Goal: Task Accomplishment & Management: Manage account settings

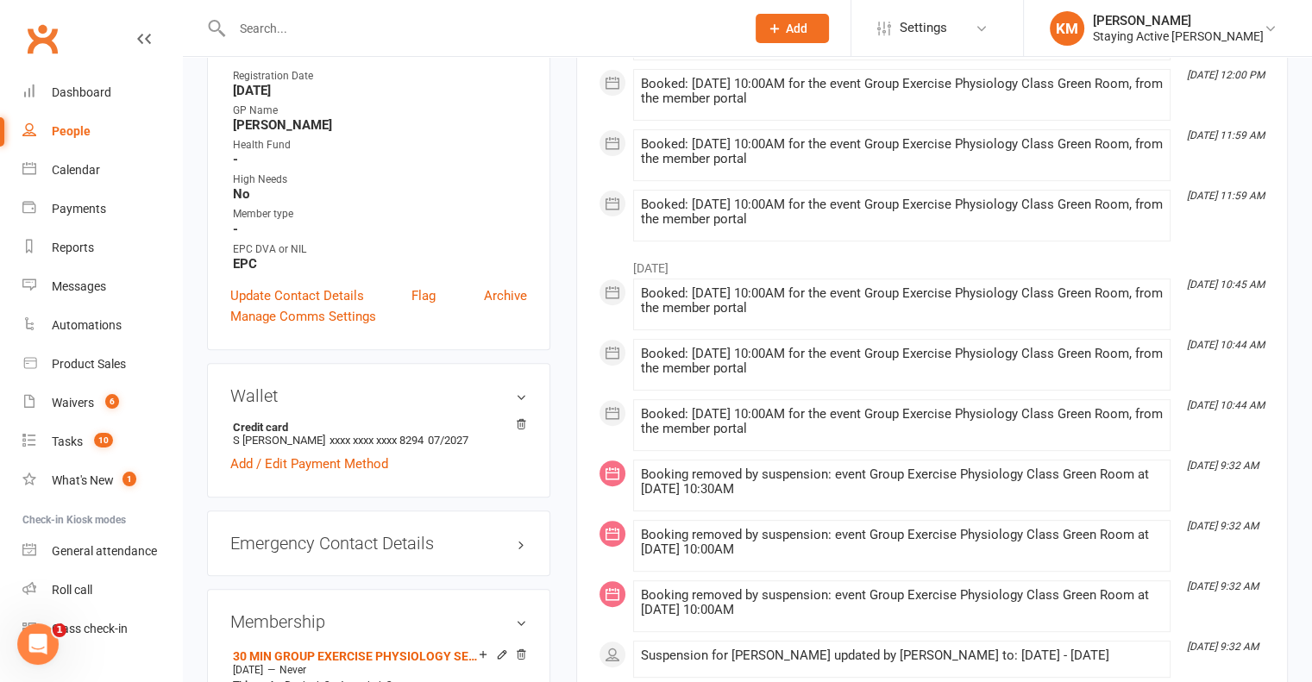
scroll to position [604, 0]
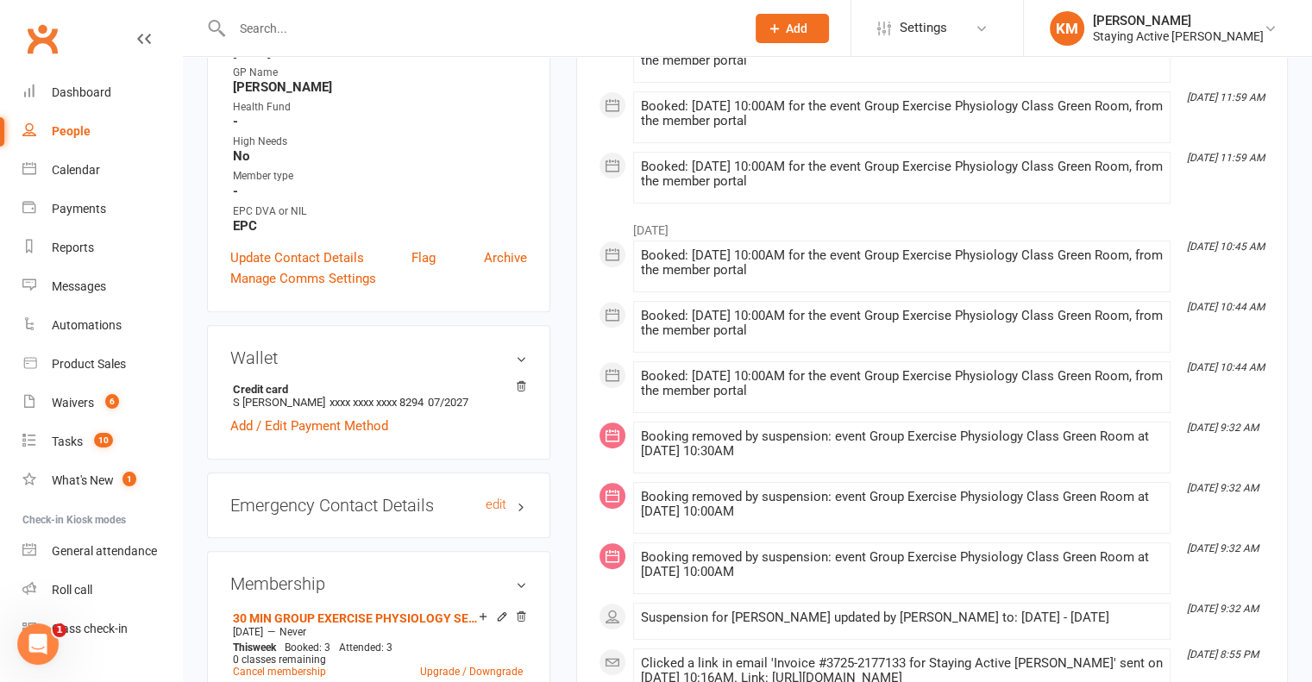
click at [526, 507] on h3 "Emergency Contact Details edit" at bounding box center [378, 505] width 297 height 19
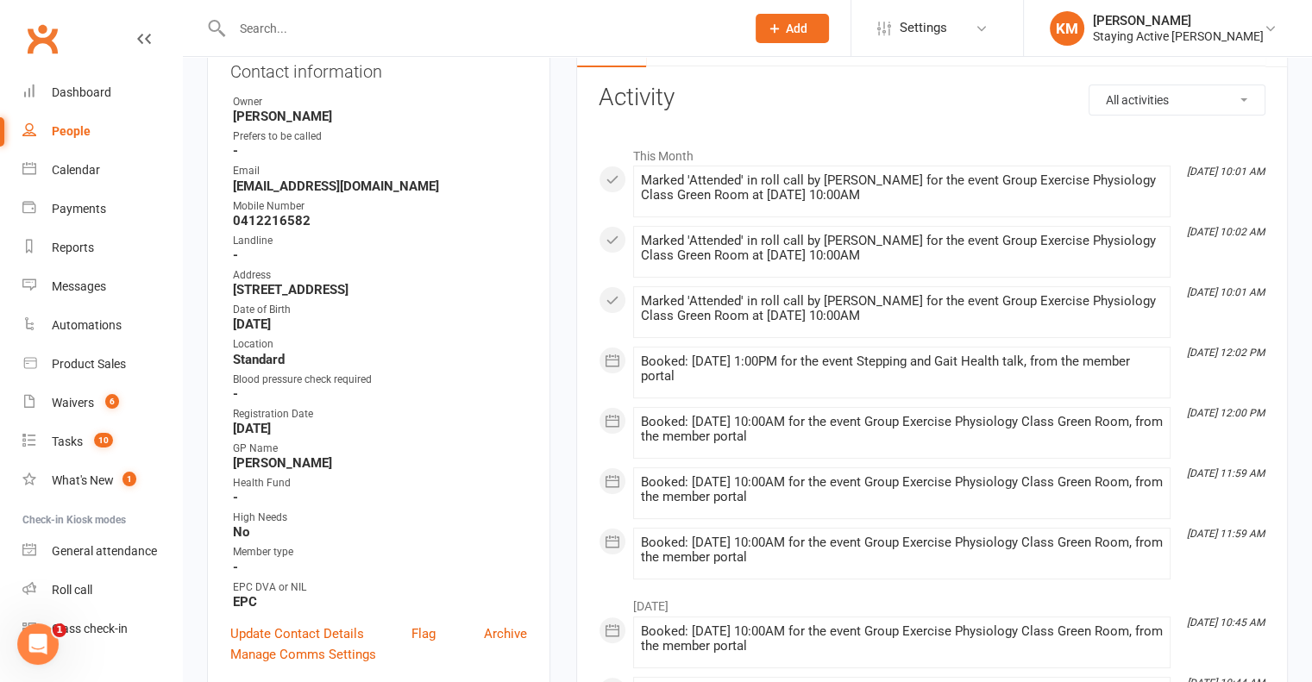
scroll to position [0, 0]
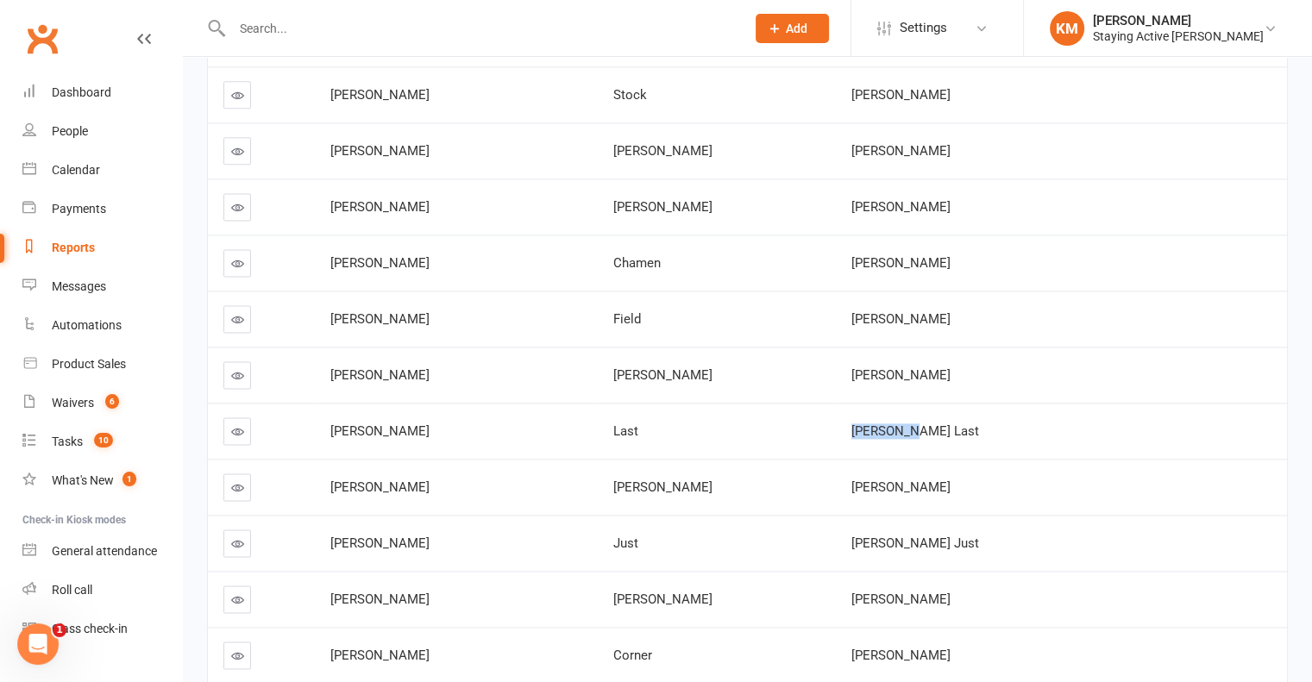
drag, startPoint x: 960, startPoint y: 426, endPoint x: 863, endPoint y: 430, distance: 97.6
click at [863, 430] on tr "Vera Last Vera Last" at bounding box center [747, 431] width 1079 height 56
copy tr "Vera Last"
click at [234, 425] on icon at bounding box center [237, 431] width 13 height 13
drag, startPoint x: 899, startPoint y: 469, endPoint x: 1019, endPoint y: 477, distance: 120.2
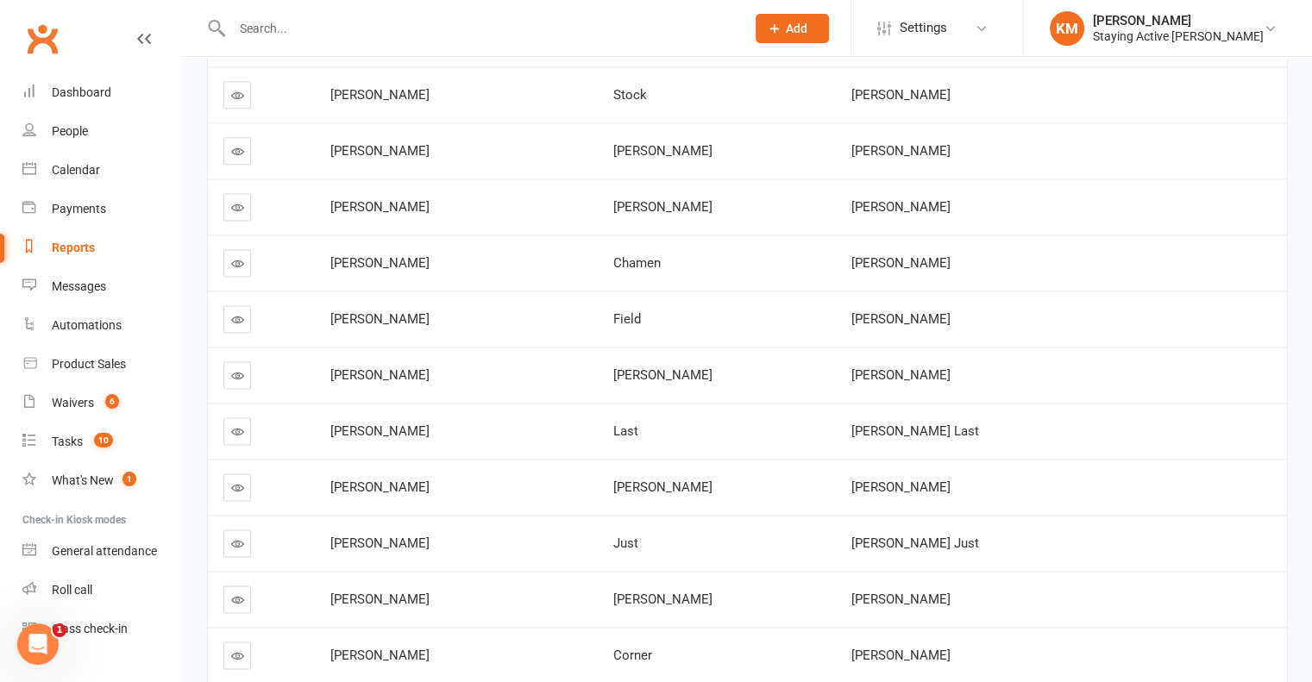
click at [1019, 477] on td "Diane Hetherington" at bounding box center [1061, 487] width 451 height 56
copy span "Diane Hetherington"
click at [239, 481] on icon at bounding box center [237, 487] width 13 height 13
drag, startPoint x: 974, startPoint y: 532, endPoint x: 897, endPoint y: 538, distance: 77.0
click at [897, 538] on td "Dennice Just" at bounding box center [1061, 543] width 451 height 56
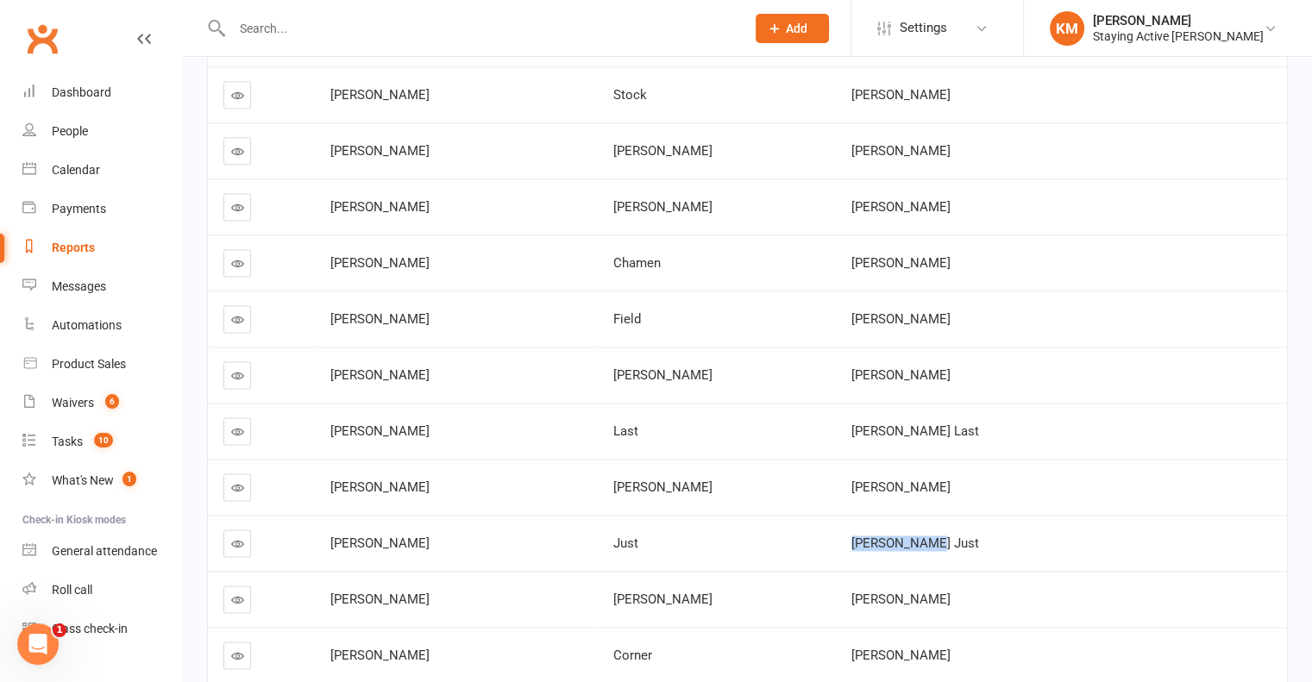
copy span "Dennice Just"
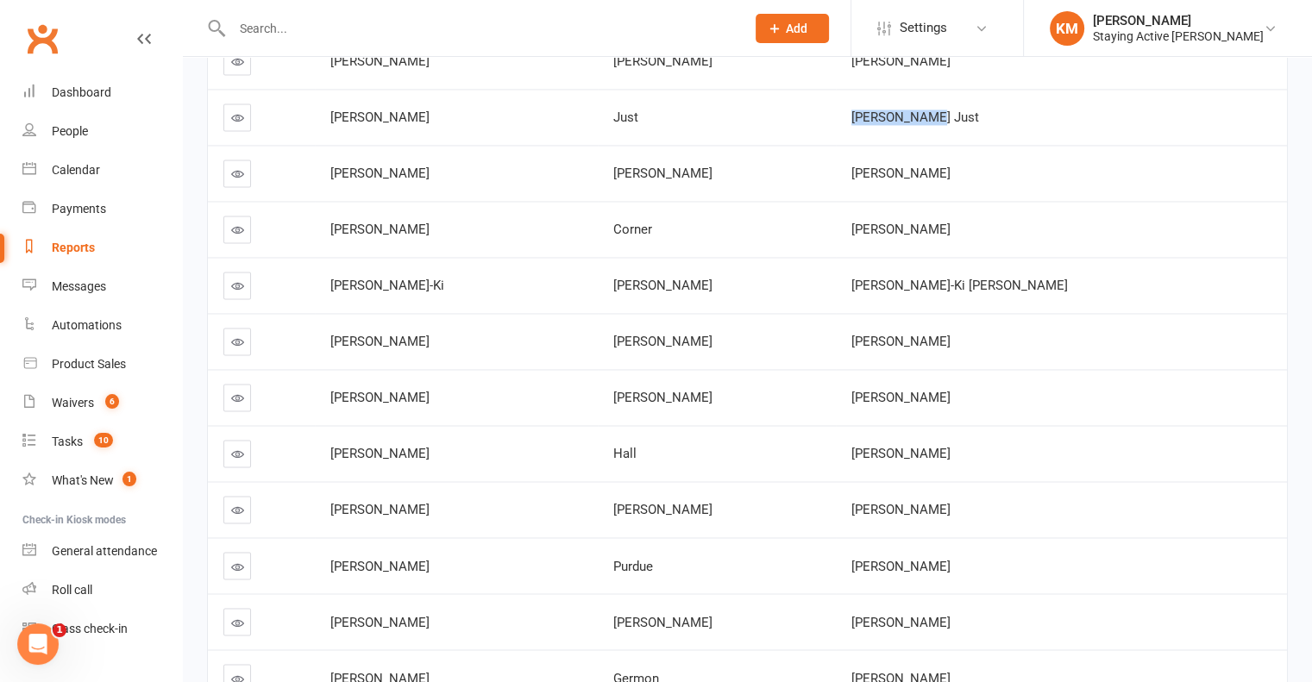
scroll to position [2709, 0]
drag, startPoint x: 1019, startPoint y: 161, endPoint x: 897, endPoint y: 165, distance: 121.7
click at [897, 165] on td "Gabrielle Hancock" at bounding box center [1061, 174] width 451 height 56
copy span "Gabrielle Hancock"
click at [235, 168] on icon at bounding box center [237, 174] width 13 height 13
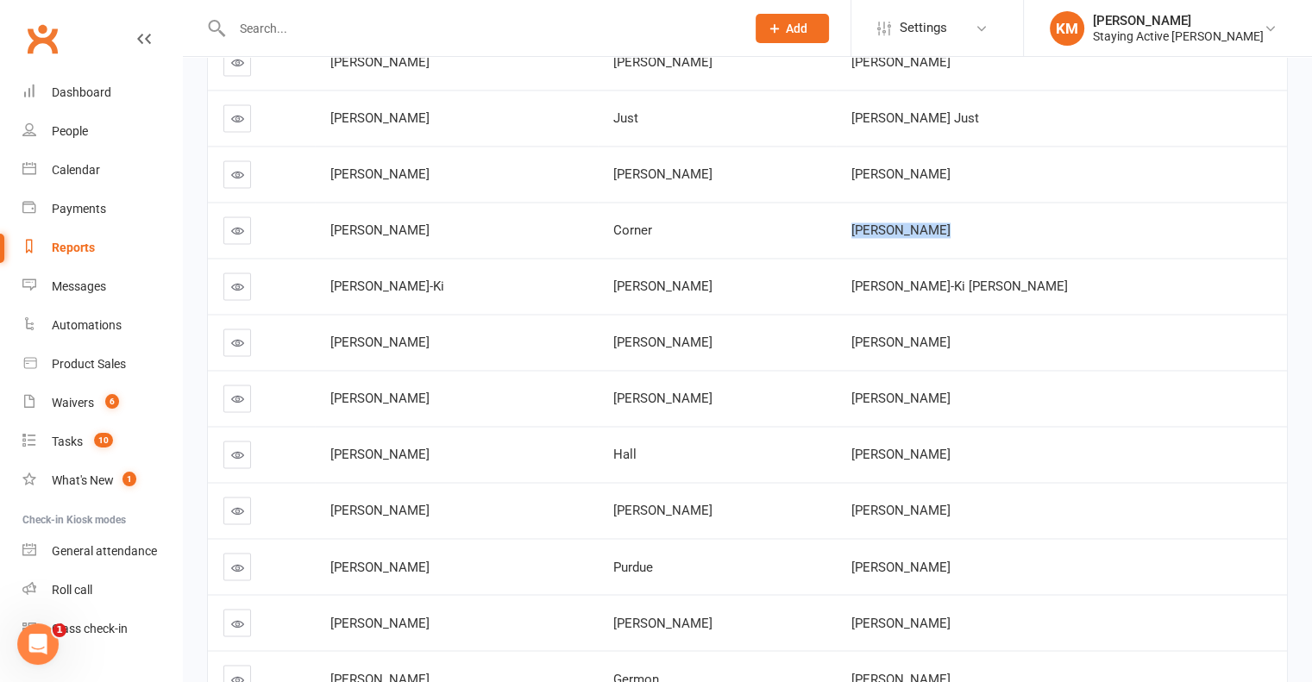
drag, startPoint x: 994, startPoint y: 218, endPoint x: 896, endPoint y: 242, distance: 100.4
click at [896, 242] on td "Andrew Corner" at bounding box center [1061, 230] width 451 height 56
copy span "Andrew Corner"
drag, startPoint x: 901, startPoint y: 273, endPoint x: 1006, endPoint y: 272, distance: 105.3
click at [1006, 280] on div "Tung Yuk-Ki Chan" at bounding box center [1061, 287] width 420 height 15
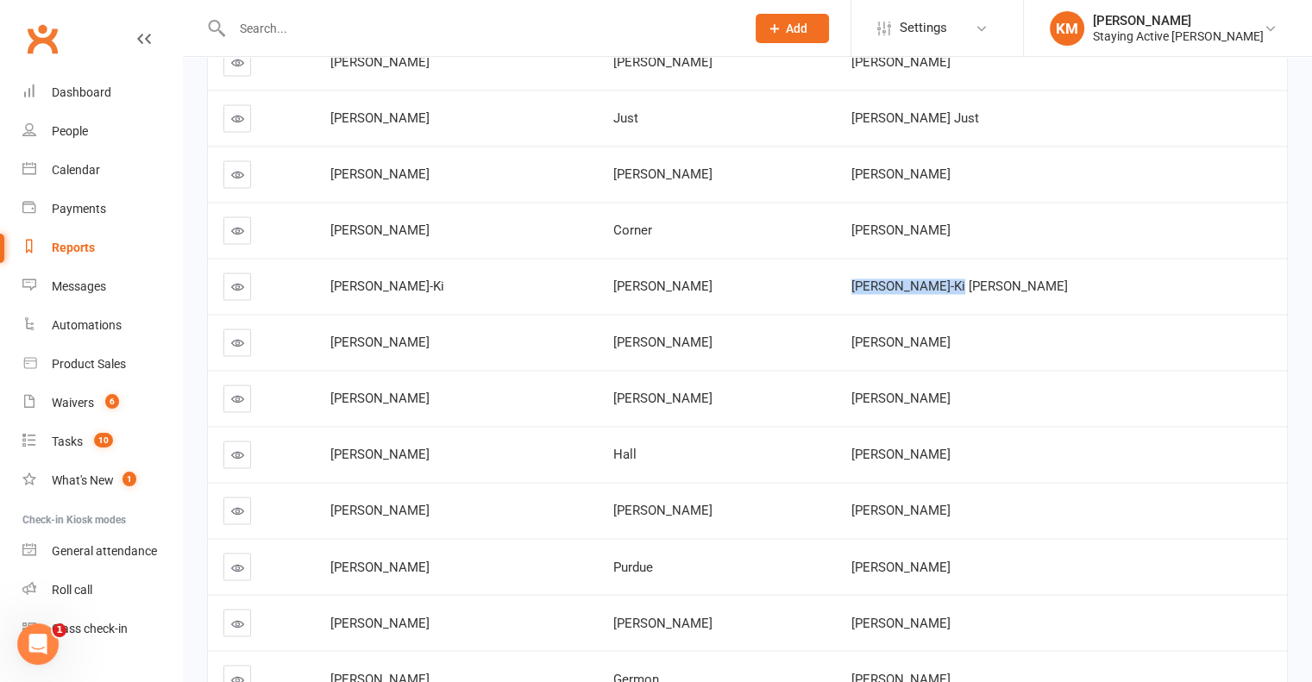
copy span "Tung Yuk-Ki Chan"
click at [236, 280] on icon at bounding box center [237, 286] width 13 height 13
drag, startPoint x: 1000, startPoint y: 333, endPoint x: 900, endPoint y: 333, distance: 100.1
click at [900, 336] on div "Reginald Mundell" at bounding box center [1061, 343] width 420 height 15
copy span "Reginald Mundell"
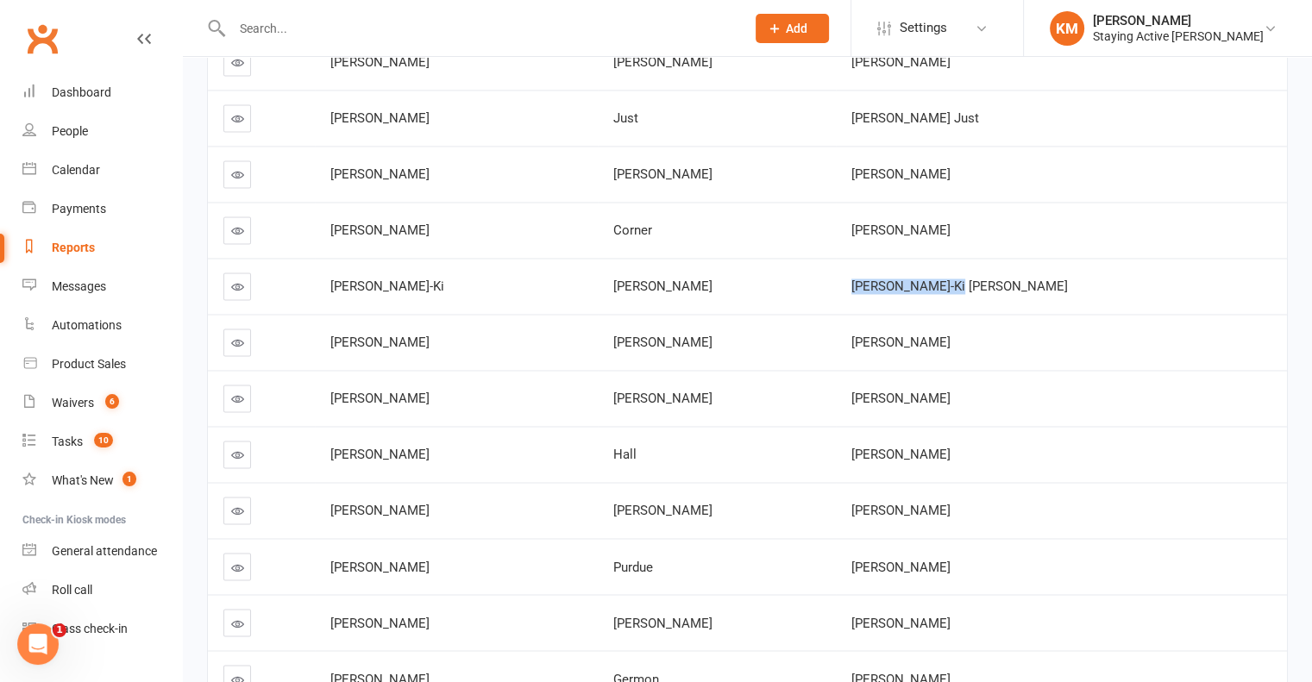
drag, startPoint x: 1009, startPoint y: 391, endPoint x: 901, endPoint y: 393, distance: 108.7
click at [901, 393] on div "Barbara Robertson" at bounding box center [1061, 399] width 420 height 15
copy span "Barbara Robertson"
copy tr "Leigh Hall"
drag, startPoint x: 1003, startPoint y: 450, endPoint x: 876, endPoint y: 444, distance: 127.8
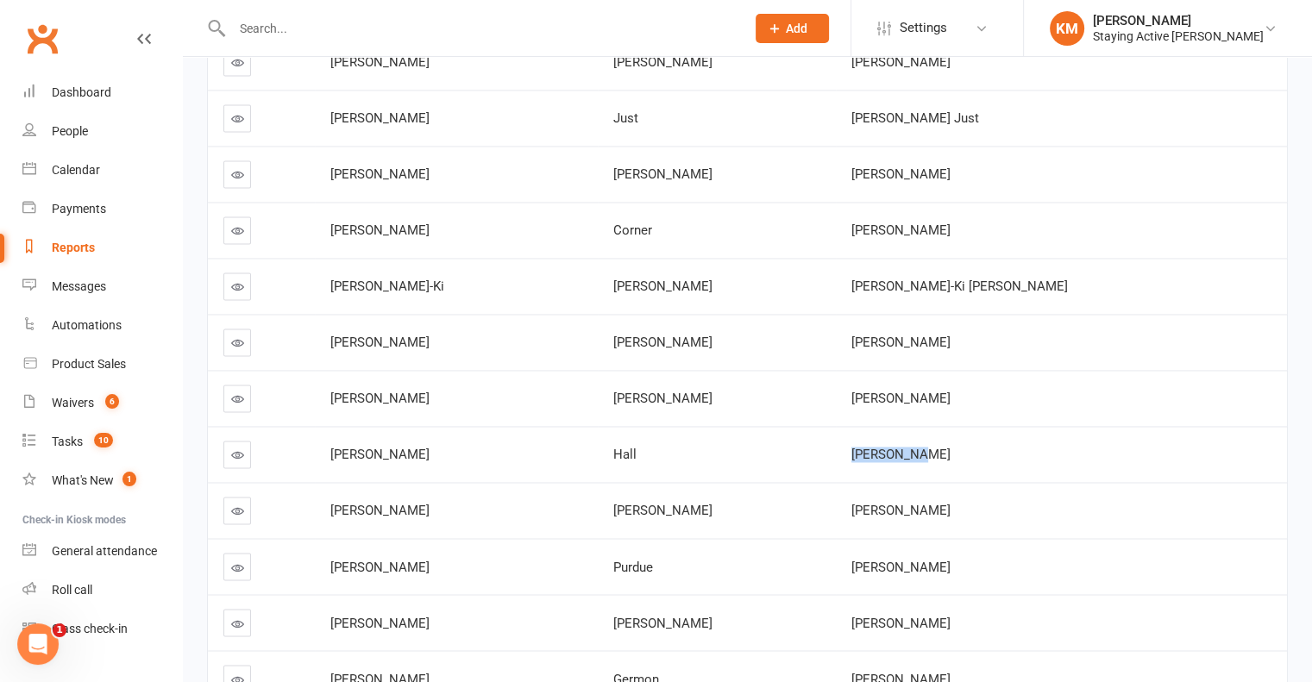
click at [876, 444] on tr "Leigh Hall Leigh Hall" at bounding box center [747, 454] width 1079 height 56
drag, startPoint x: 1053, startPoint y: 507, endPoint x: 881, endPoint y: 506, distance: 172.5
click at [881, 506] on tr "Robyn Gleeson Robyn Gleeson" at bounding box center [747, 510] width 1079 height 56
copy tr "Robyn Gleeson"
click at [919, 503] on span "Robyn Gleeson" at bounding box center [900, 511] width 99 height 16
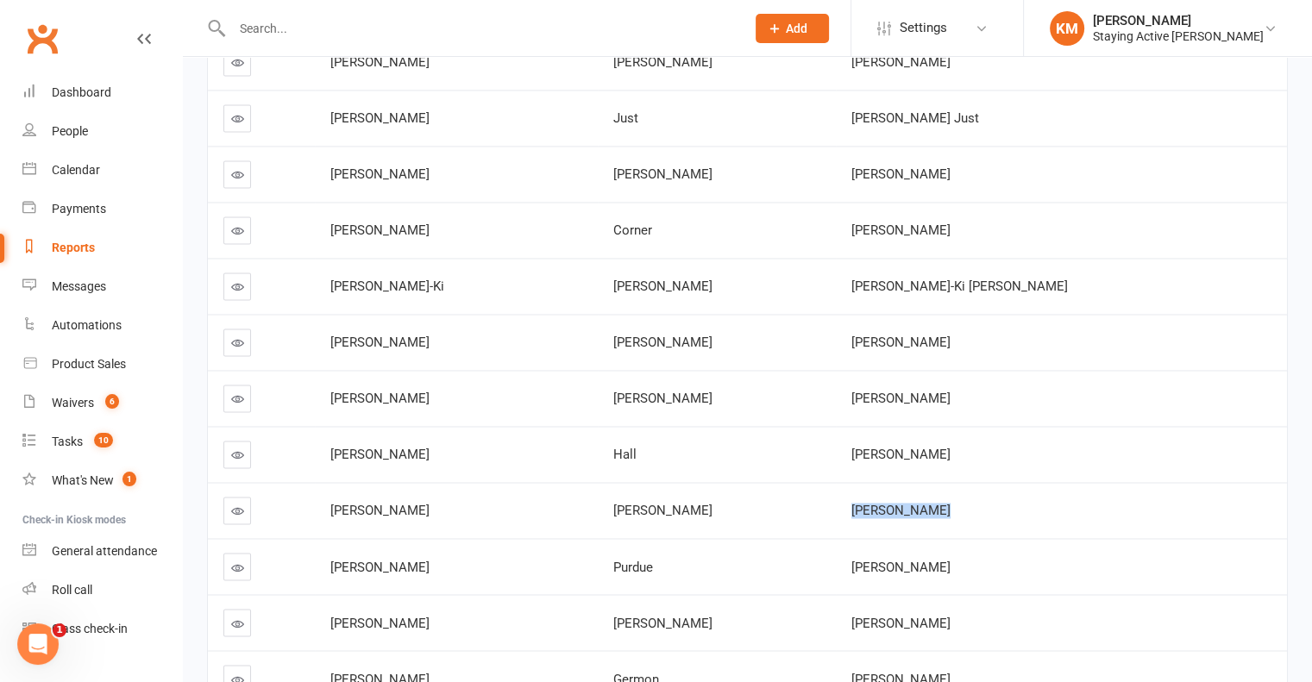
drag, startPoint x: 919, startPoint y: 496, endPoint x: 974, endPoint y: 499, distance: 55.3
click at [951, 503] on span "Robyn Gleeson" at bounding box center [900, 511] width 99 height 16
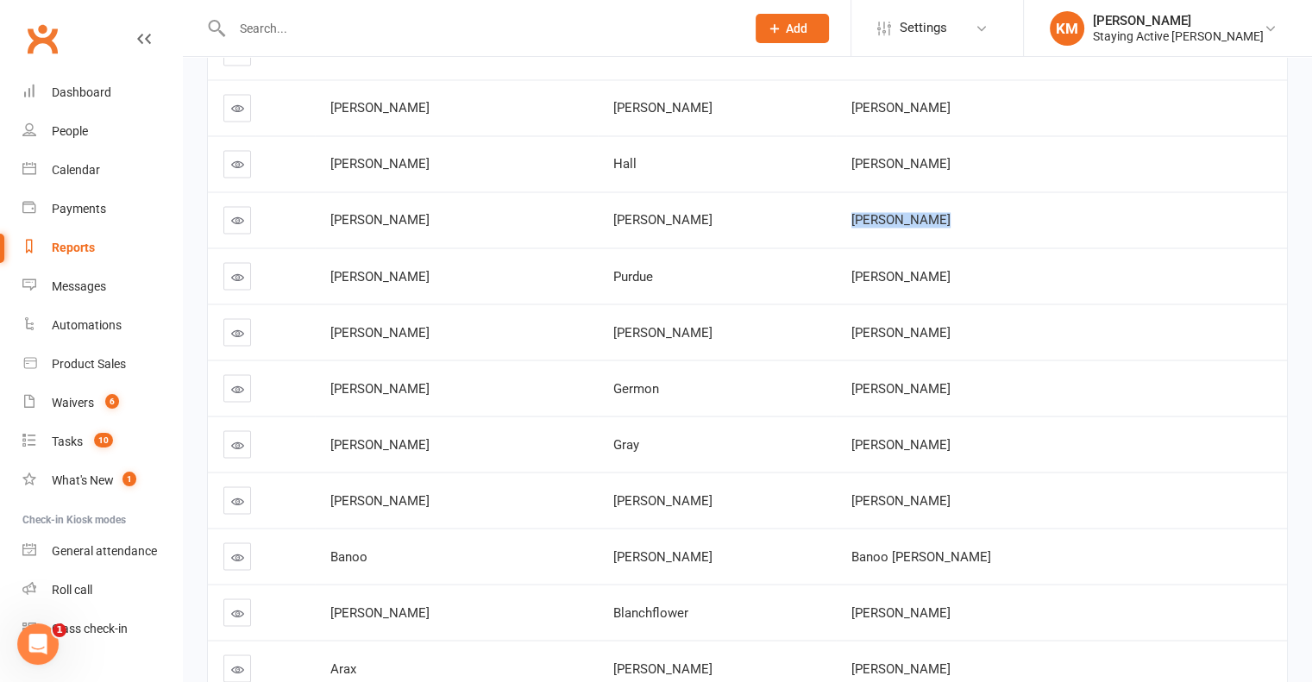
scroll to position [3054, 0]
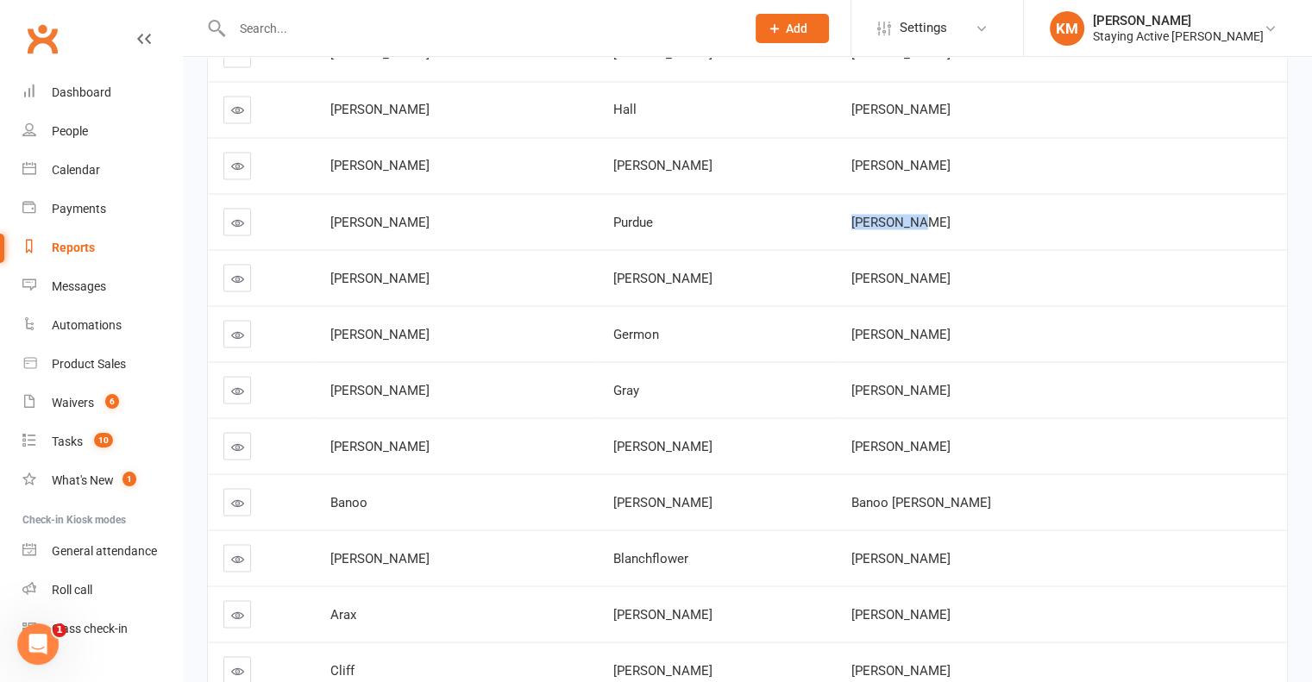
drag, startPoint x: 962, startPoint y: 212, endPoint x: 887, endPoint y: 210, distance: 75.1
click at [887, 210] on td "Leah Purdue" at bounding box center [1061, 221] width 451 height 56
click at [949, 214] on span "Leah Purdue" at bounding box center [900, 222] width 99 height 16
drag, startPoint x: 949, startPoint y: 211, endPoint x: 876, endPoint y: 216, distance: 72.6
click at [876, 216] on tr "Leah Purdue Leah Purdue" at bounding box center [747, 221] width 1079 height 56
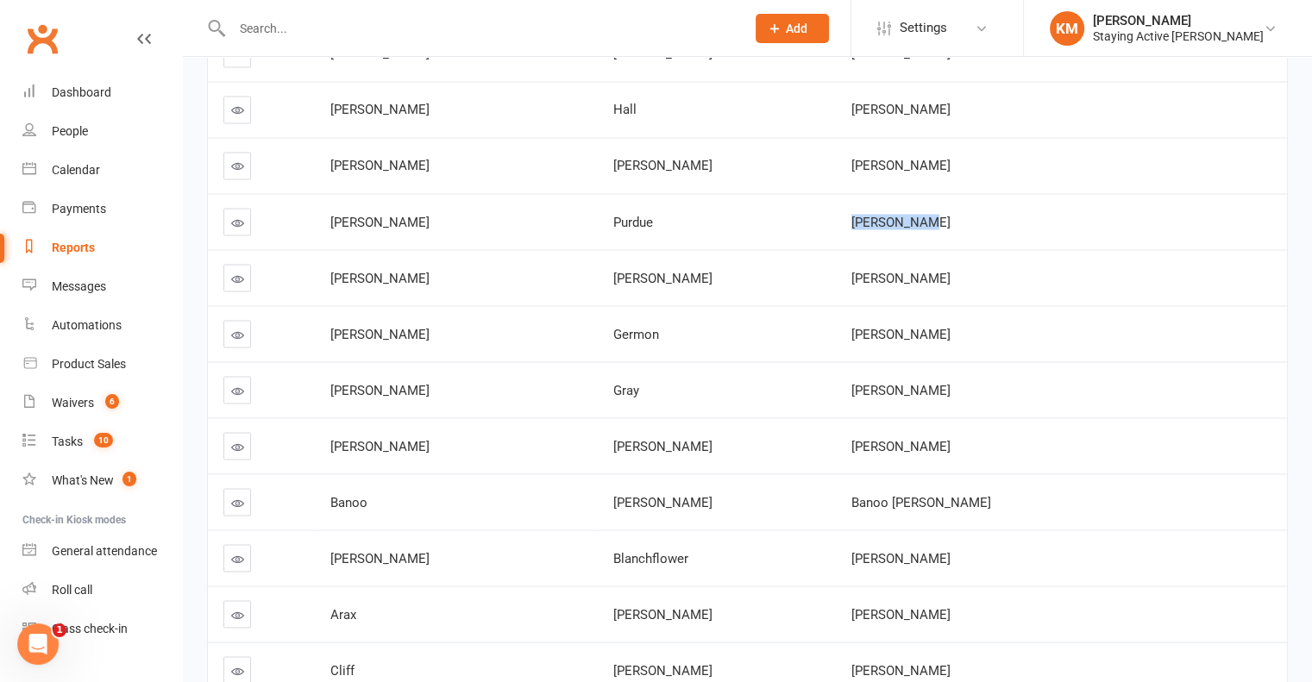
drag, startPoint x: 999, startPoint y: 273, endPoint x: 890, endPoint y: 279, distance: 108.8
click at [890, 279] on td "Diana Robinson" at bounding box center [1061, 277] width 451 height 56
drag, startPoint x: 948, startPoint y: 326, endPoint x: 883, endPoint y: 330, distance: 65.7
click at [883, 330] on tr "Ann Germon Ann Germon" at bounding box center [747, 333] width 1079 height 56
drag, startPoint x: 980, startPoint y: 382, endPoint x: 895, endPoint y: 374, distance: 85.8
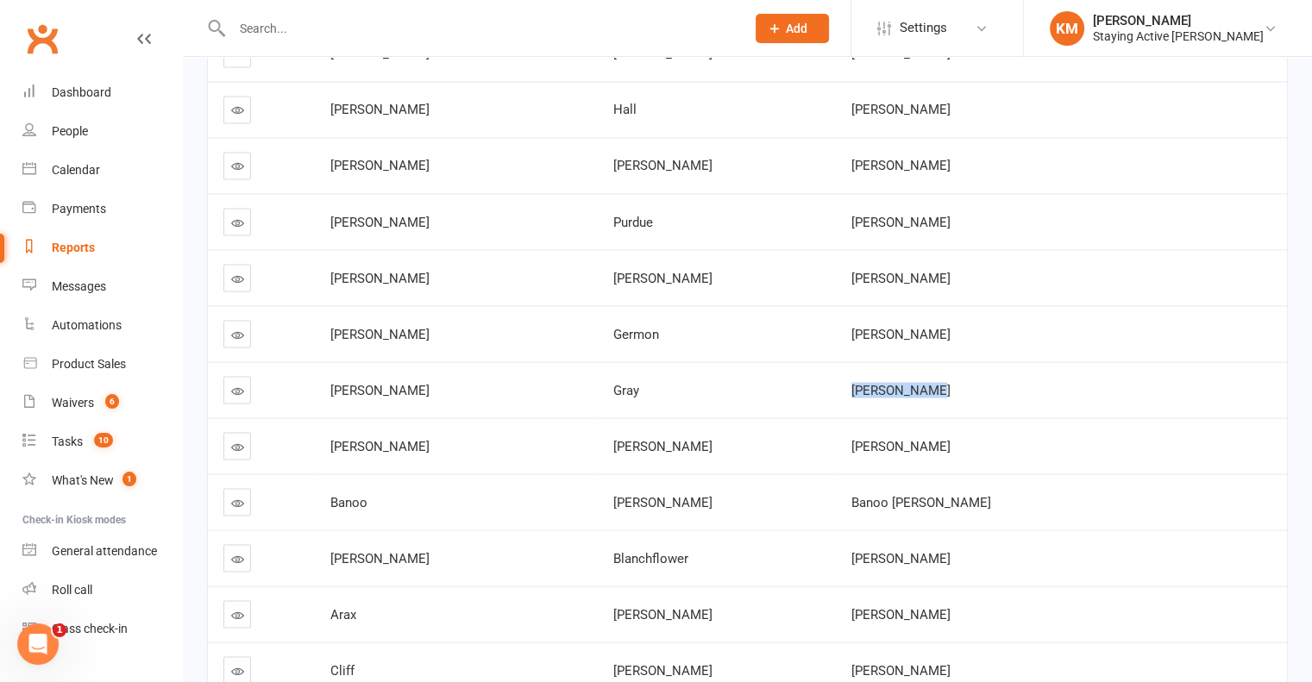
click at [895, 374] on td "Laraine Gray" at bounding box center [1061, 389] width 451 height 56
click at [951, 438] on span "Rosemary Smith" at bounding box center [900, 446] width 99 height 16
drag, startPoint x: 991, startPoint y: 438, endPoint x: 901, endPoint y: 437, distance: 90.6
click at [901, 438] on span "Rosemary Smith" at bounding box center [900, 446] width 99 height 16
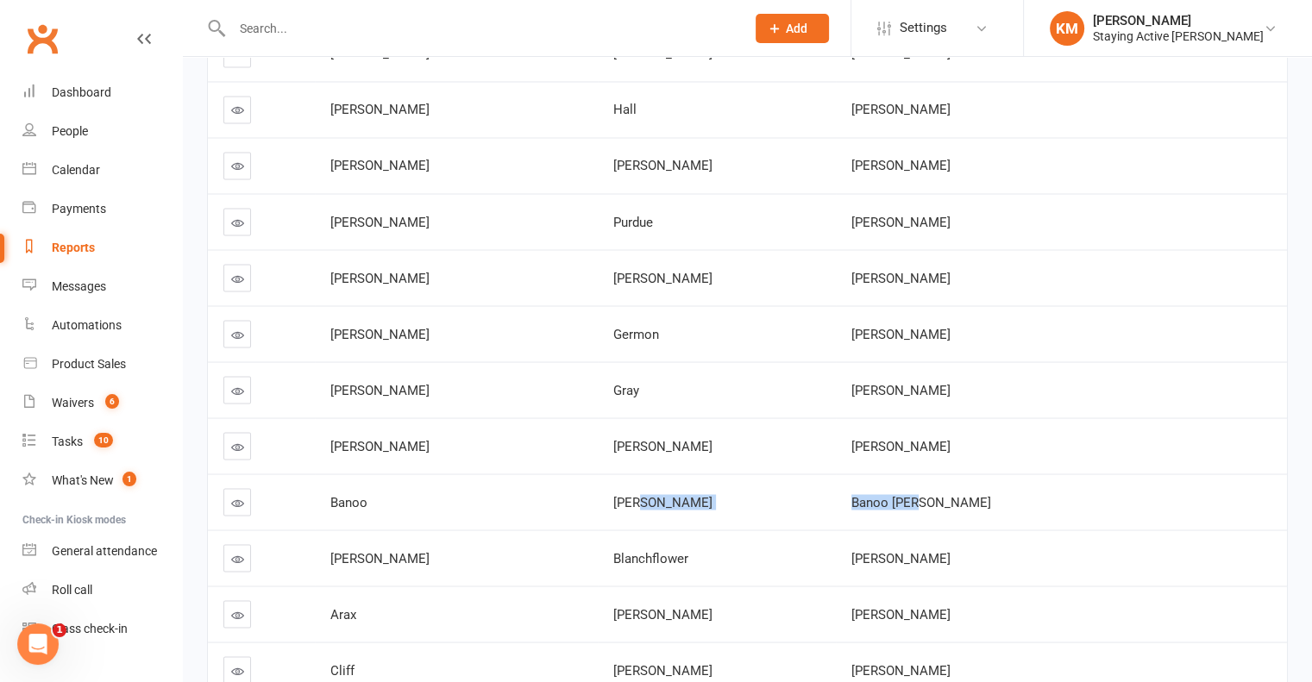
drag, startPoint x: 1039, startPoint y: 502, endPoint x: 870, endPoint y: 496, distance: 168.3
click at [870, 496] on tr "Banoo Jami Banoo Jami" at bounding box center [747, 502] width 1079 height 56
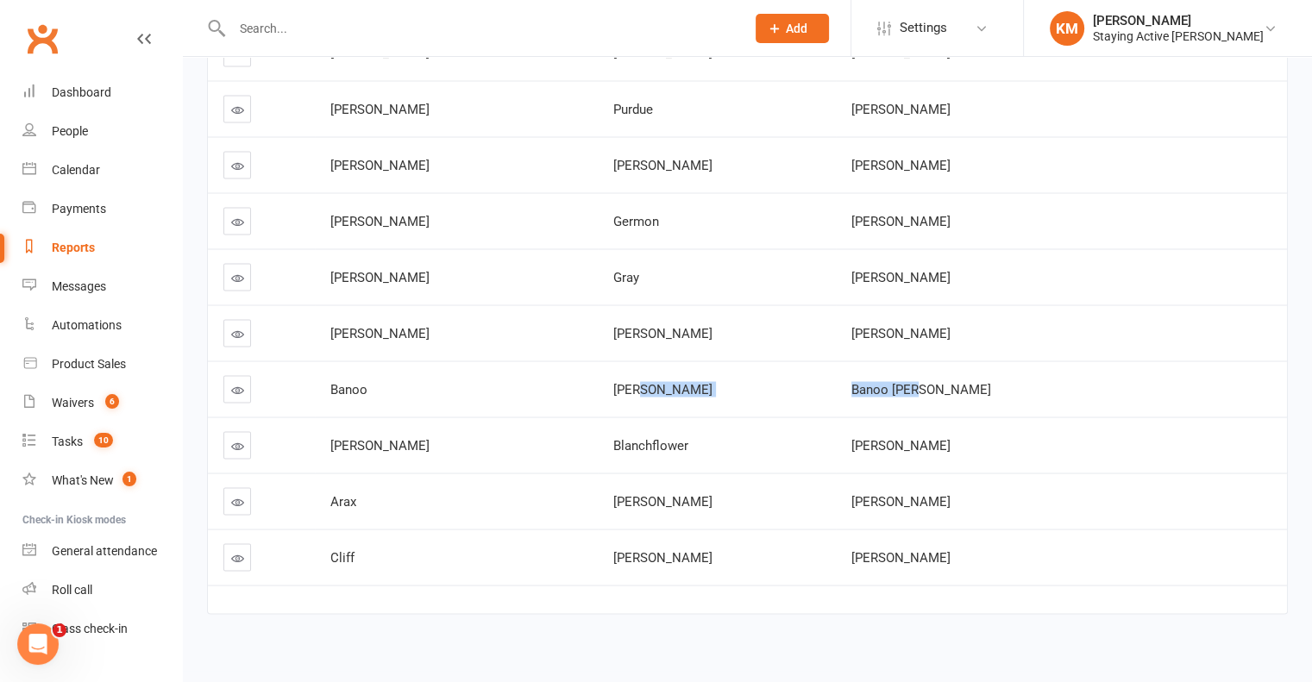
scroll to position [3169, 0]
click at [917, 438] on span "[PERSON_NAME]" at bounding box center [900, 444] width 99 height 16
drag, startPoint x: 917, startPoint y: 438, endPoint x: 992, endPoint y: 441, distance: 75.1
click at [992, 441] on td "[PERSON_NAME]" at bounding box center [1061, 443] width 451 height 56
drag, startPoint x: 959, startPoint y: 487, endPoint x: 870, endPoint y: 496, distance: 89.3
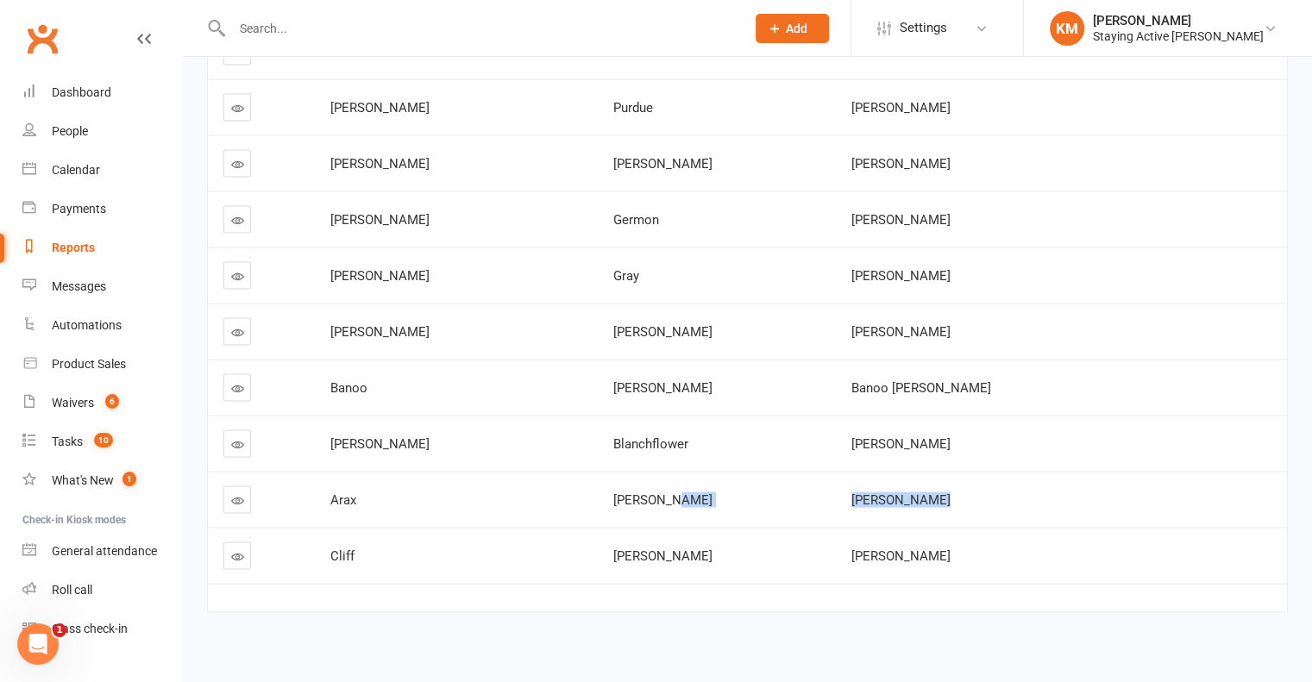
click at [870, 496] on tr "Arax Marcarian Arax Marcarian" at bounding box center [747, 499] width 1079 height 56
click at [942, 492] on span "Arax Marcarian" at bounding box center [900, 500] width 99 height 16
drag, startPoint x: 942, startPoint y: 482, endPoint x: 901, endPoint y: 482, distance: 41.4
click at [901, 492] on span "Arax Marcarian" at bounding box center [900, 500] width 99 height 16
drag, startPoint x: 1039, startPoint y: 551, endPoint x: 864, endPoint y: 550, distance: 175.1
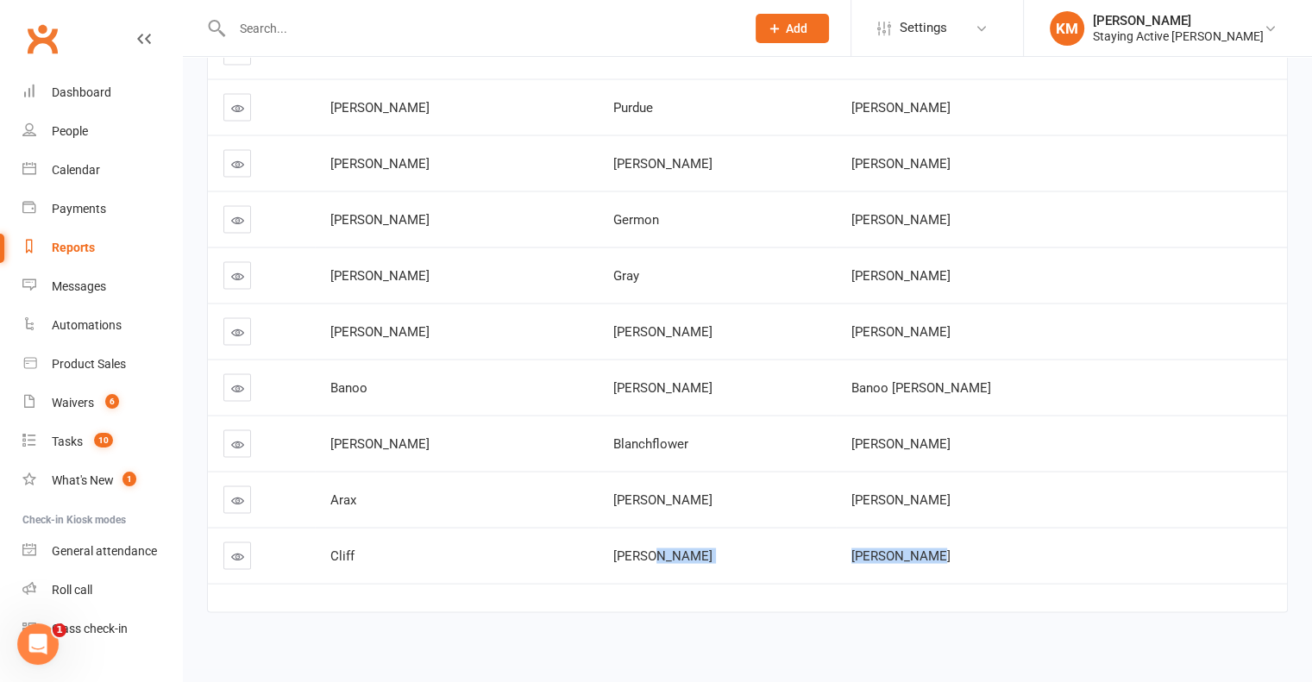
click at [864, 550] on tr "Cliff Hughes Cliff Hughes" at bounding box center [747, 555] width 1079 height 56
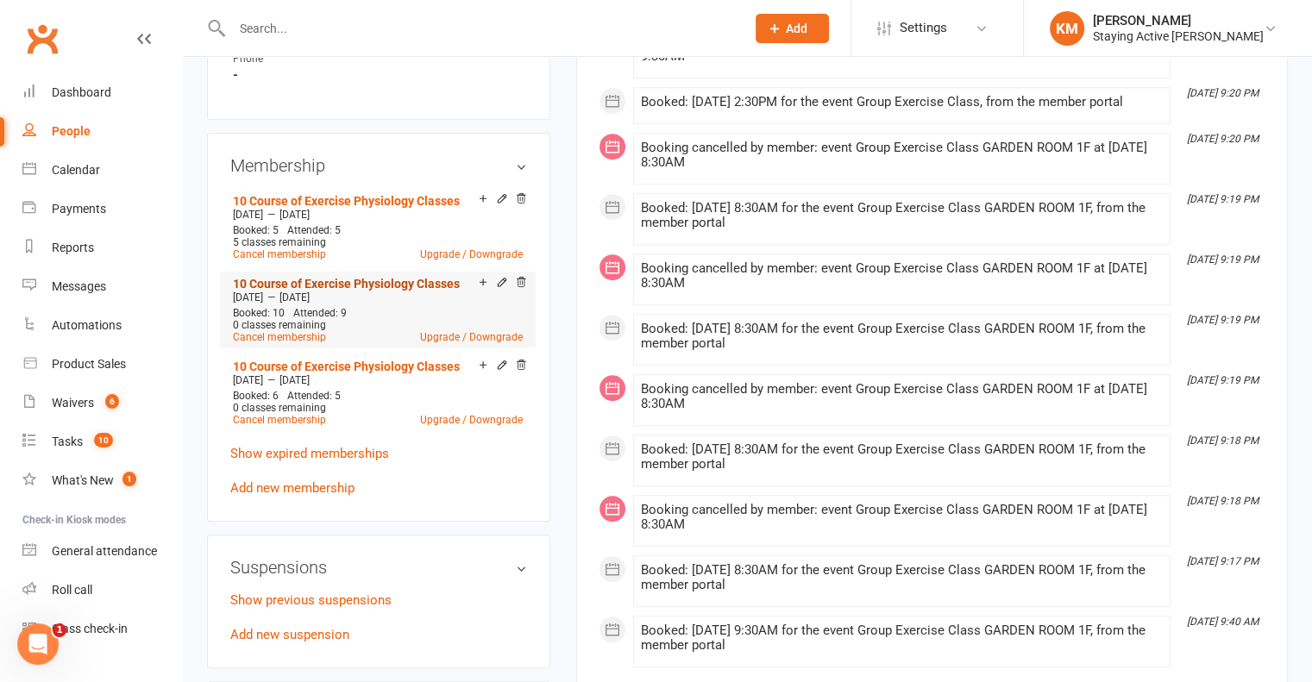
scroll to position [1291, 0]
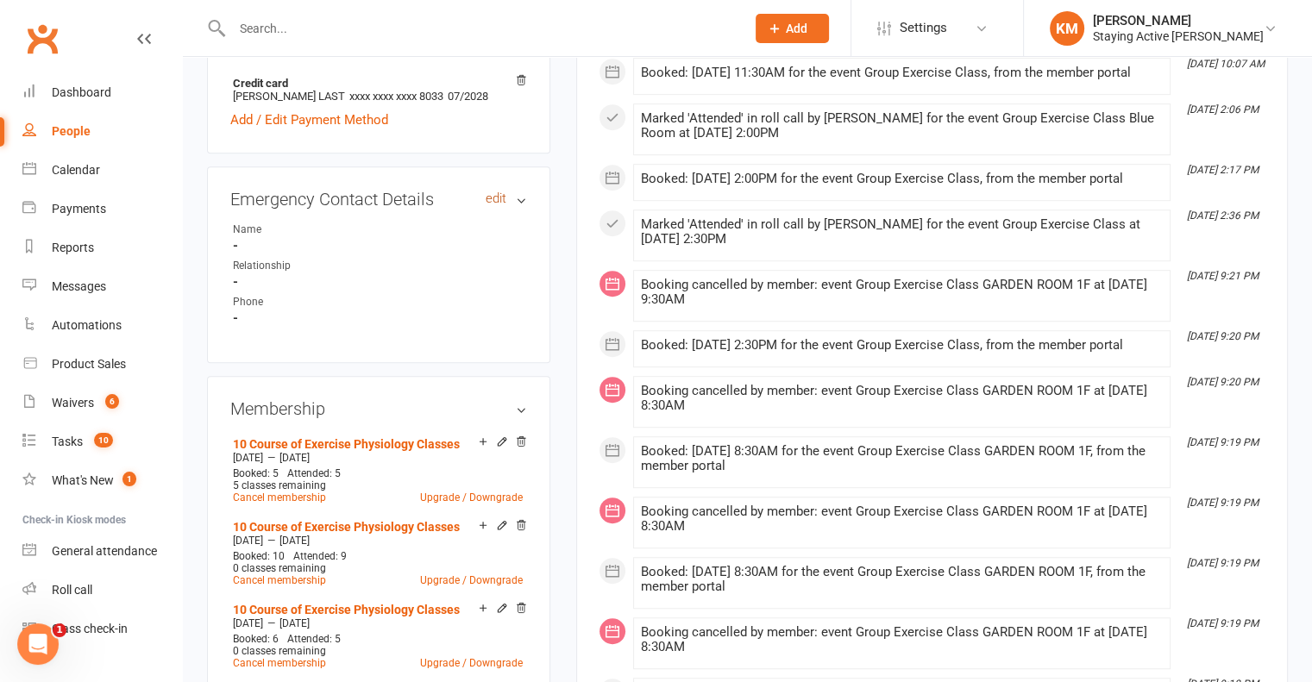
click at [497, 203] on link "edit" at bounding box center [496, 199] width 21 height 15
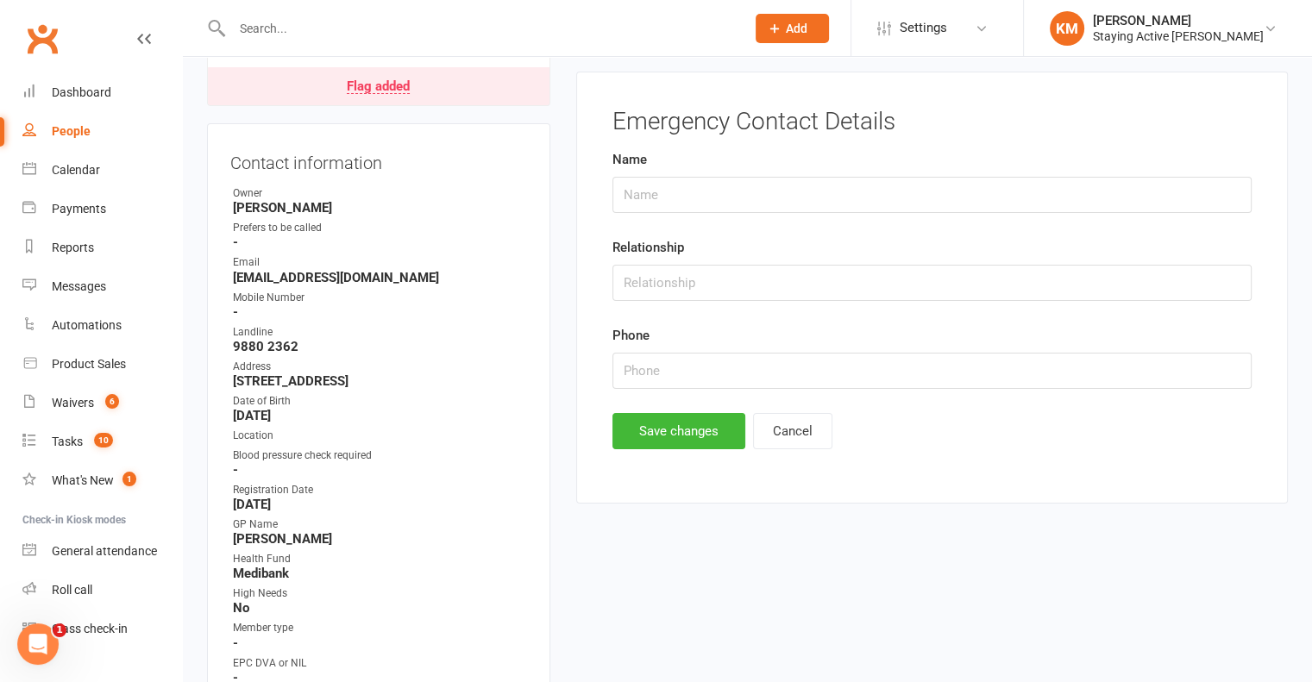
scroll to position [168, 0]
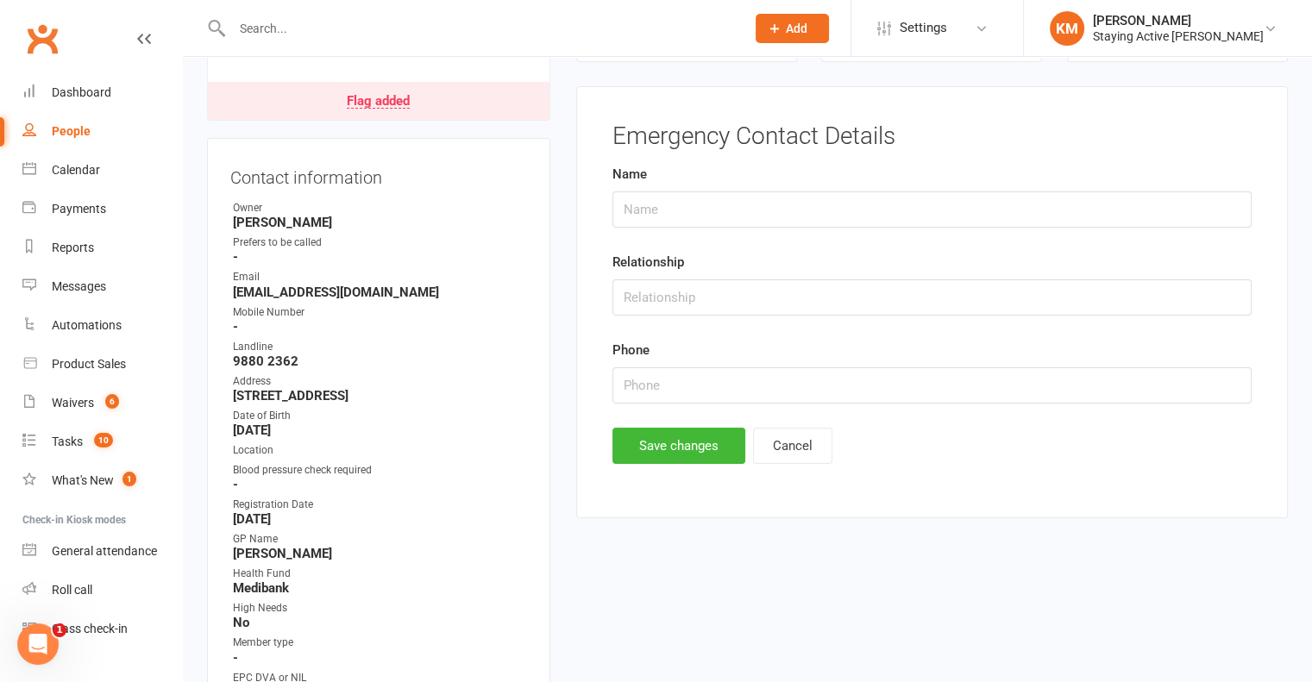
click at [741, 235] on form "Name Relationship Phone" at bounding box center [932, 284] width 639 height 240
click at [736, 204] on input "text" at bounding box center [932, 210] width 639 height 36
type input "Michael Last"
type input "Husband"
type input "98802362"
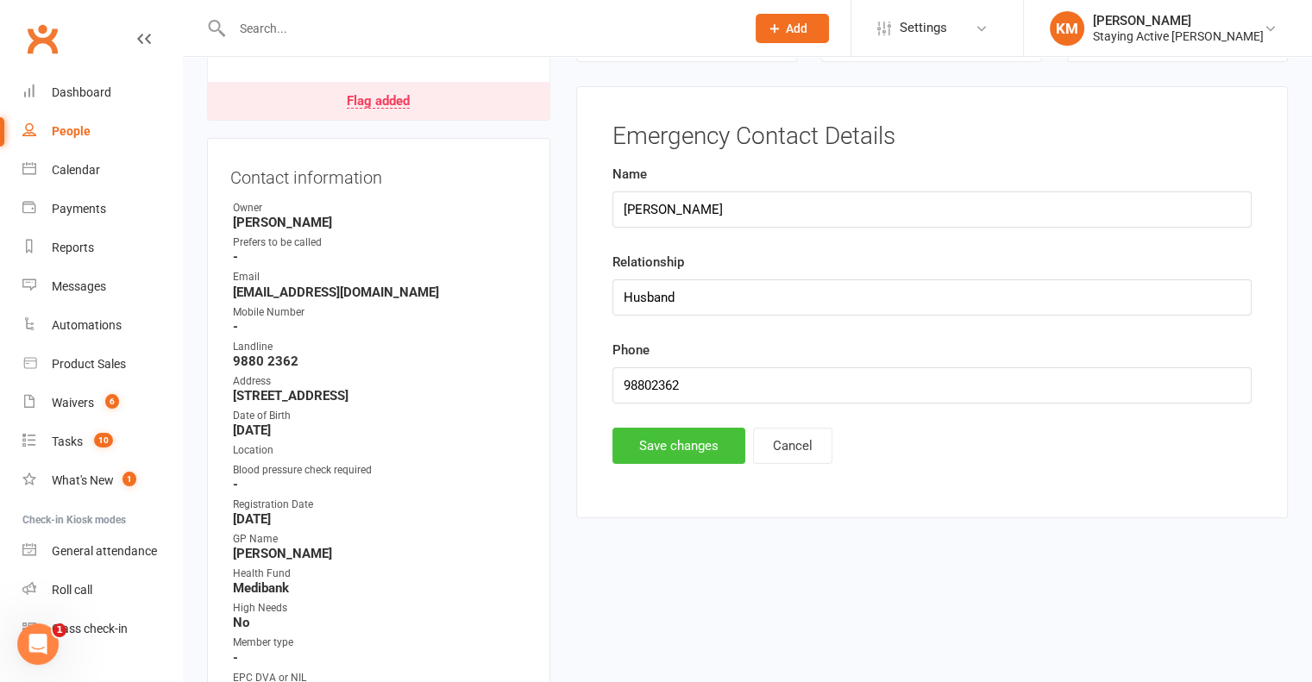
click at [687, 430] on button "Save changes" at bounding box center [679, 446] width 133 height 36
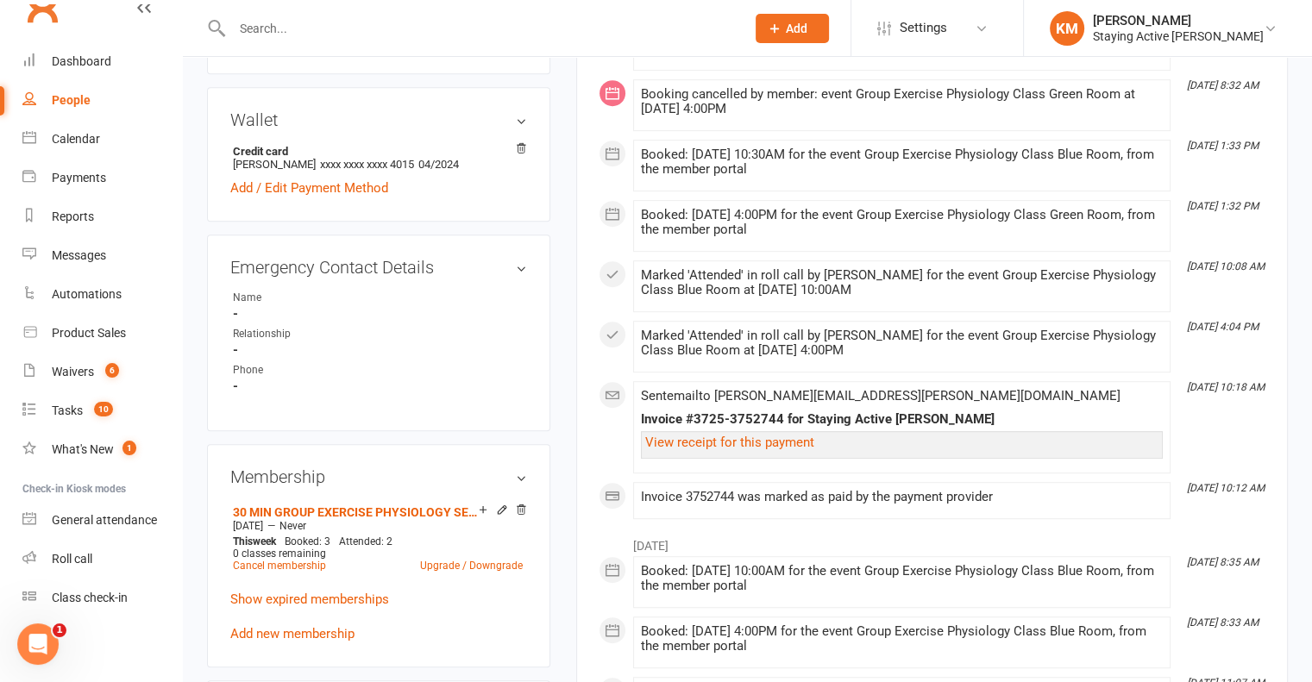
scroll to position [890, 0]
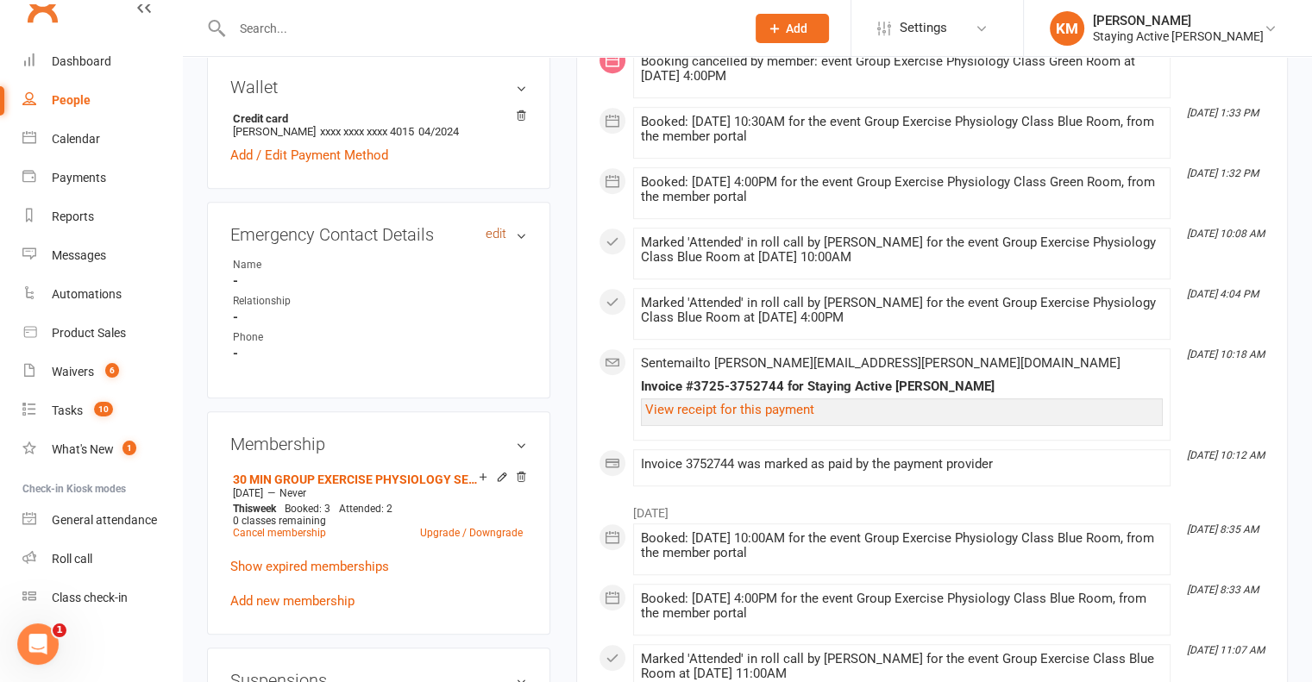
click at [500, 235] on link "edit" at bounding box center [496, 234] width 21 height 15
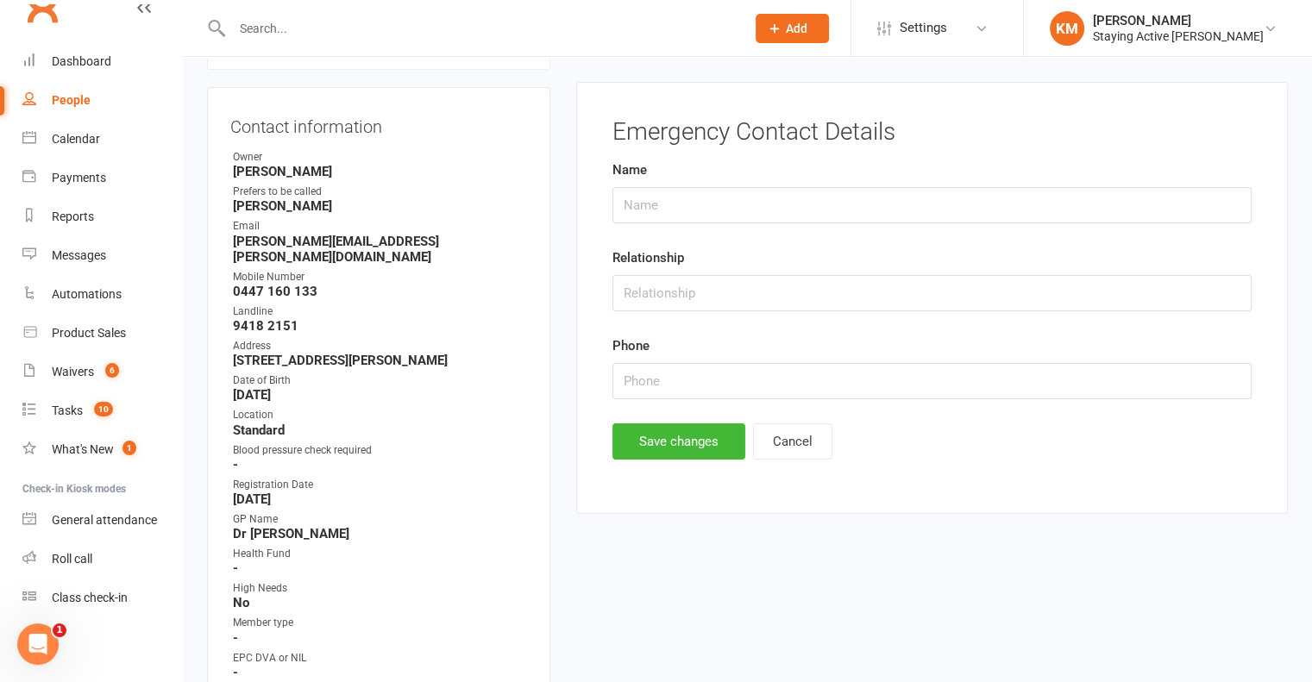
scroll to position [168, 0]
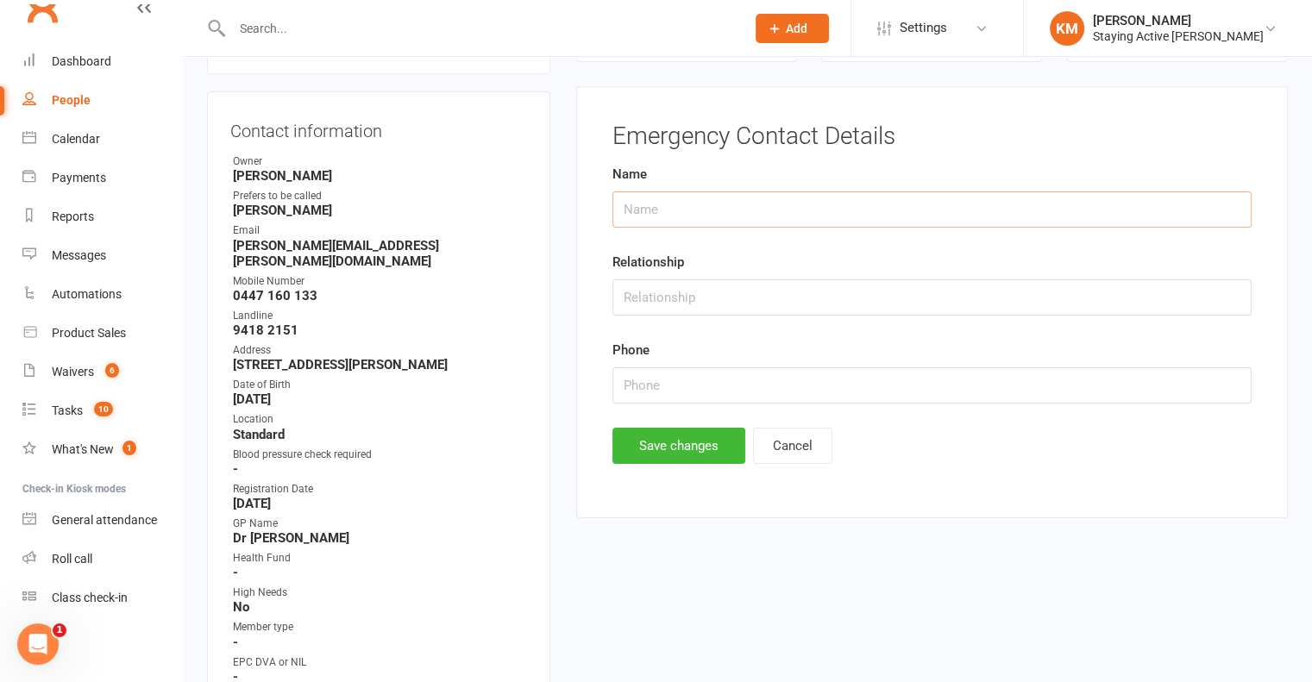
click at [667, 200] on input "text" at bounding box center [932, 210] width 639 height 36
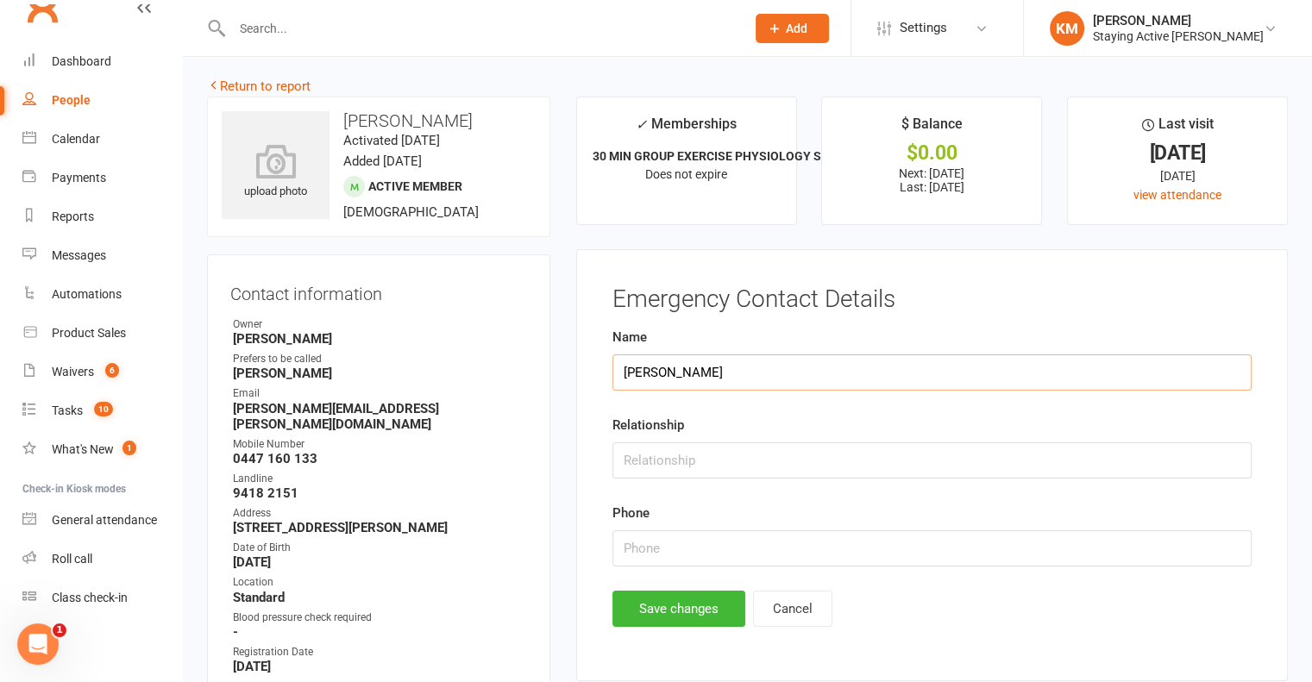
scroll to position [3, 0]
click at [663, 375] on input "Robertt Hetherington" at bounding box center [932, 374] width 639 height 36
type input "Robert Hetherington"
type input "Husband"
type input "0407 324 786"
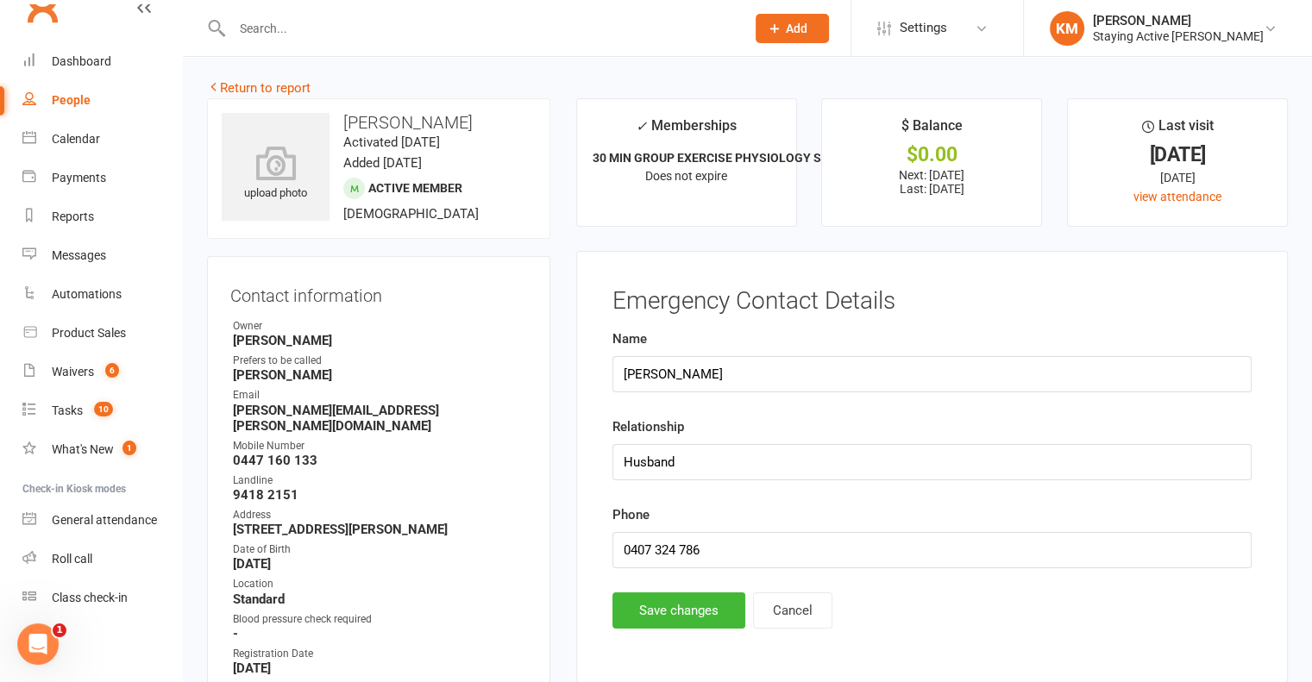
click at [664, 629] on div "Emergency Contact Details Name Robert Hetherington Relationship Husband Phone 0…" at bounding box center [932, 467] width 712 height 432
click at [672, 614] on button "Save changes" at bounding box center [679, 611] width 133 height 36
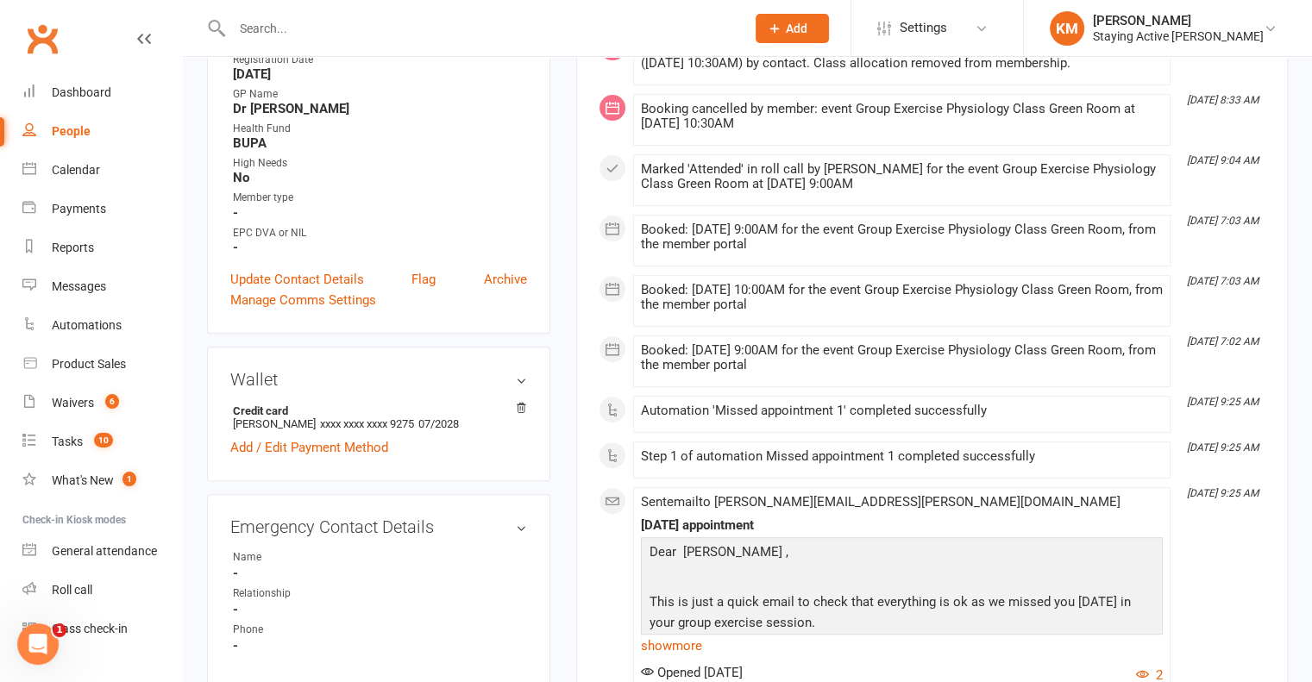
scroll to position [690, 0]
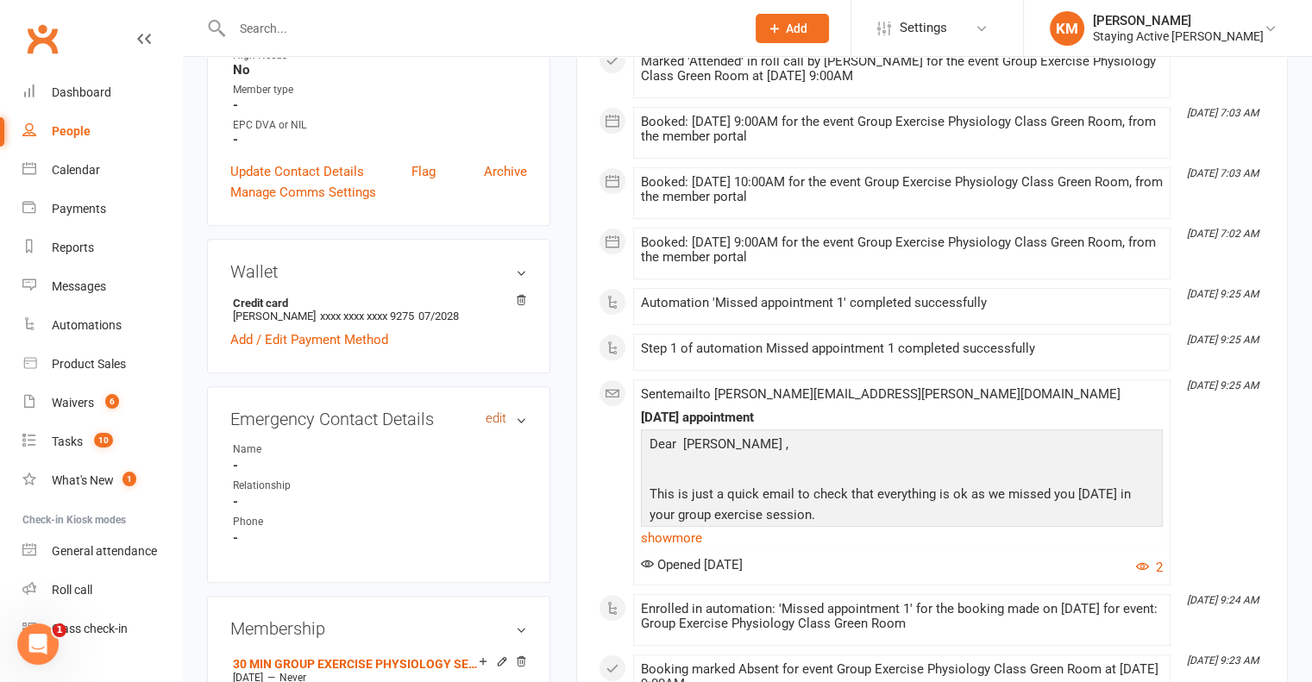
click at [492, 412] on link "edit" at bounding box center [496, 419] width 21 height 15
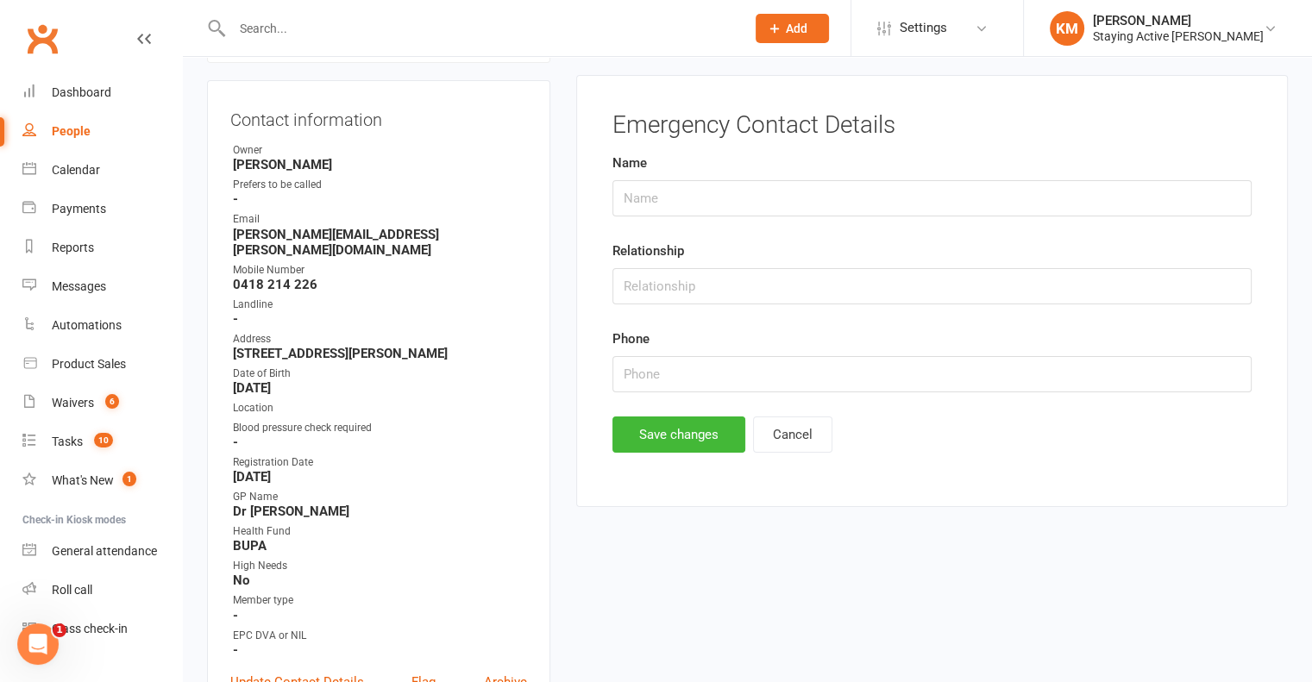
scroll to position [168, 0]
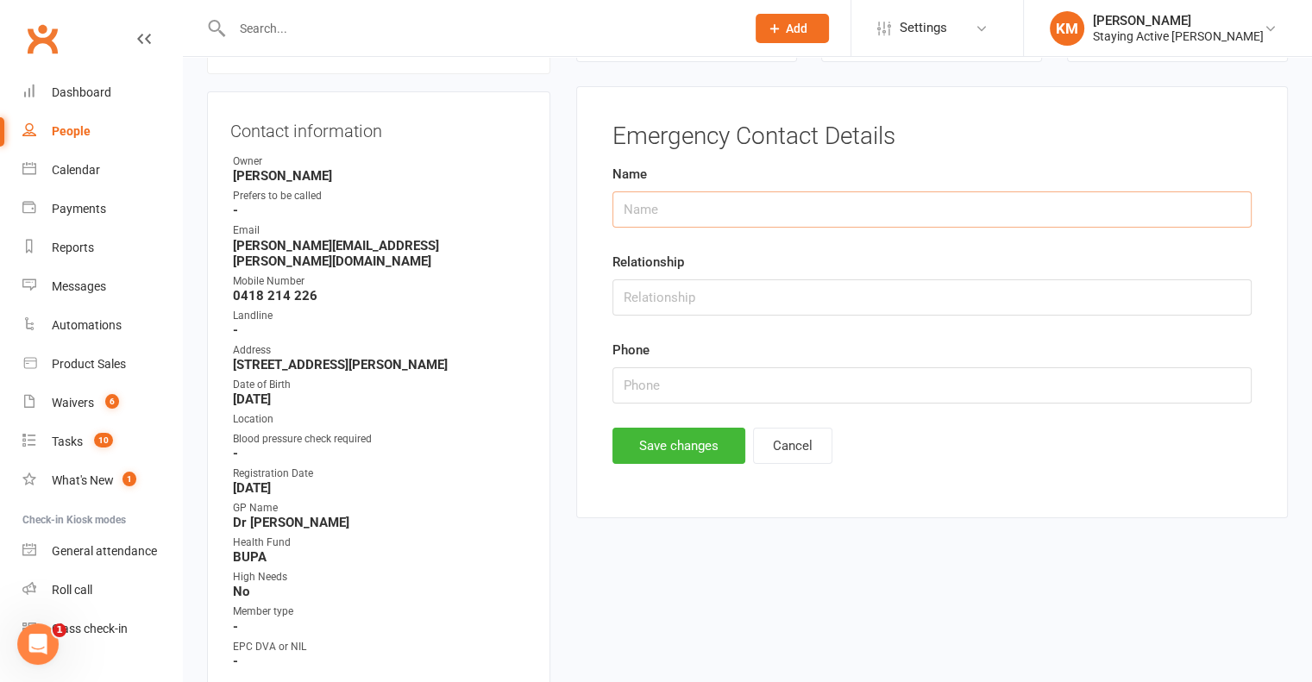
click at [728, 220] on input "text" at bounding box center [932, 210] width 639 height 36
type input "John Hancock"
type input "0418 120 816"
click at [649, 446] on button "Save changes" at bounding box center [679, 446] width 133 height 36
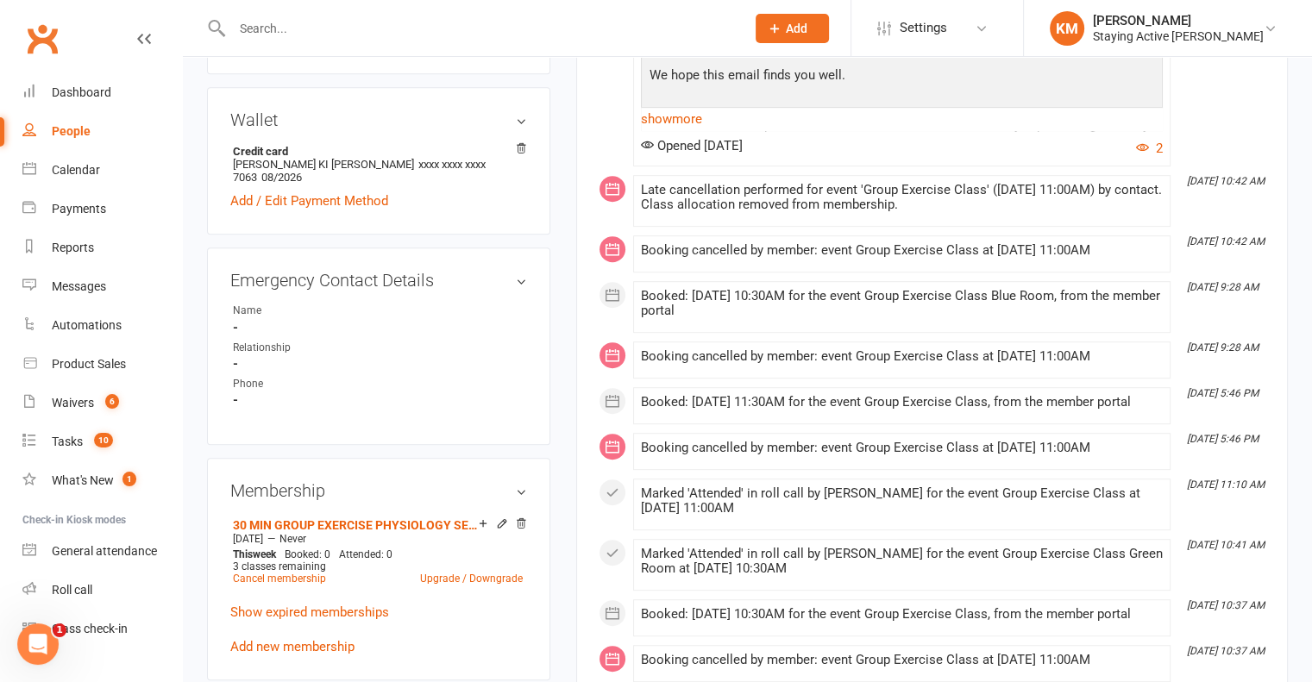
scroll to position [855, 0]
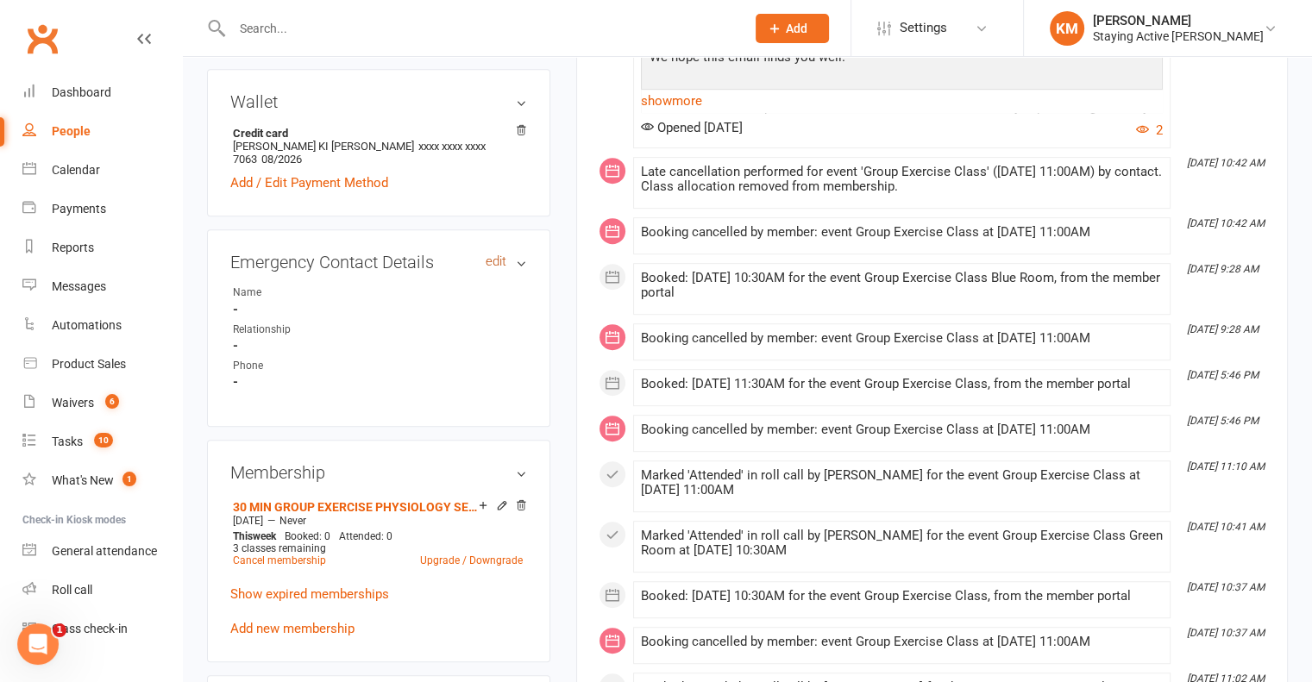
click at [491, 254] on link "edit" at bounding box center [496, 261] width 21 height 15
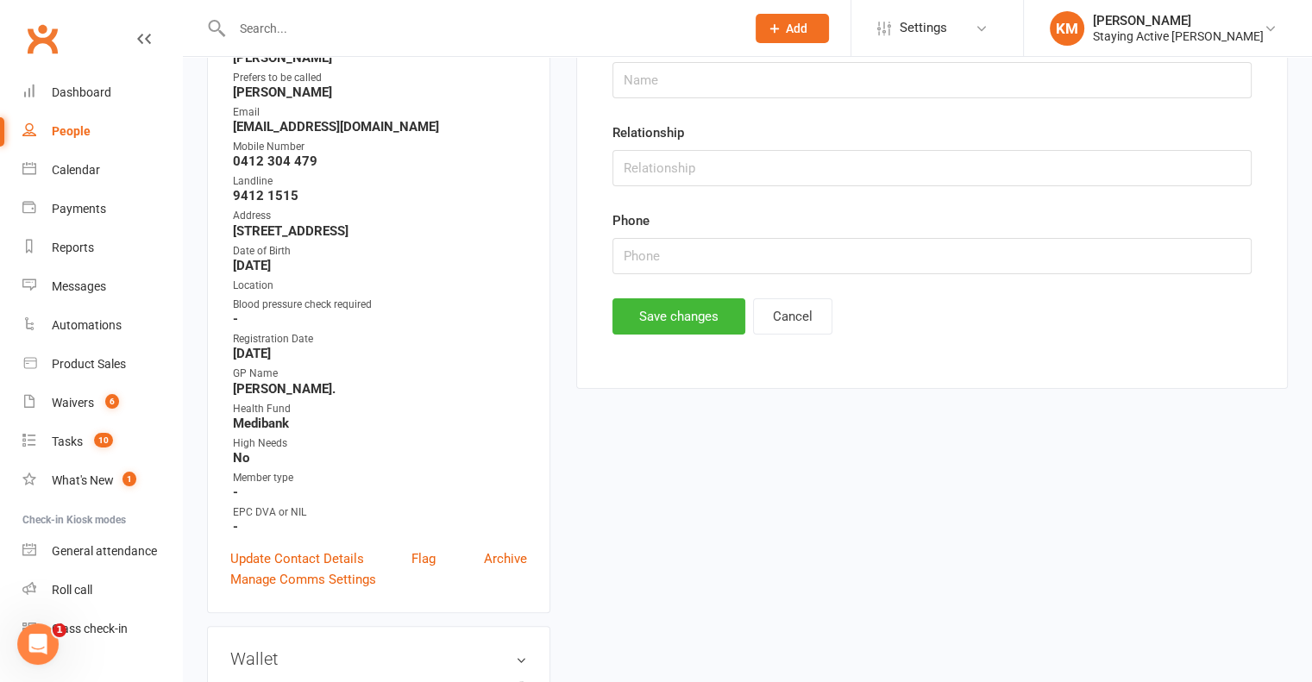
scroll to position [168, 0]
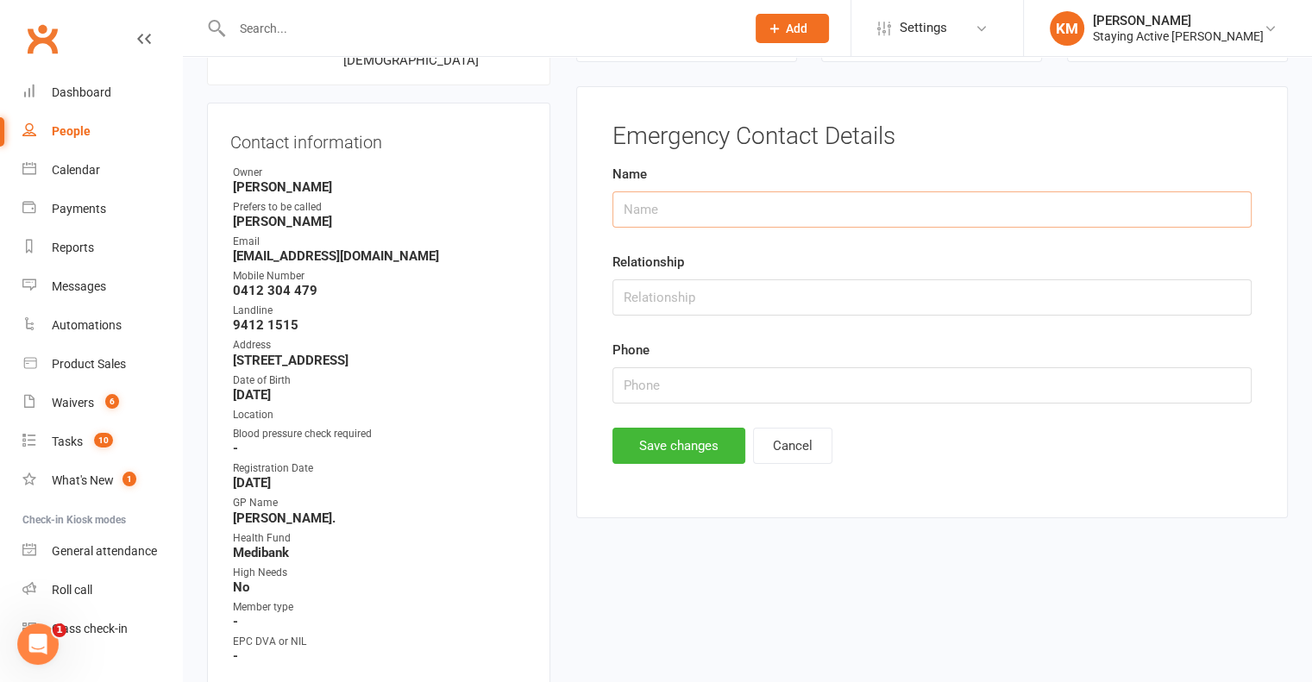
click at [729, 209] on input "text" at bounding box center [932, 210] width 639 height 36
type input "[PERSON_NAME]"
type input "94121515"
click at [639, 456] on button "Save changes" at bounding box center [679, 446] width 133 height 36
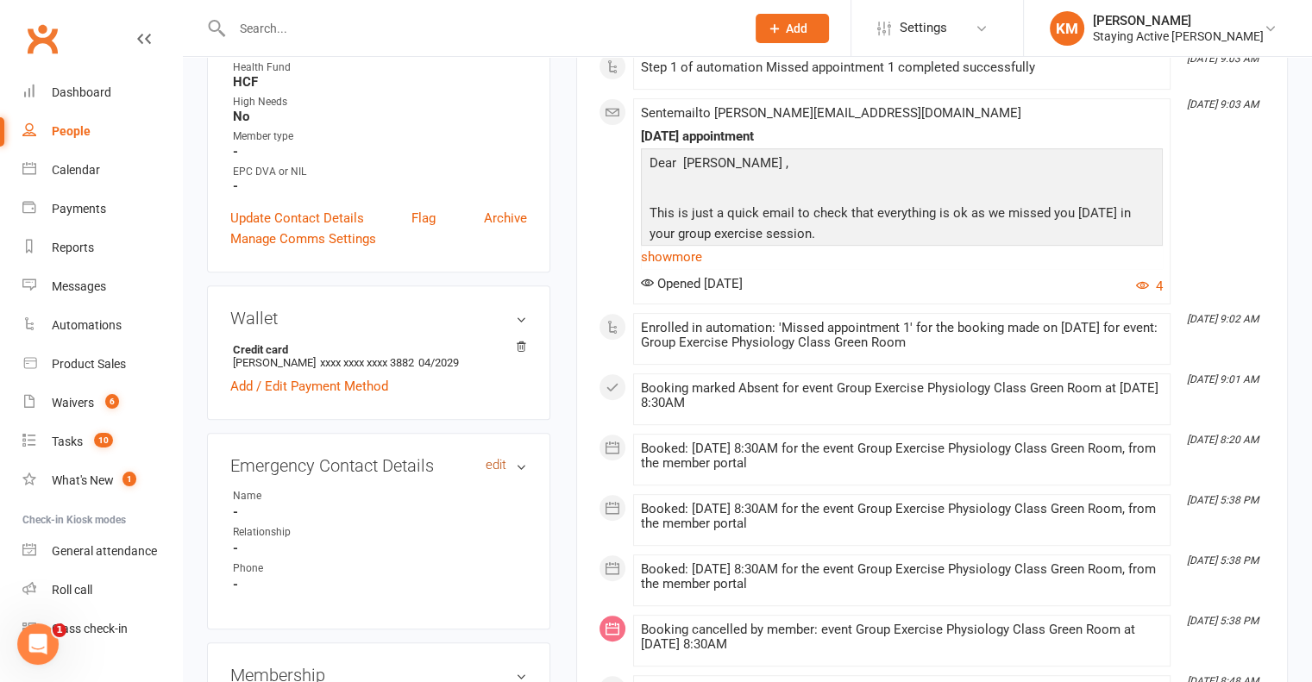
click at [493, 458] on link "edit" at bounding box center [496, 465] width 21 height 15
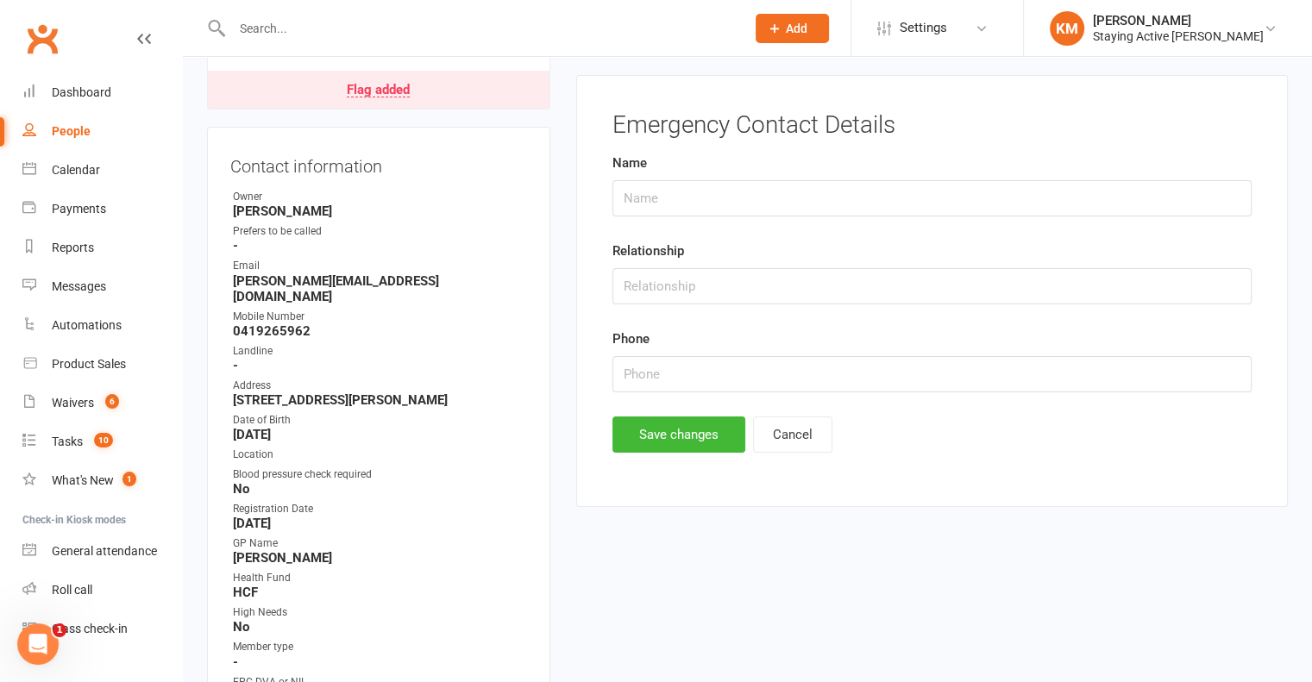
scroll to position [168, 0]
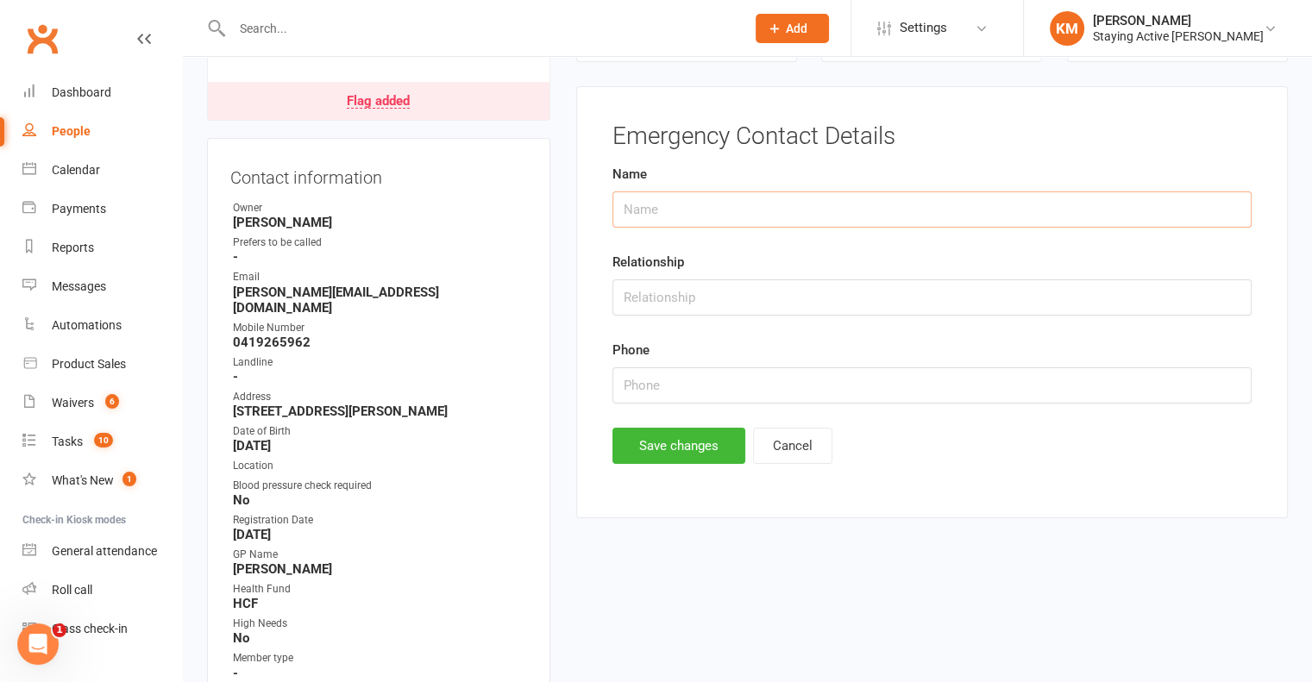
click at [665, 217] on input "text" at bounding box center [932, 210] width 639 height 36
click at [714, 239] on form "Name [PERSON_NAME] Relationship Phone" at bounding box center [932, 284] width 639 height 240
click at [727, 220] on input "[PERSON_NAME]" at bounding box center [932, 210] width 639 height 36
type input "[PERSON_NAME]"
click at [736, 380] on input "text" at bounding box center [932, 386] width 639 height 36
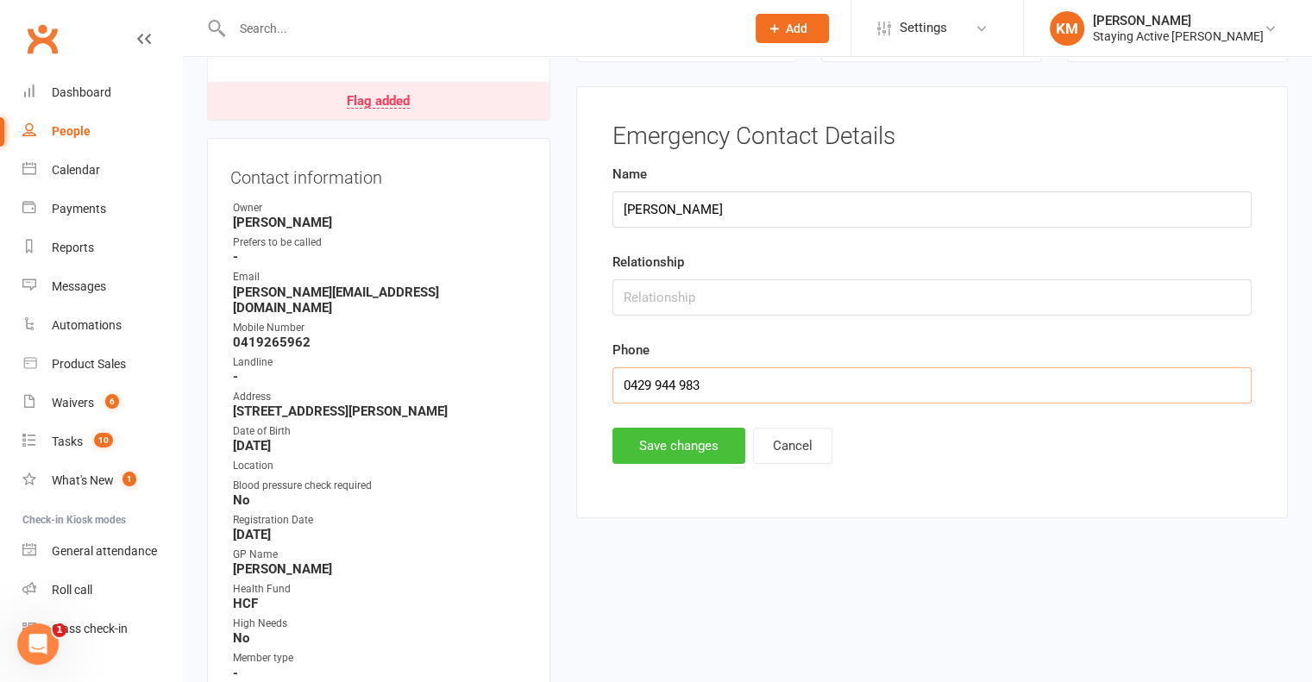
type input "0429 944 983"
click at [638, 454] on button "Save changes" at bounding box center [679, 446] width 133 height 36
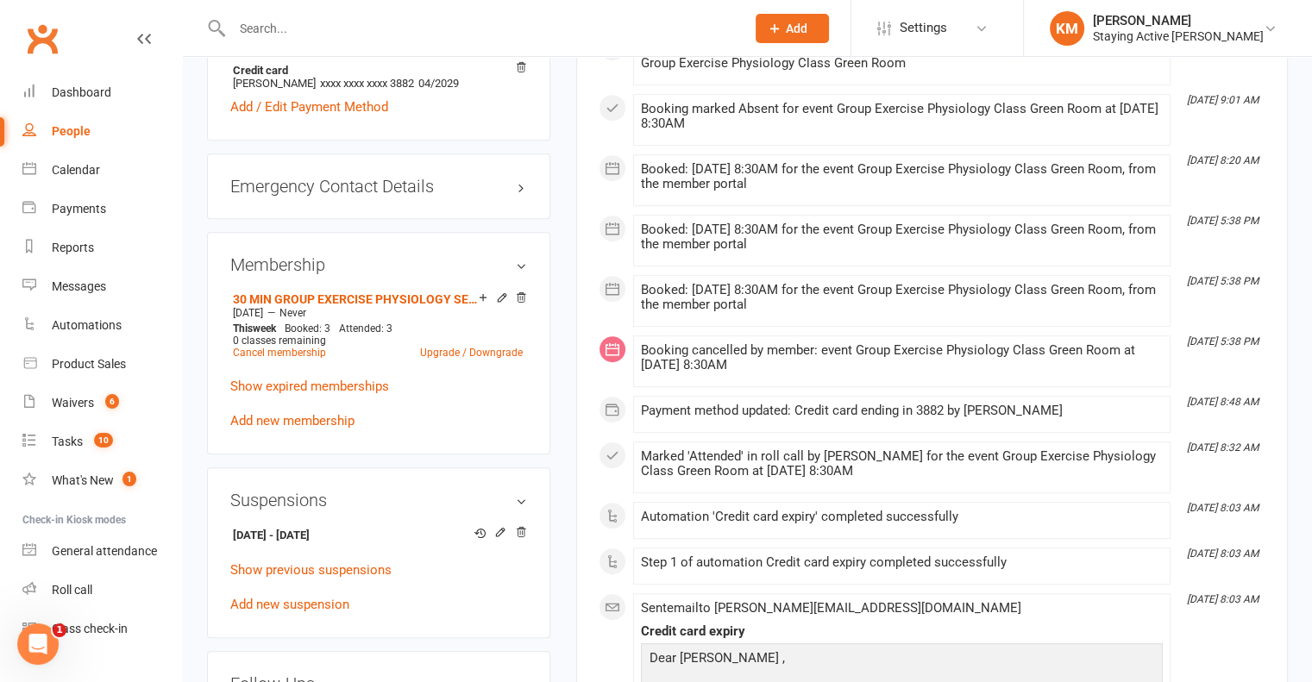
scroll to position [776, 0]
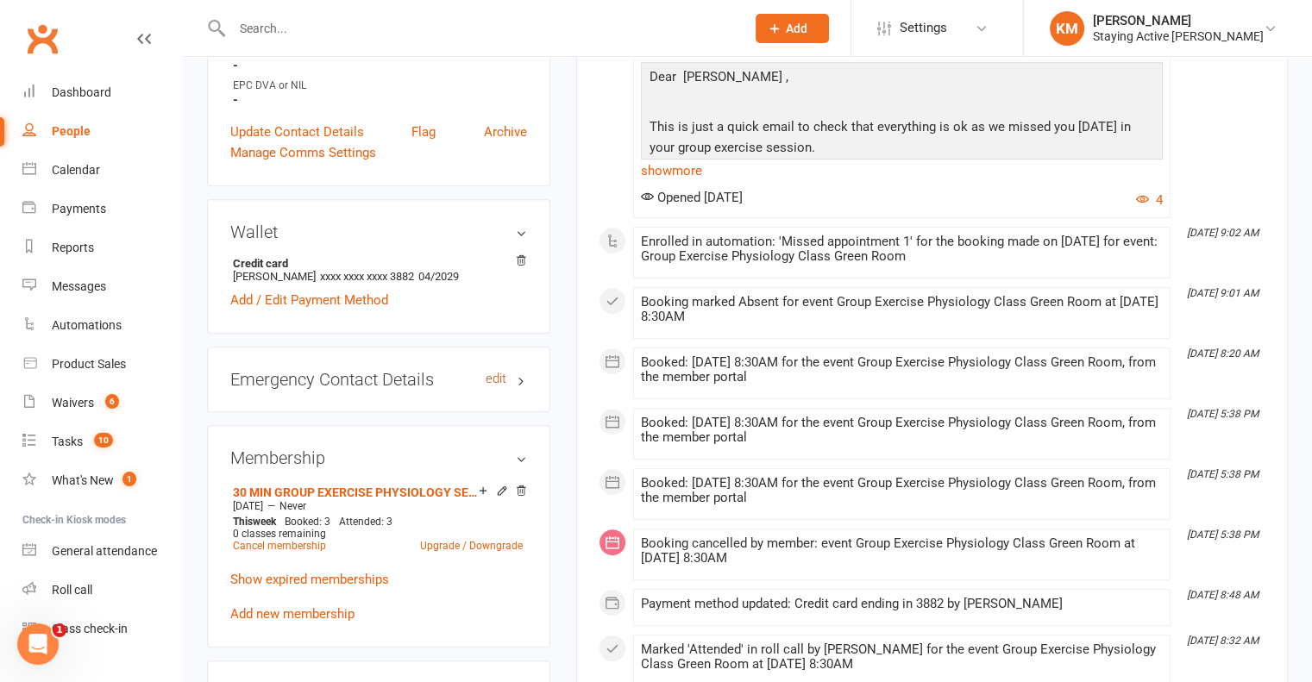
click at [487, 374] on link "edit" at bounding box center [496, 379] width 21 height 15
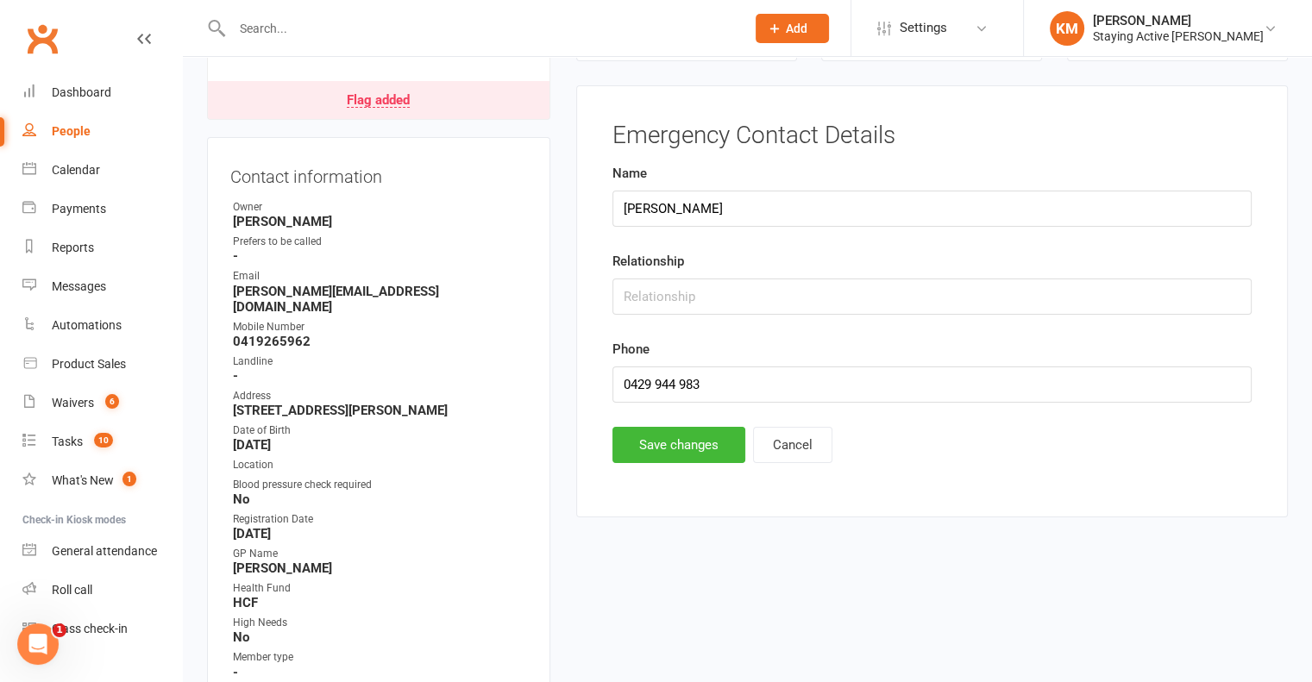
scroll to position [168, 0]
click at [682, 272] on div "Relationship" at bounding box center [932, 284] width 639 height 64
click at [669, 294] on input "text" at bounding box center [932, 298] width 639 height 36
type input "Wife"
click at [639, 444] on button "Save changes" at bounding box center [679, 446] width 133 height 36
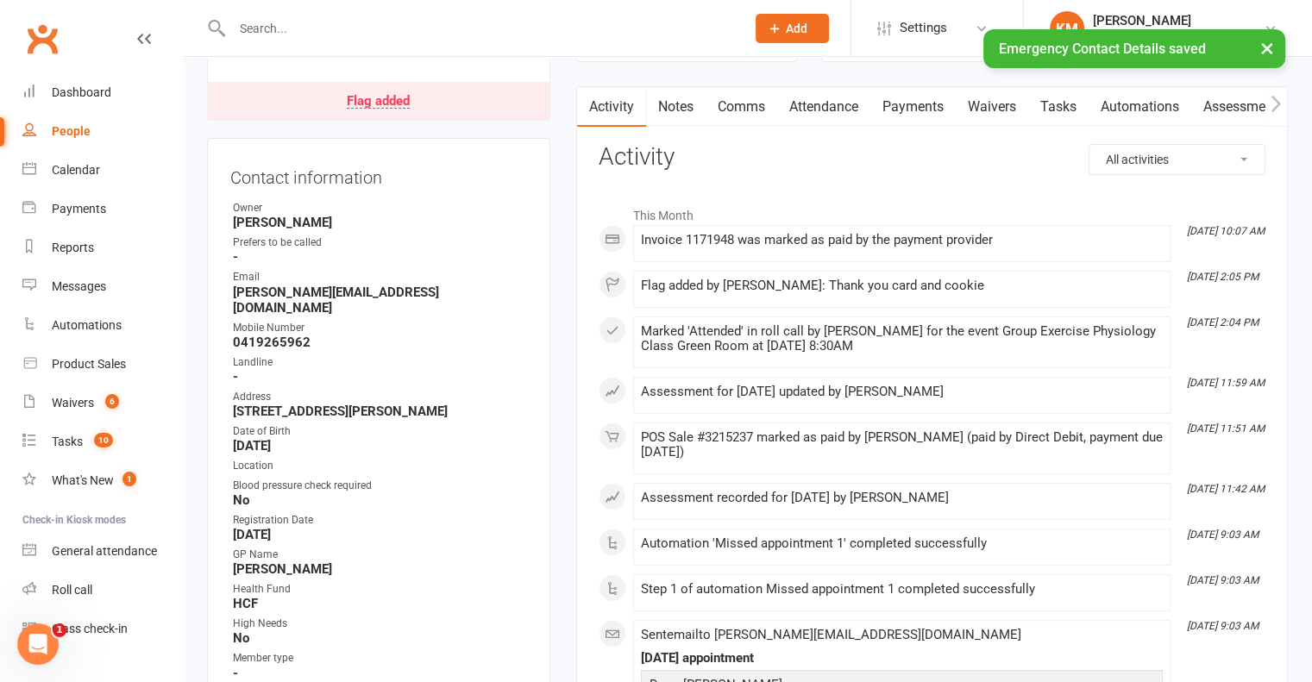
scroll to position [0, 0]
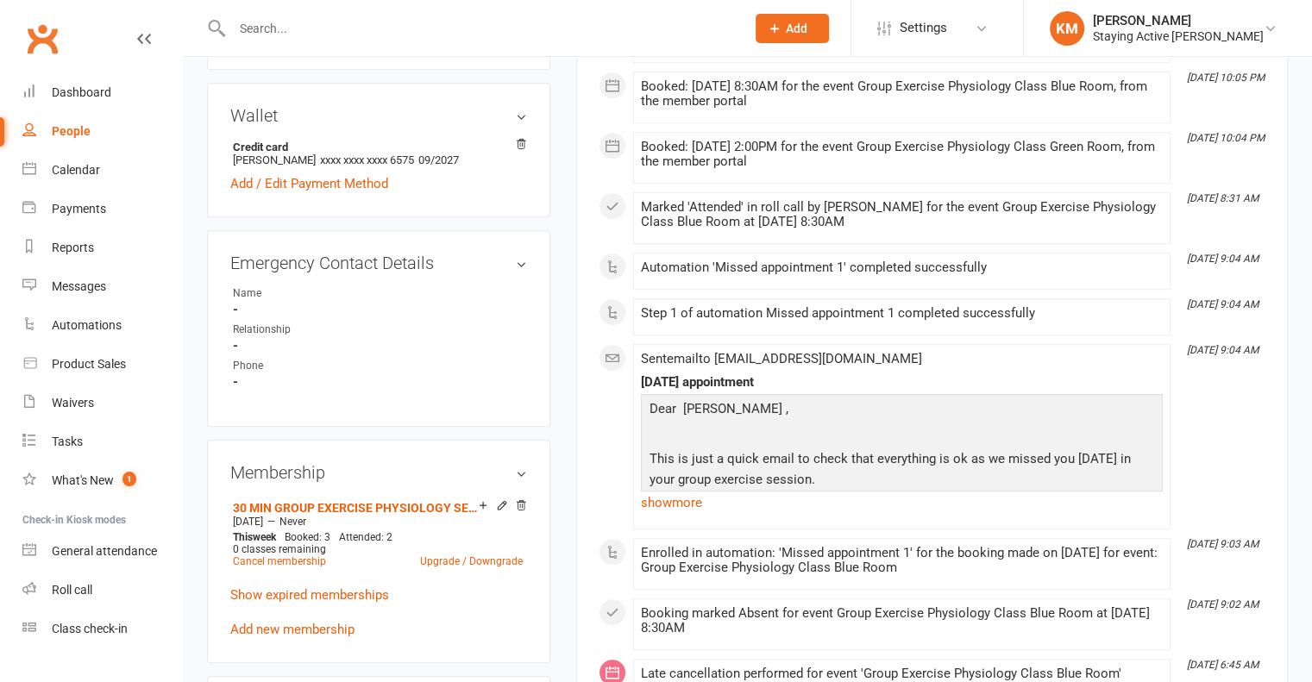
scroll to position [949, 0]
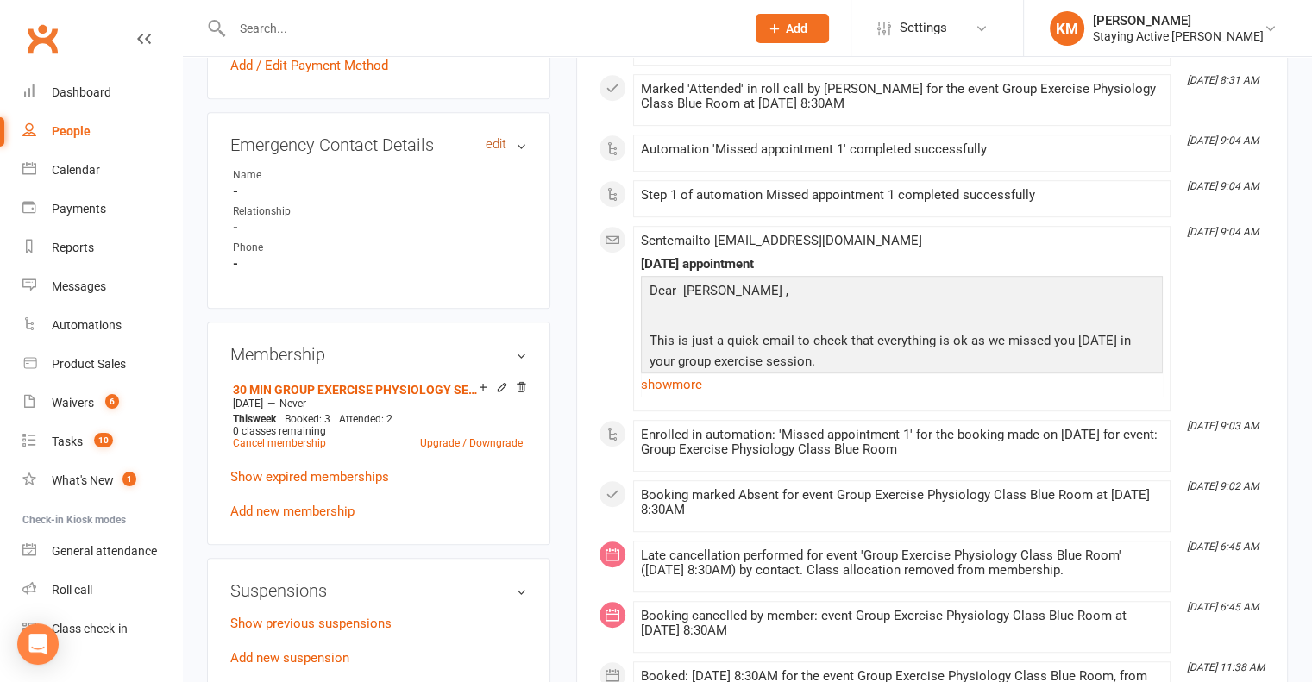
click at [500, 151] on link "edit" at bounding box center [496, 144] width 21 height 15
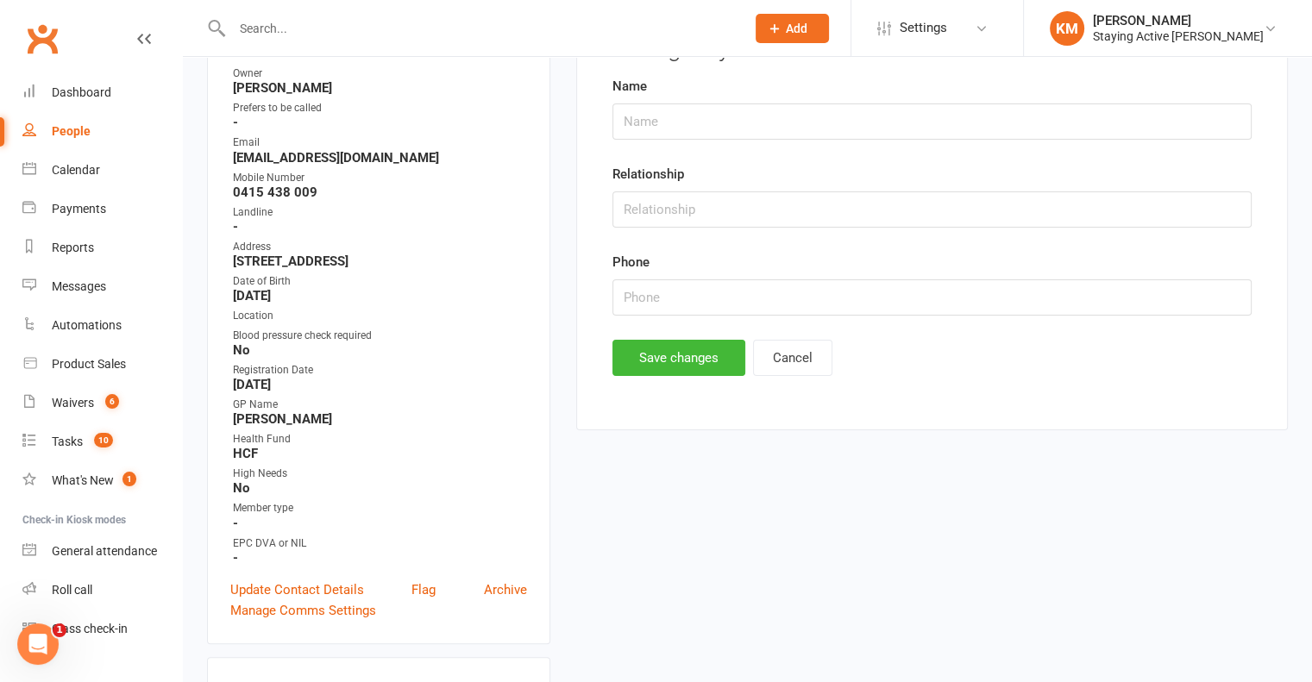
scroll to position [168, 0]
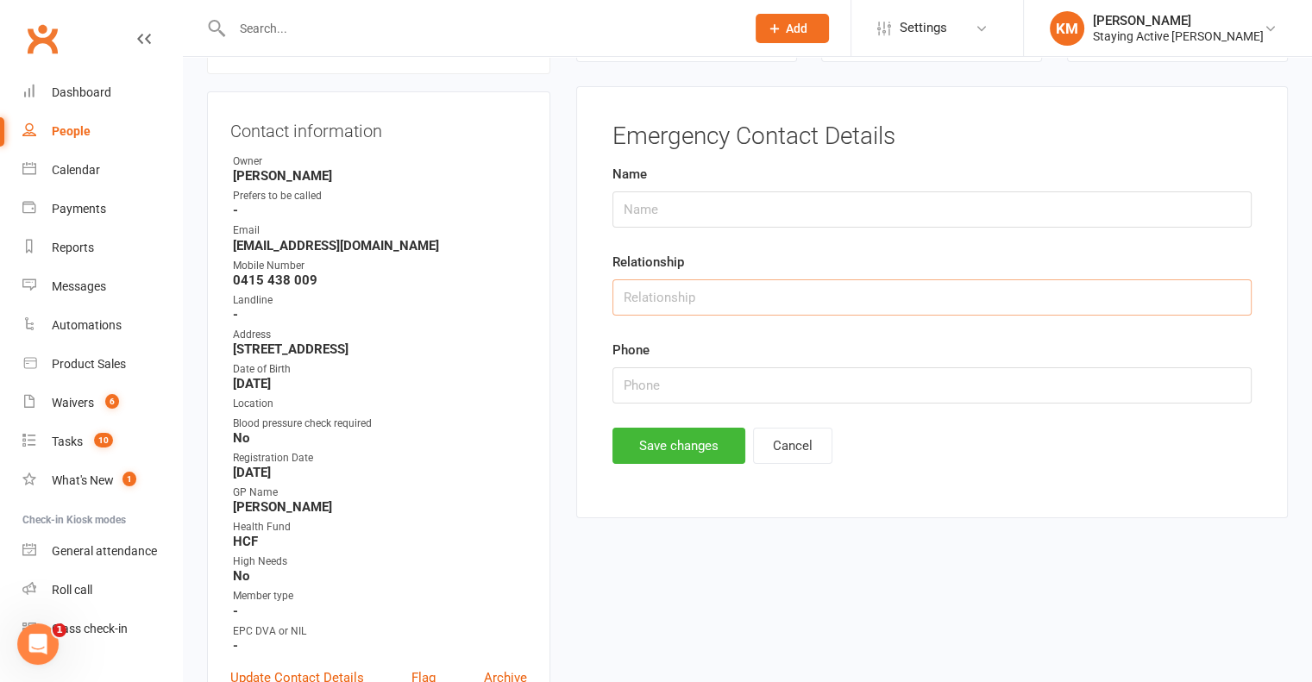
click at [668, 289] on input "text" at bounding box center [932, 298] width 639 height 36
type input "Daughter"
click at [738, 364] on div "Phone" at bounding box center [932, 372] width 639 height 64
click at [735, 380] on input "text" at bounding box center [932, 386] width 639 height 36
type input "0418"
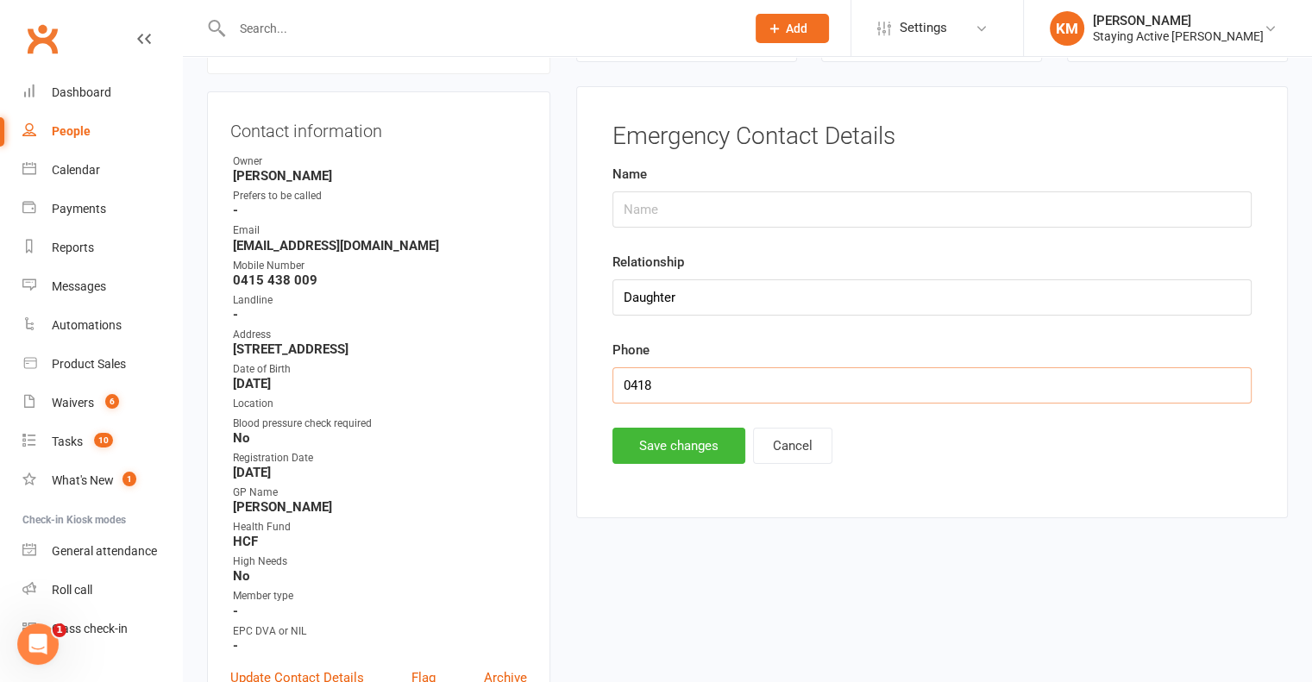
click at [735, 379] on input "0418" at bounding box center [932, 386] width 639 height 36
type input "0418 122 229"
click at [707, 437] on button "Save changes" at bounding box center [679, 446] width 133 height 36
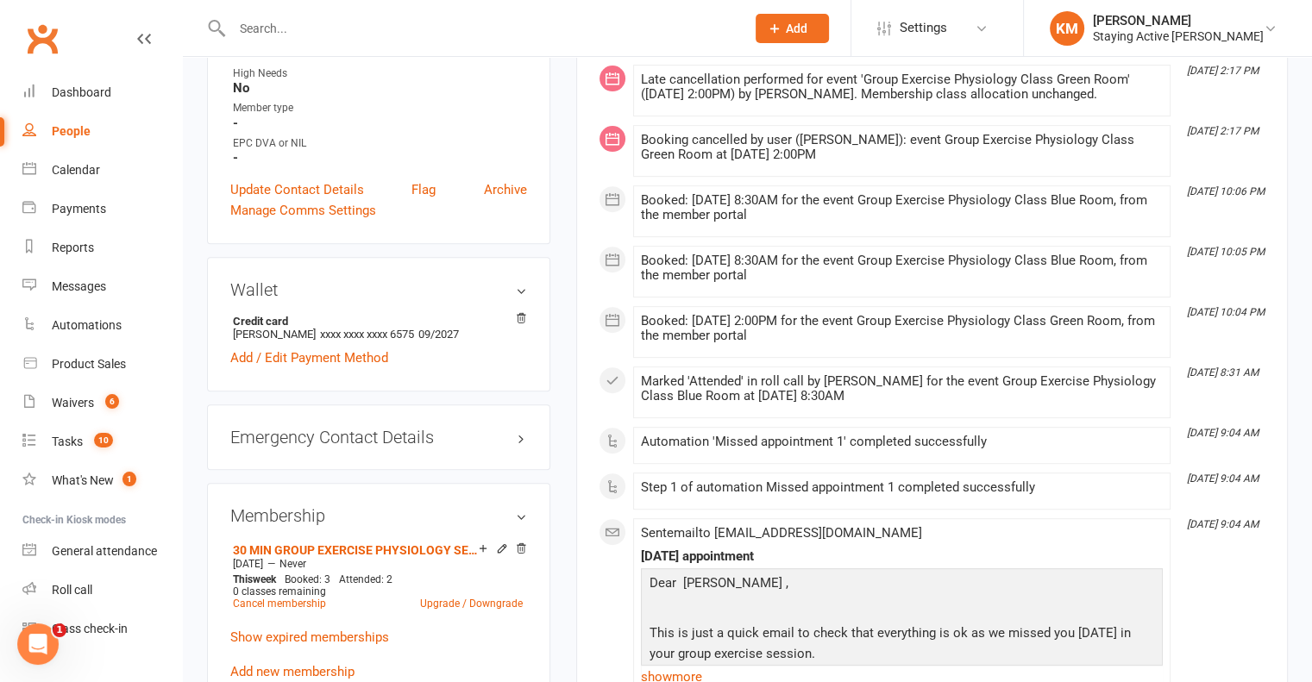
scroll to position [600, 0]
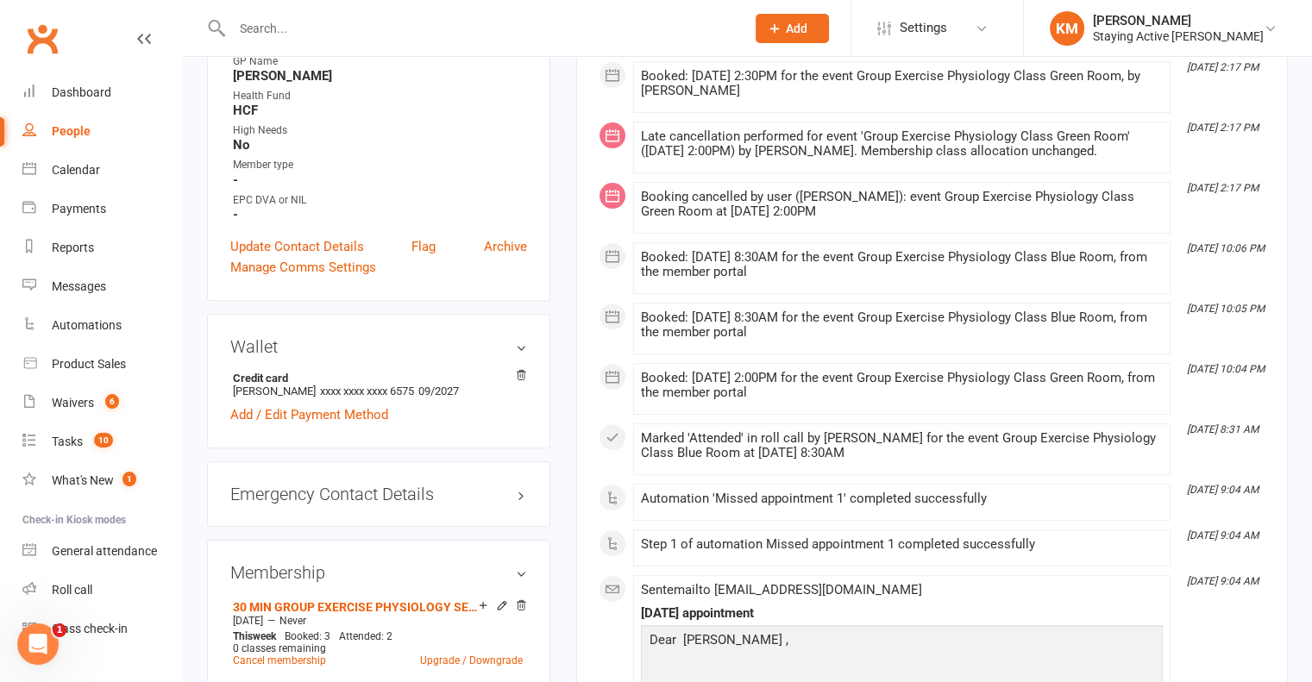
click at [519, 512] on div "Emergency Contact Details edit" at bounding box center [378, 495] width 343 height 66
click at [516, 501] on h3 "Emergency Contact Details edit" at bounding box center [378, 494] width 297 height 19
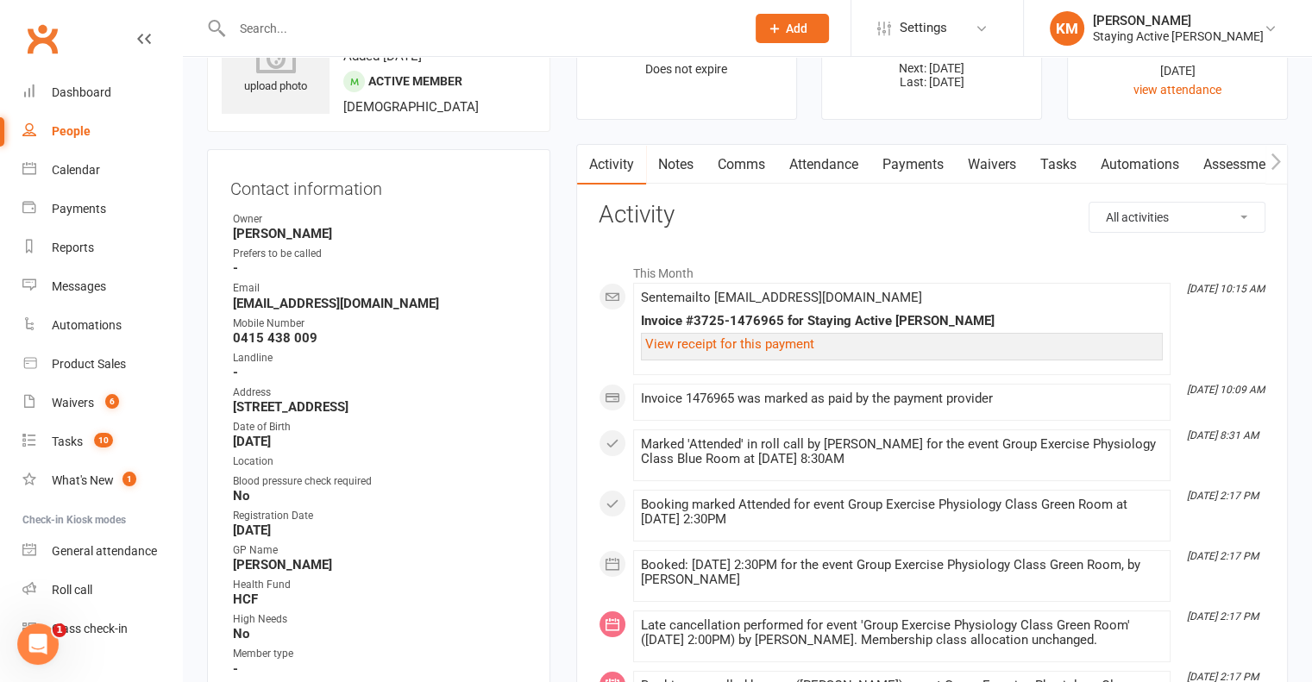
scroll to position [0, 0]
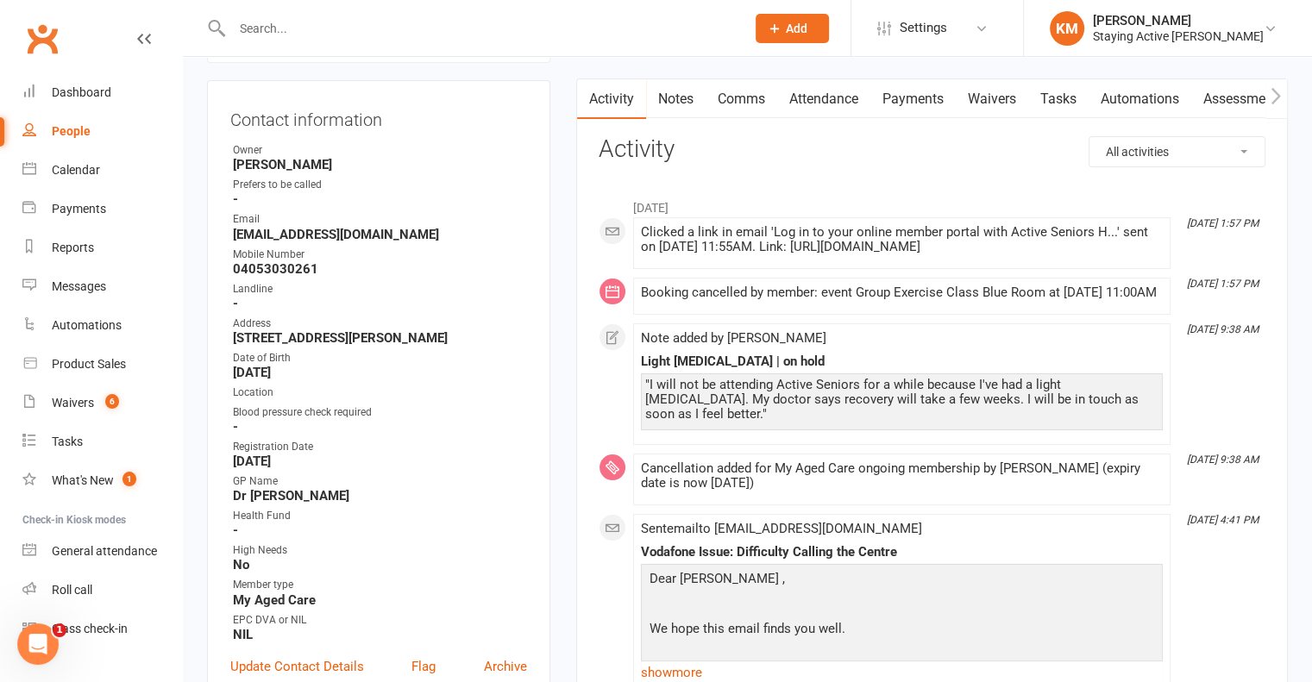
scroll to position [604, 0]
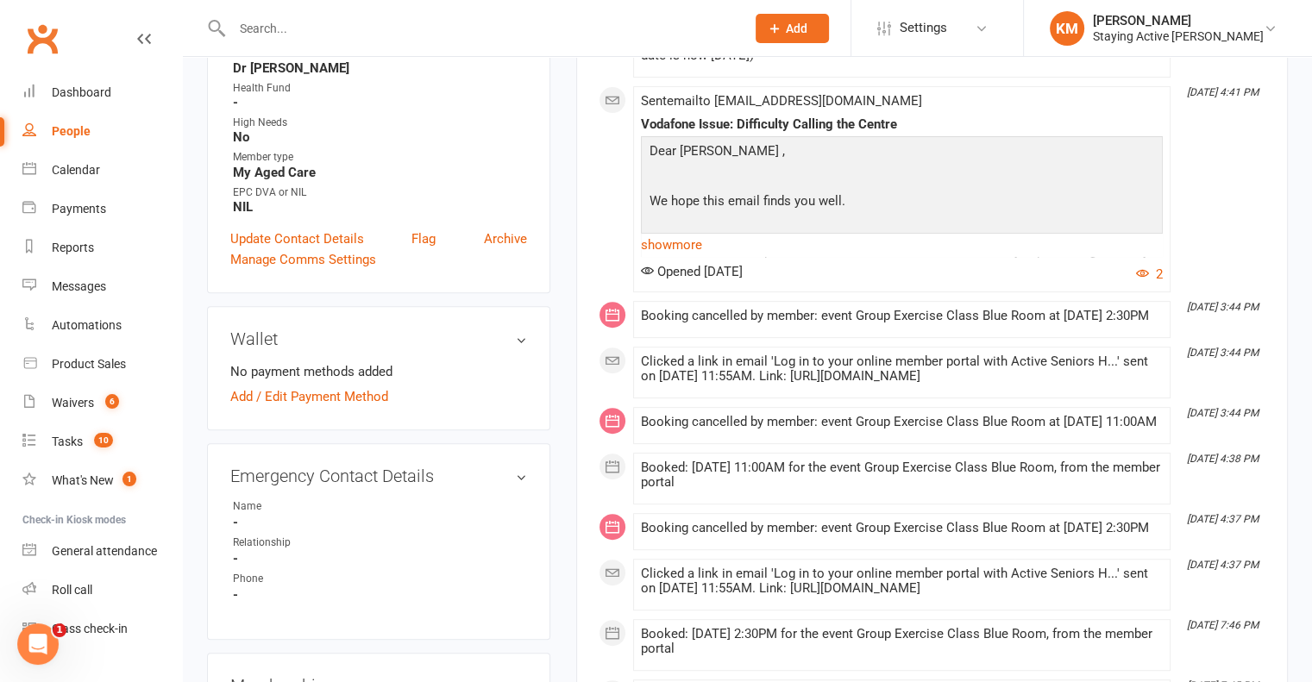
click at [485, 466] on div "Emergency Contact Details edit Name - Relationship - Phone -" at bounding box center [378, 542] width 343 height 198
click at [493, 476] on link "edit" at bounding box center [496, 475] width 21 height 15
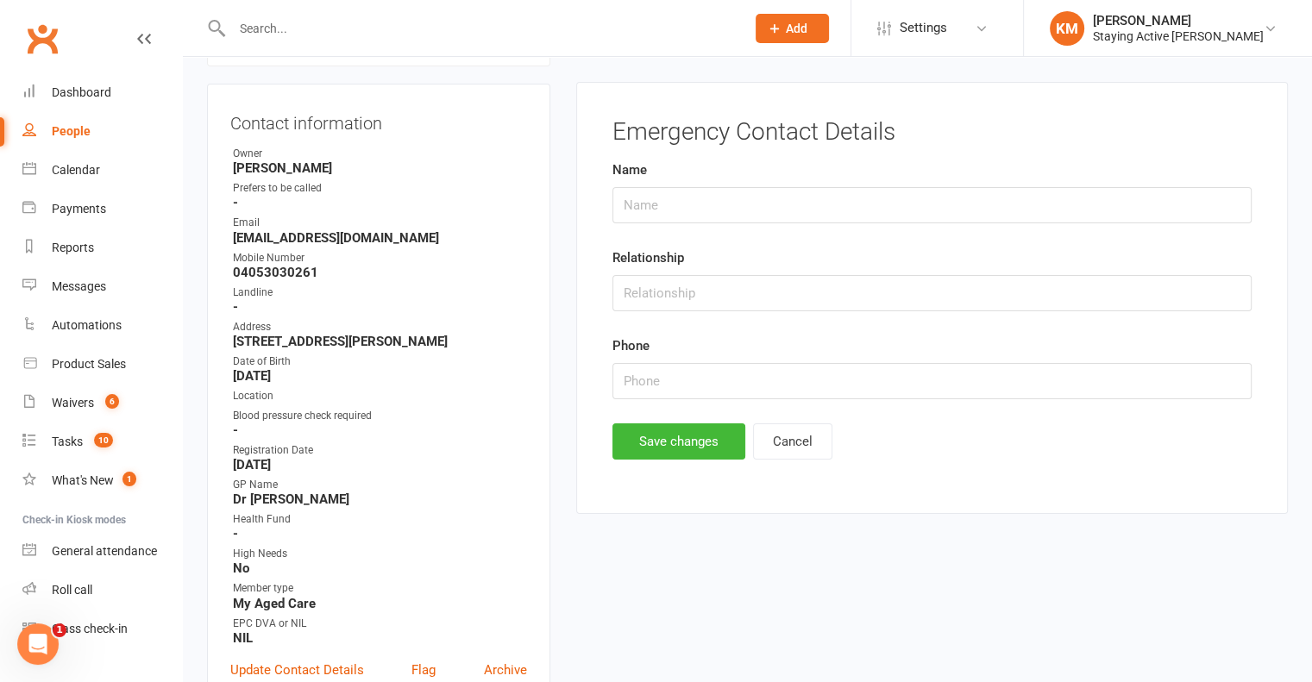
scroll to position [168, 0]
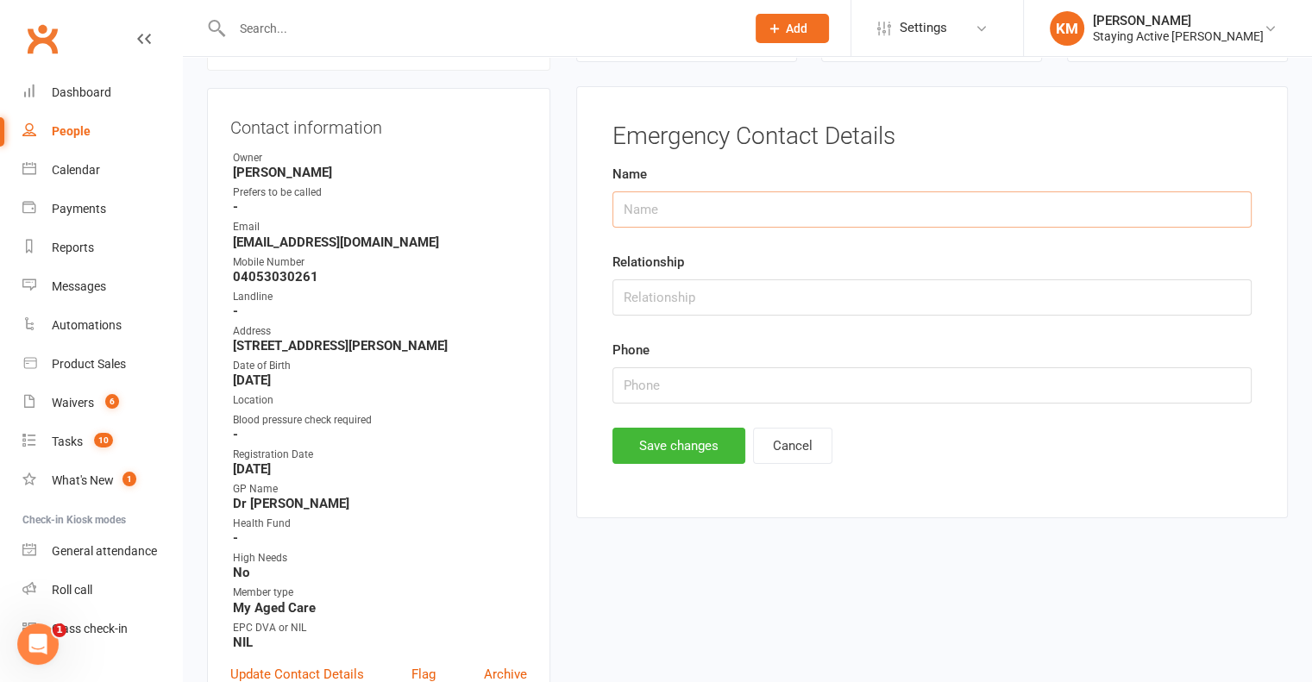
click at [804, 215] on input "text" at bounding box center [932, 210] width 639 height 36
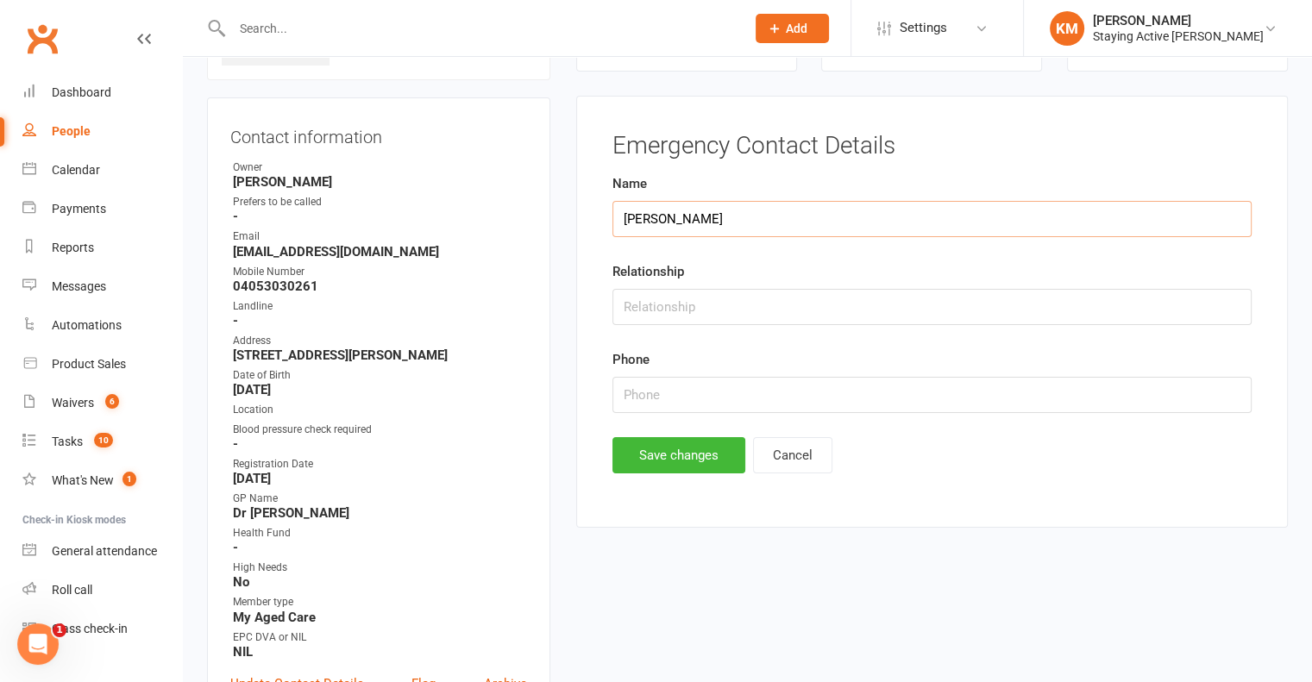
scroll to position [192, 0]
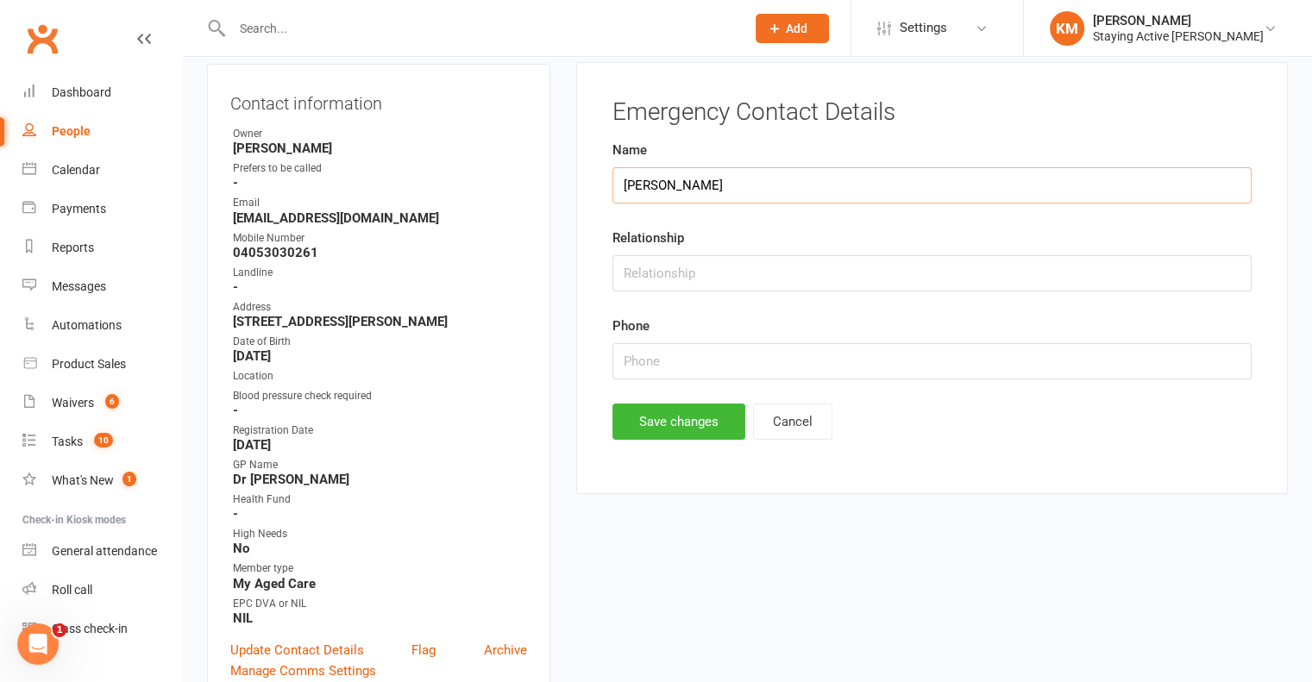
type input "[PERSON_NAME]"
type input "0400 800 808"
click at [692, 429] on button "Save changes" at bounding box center [679, 422] width 133 height 36
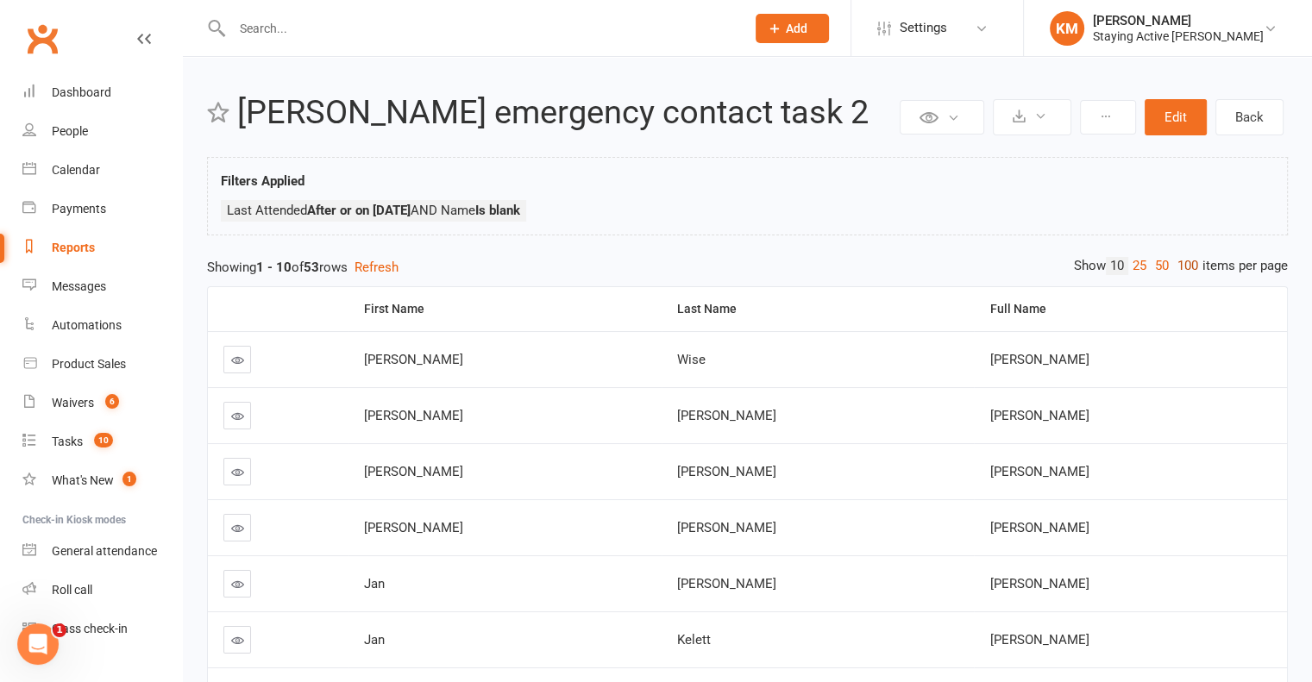
click at [1185, 262] on link "100" at bounding box center [1187, 266] width 29 height 18
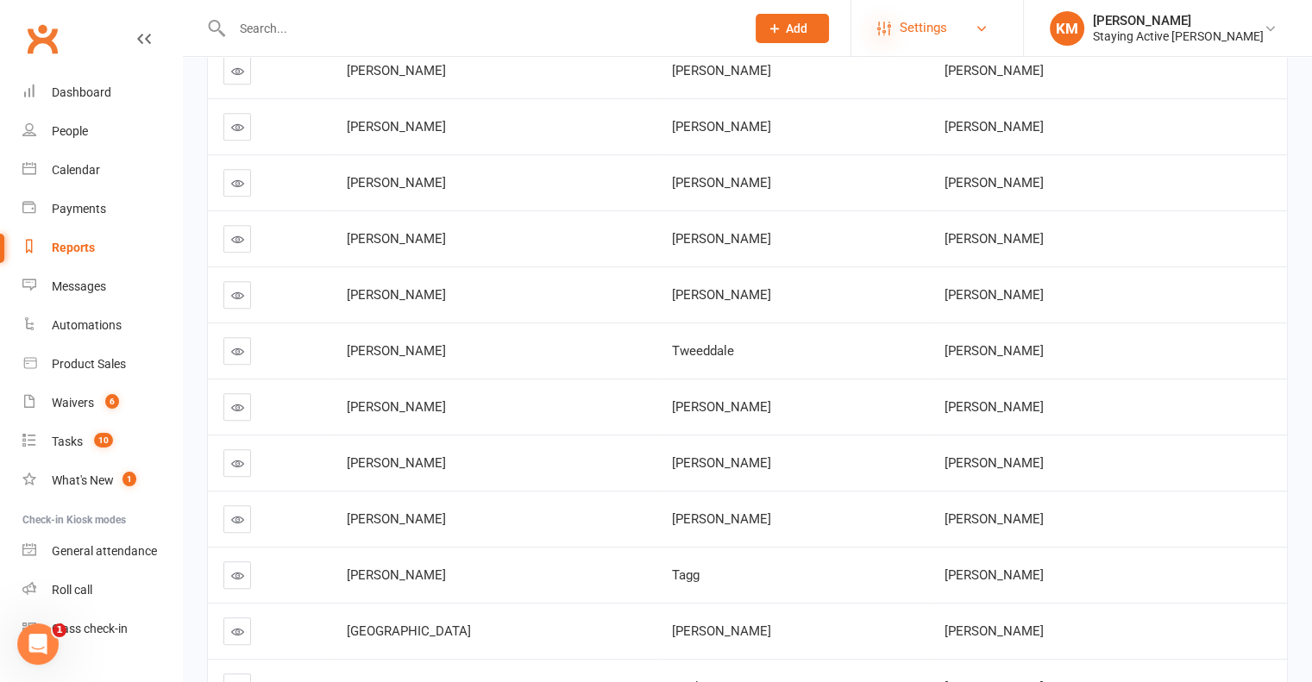
scroll to position [2644, 0]
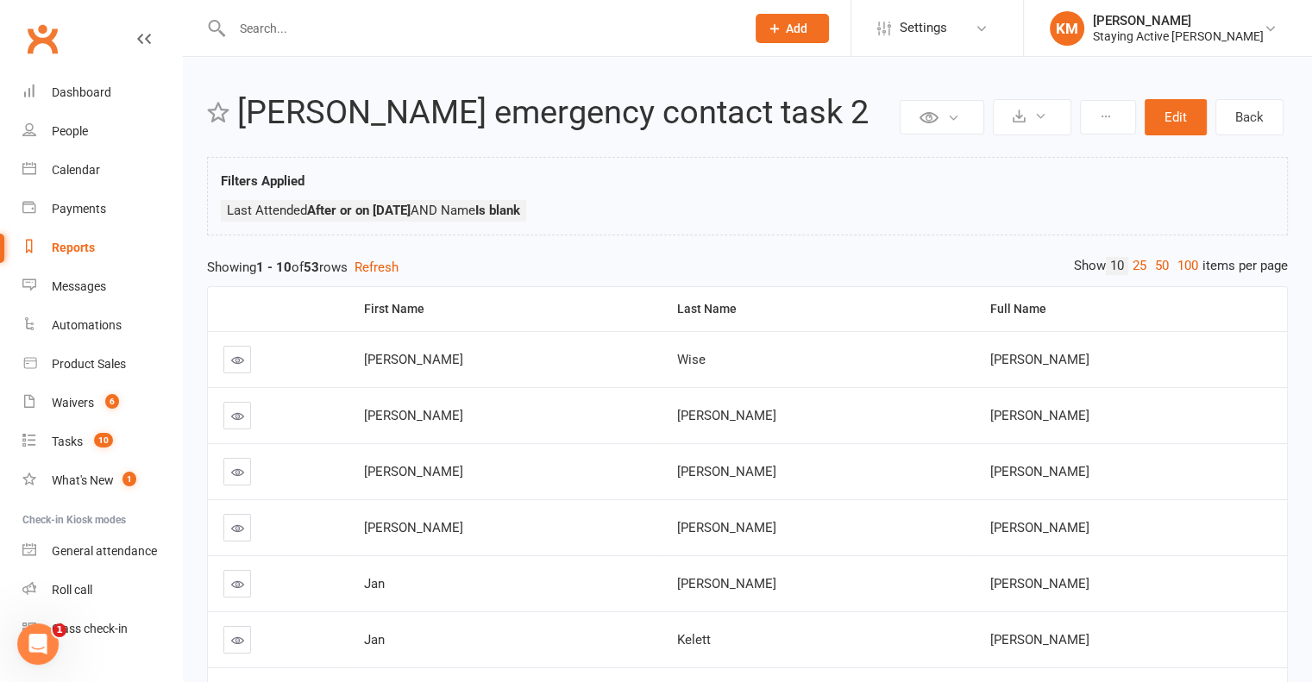
click at [65, 241] on div "Reports" at bounding box center [73, 248] width 43 height 14
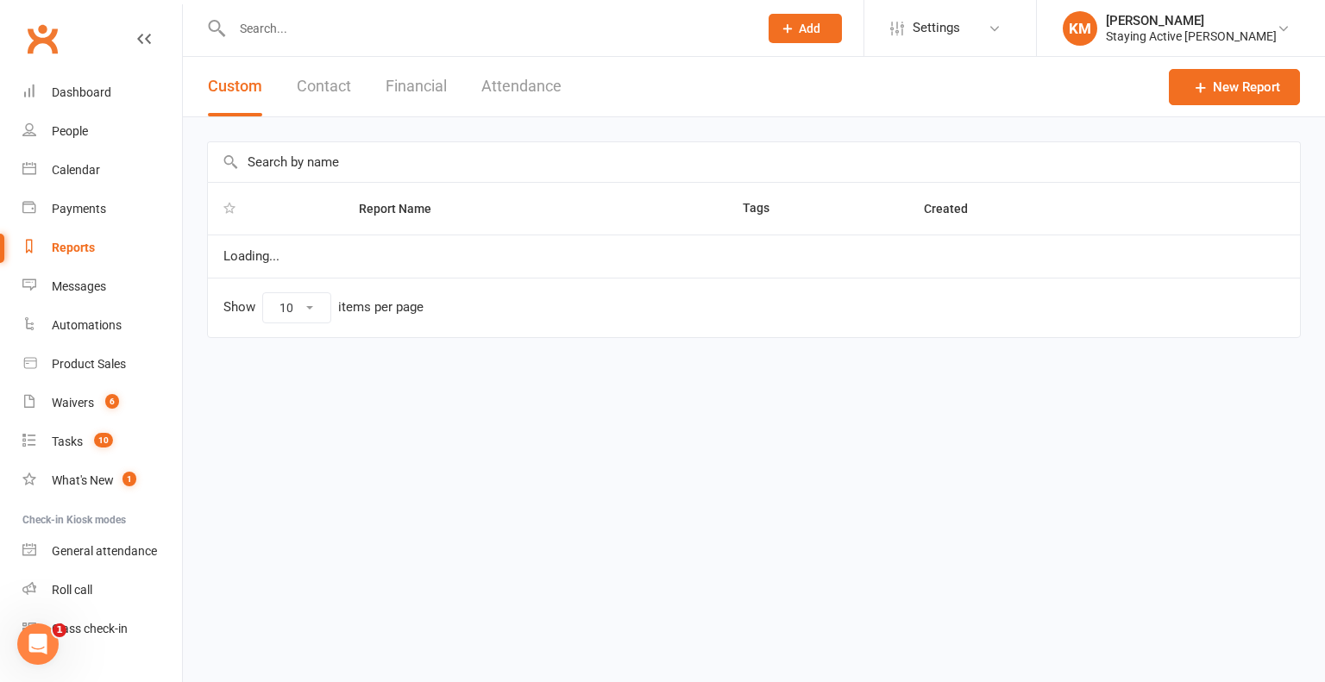
select select "100"
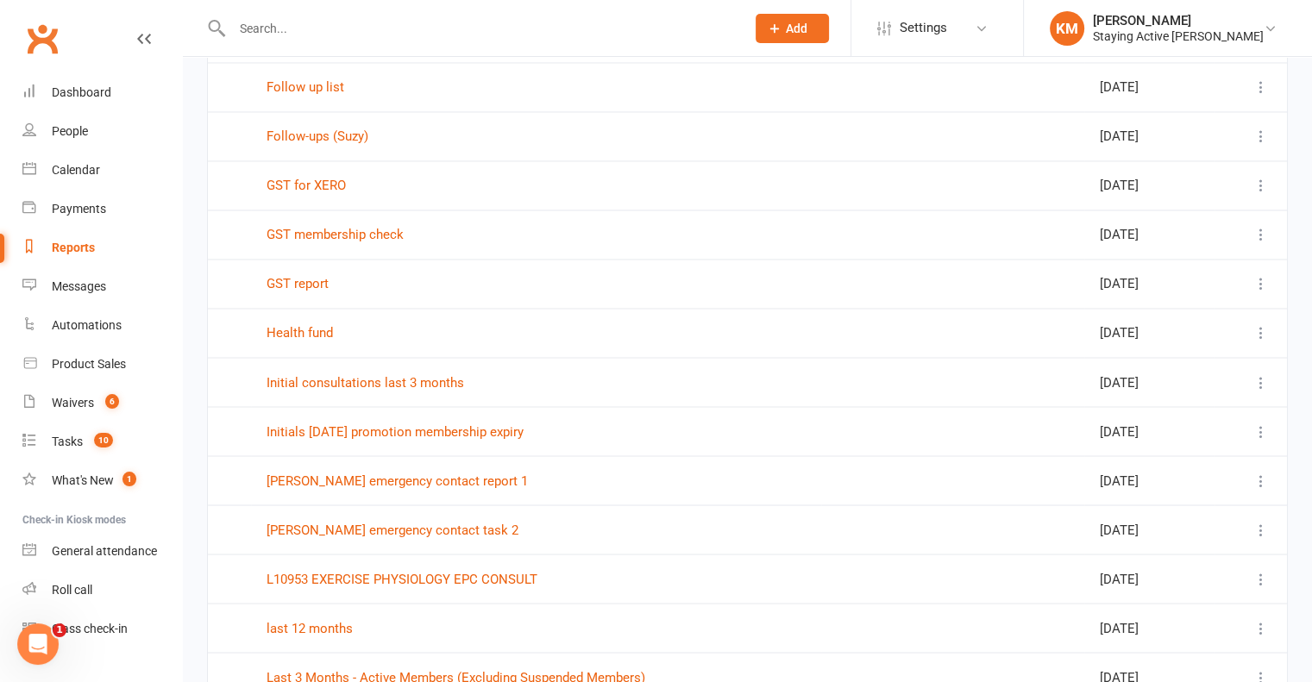
scroll to position [3192, 0]
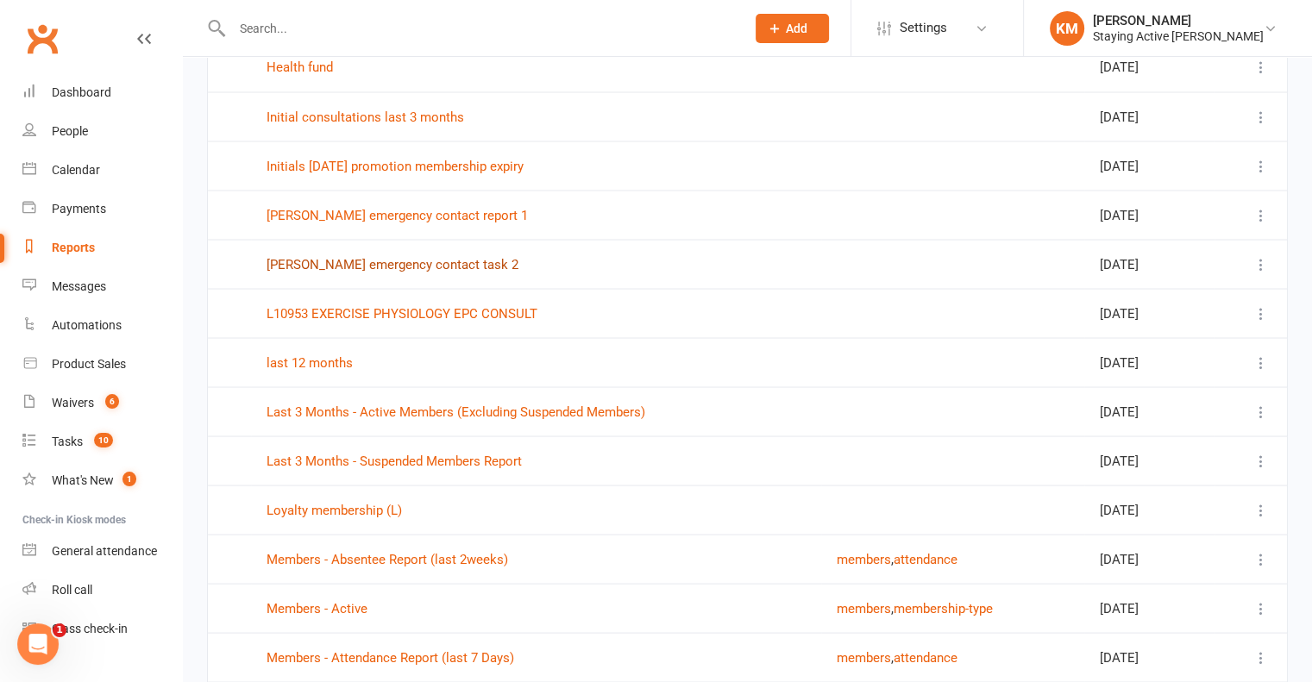
click at [330, 256] on link "[PERSON_NAME] emergency contact task 2" at bounding box center [393, 264] width 252 height 16
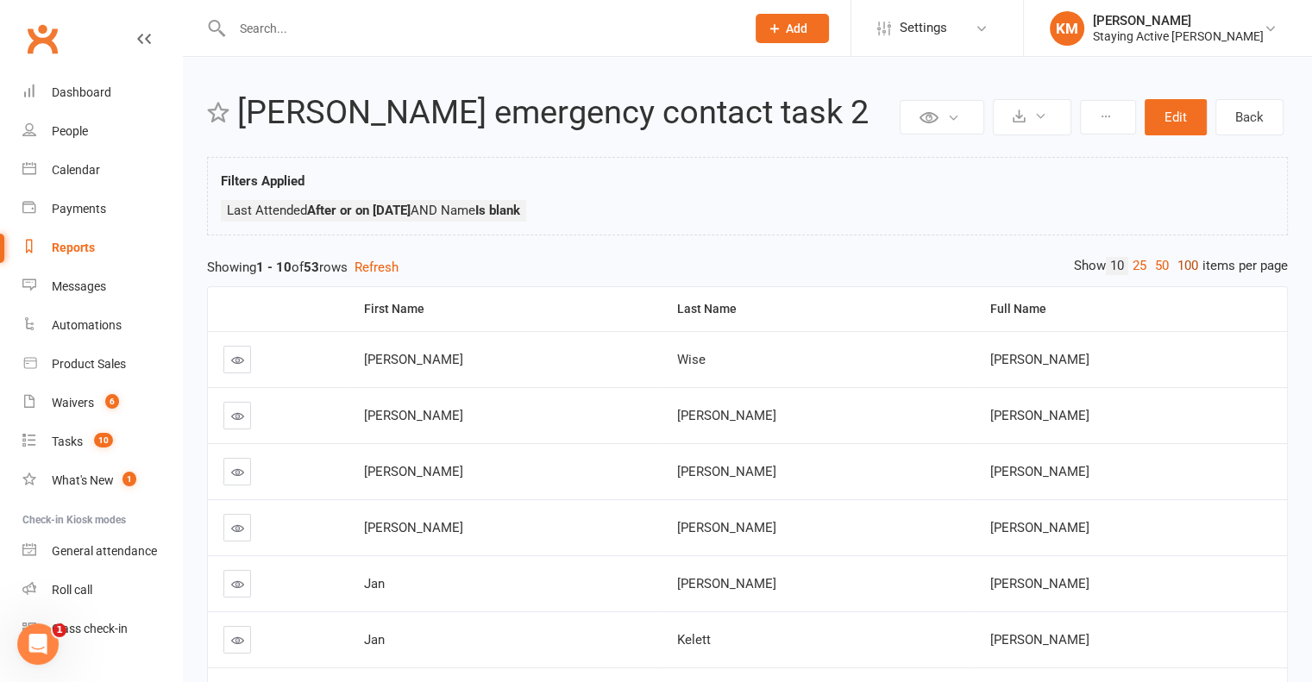
click at [1181, 265] on link "100" at bounding box center [1187, 266] width 29 height 18
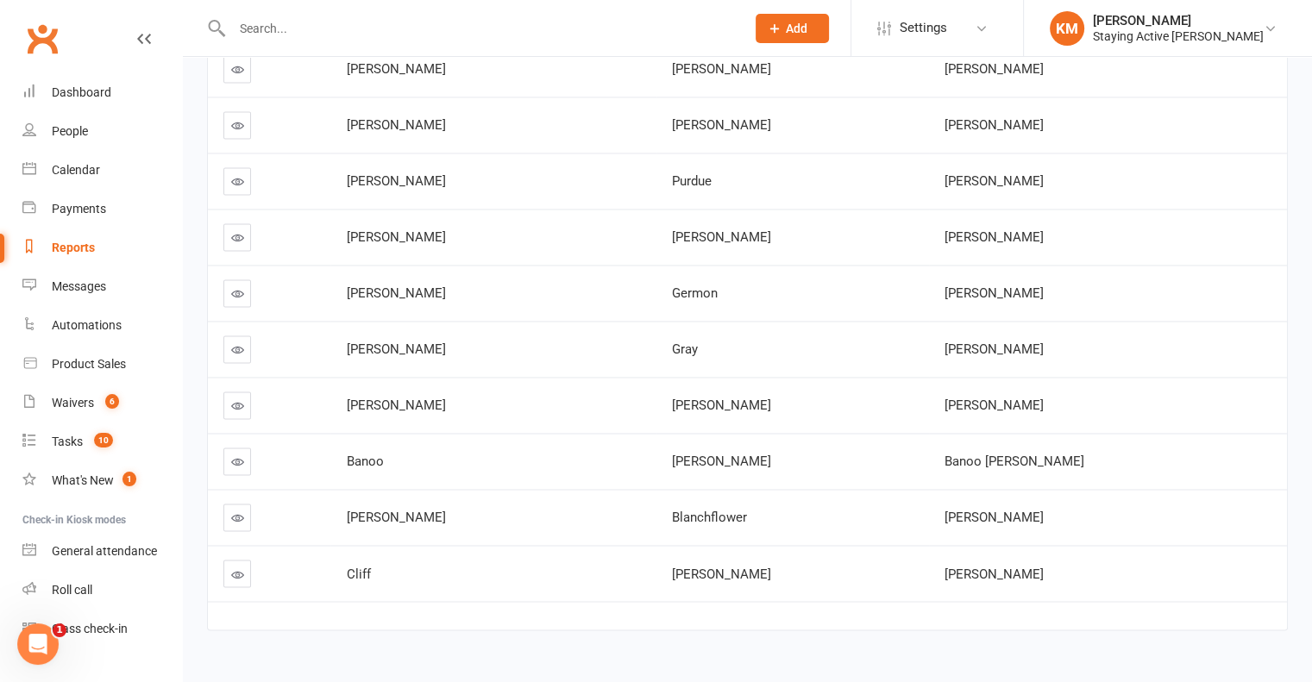
scroll to position [2722, 0]
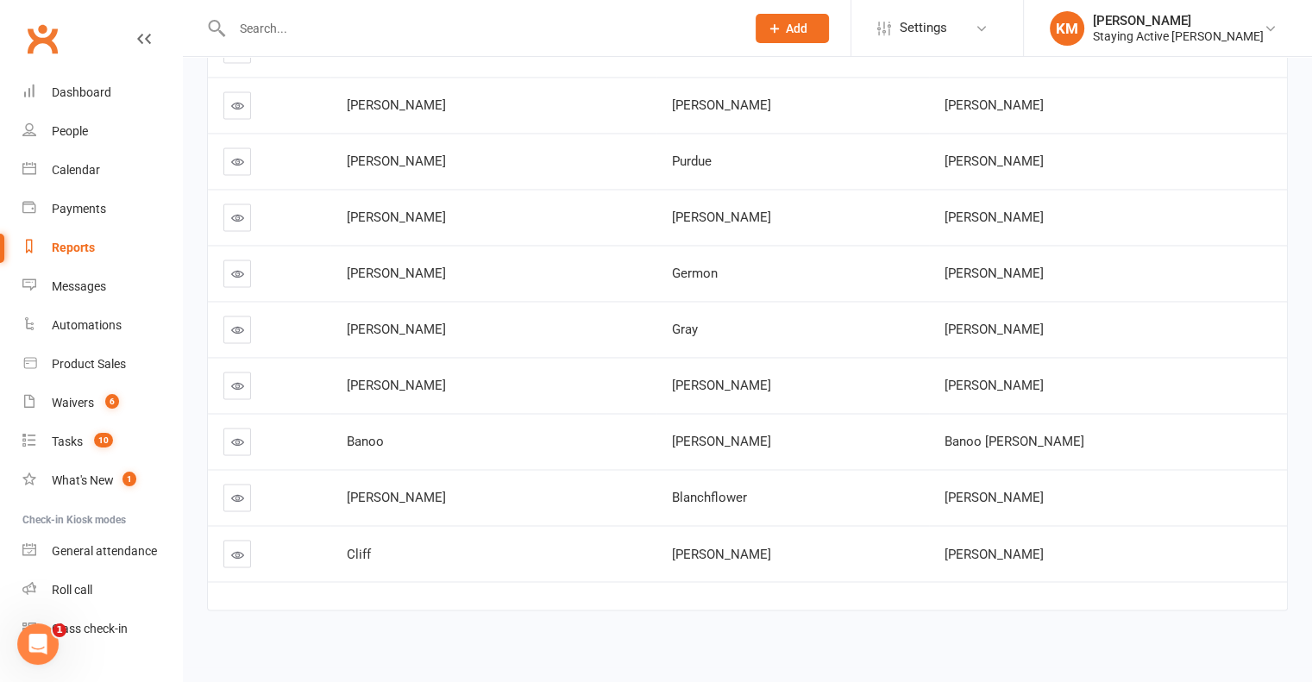
click at [945, 436] on span "Banoo Jami" at bounding box center [1015, 442] width 140 height 16
drag, startPoint x: 900, startPoint y: 436, endPoint x: 931, endPoint y: 444, distance: 32.2
click at [931, 444] on td "Banoo Jami" at bounding box center [1108, 441] width 358 height 56
copy span "Banoo Jami"
click at [929, 496] on td "Suzanne Blanchflower" at bounding box center [1108, 497] width 358 height 56
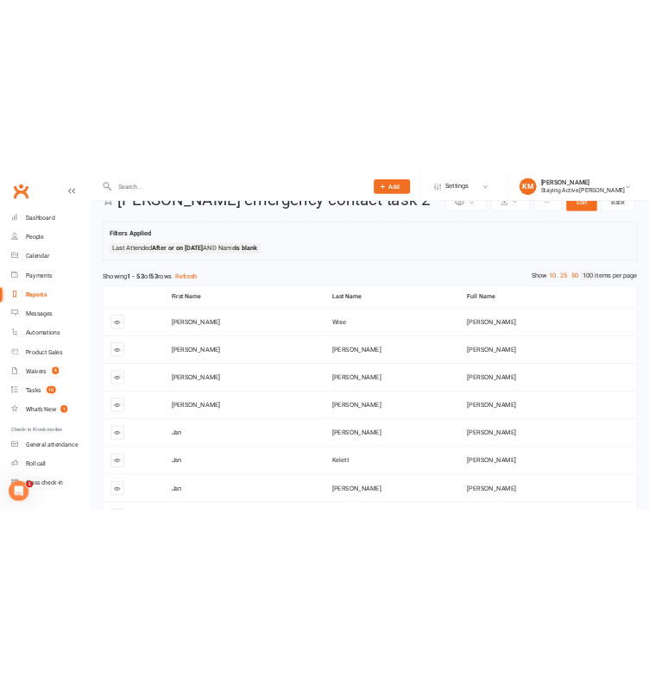
scroll to position [0, 0]
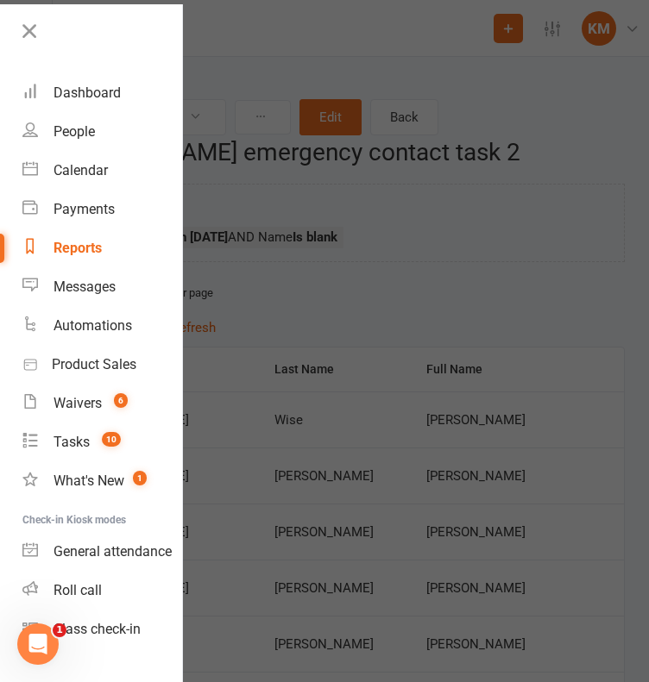
click at [286, 383] on div at bounding box center [324, 341] width 649 height 682
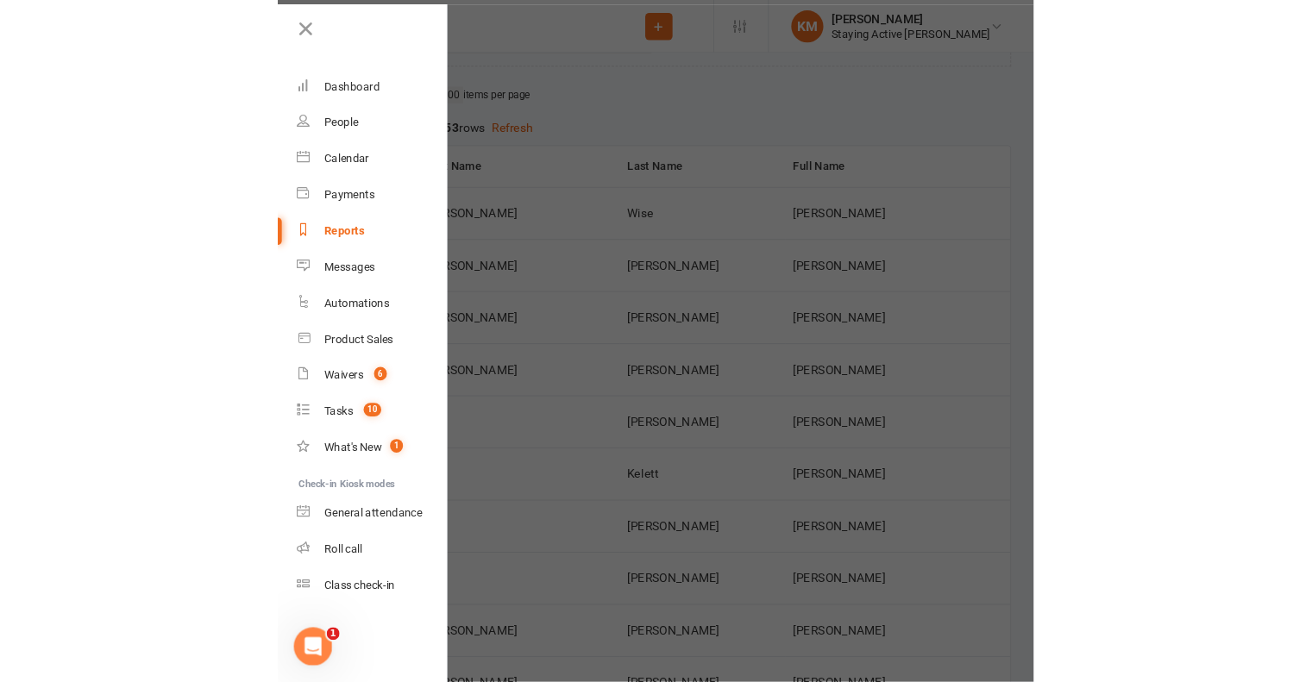
scroll to position [164, 0]
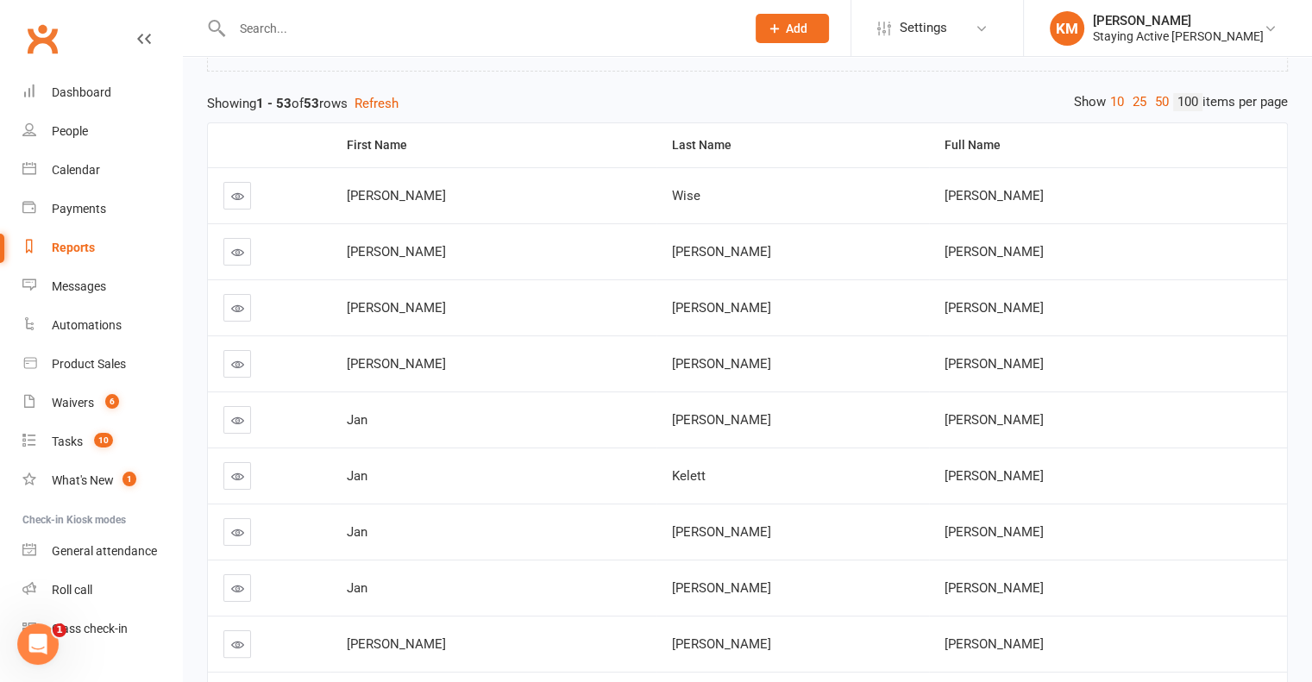
click at [438, 50] on div at bounding box center [470, 28] width 526 height 56
click at [440, 36] on input "text" at bounding box center [480, 28] width 506 height 24
paste input "Cliff Hughes"
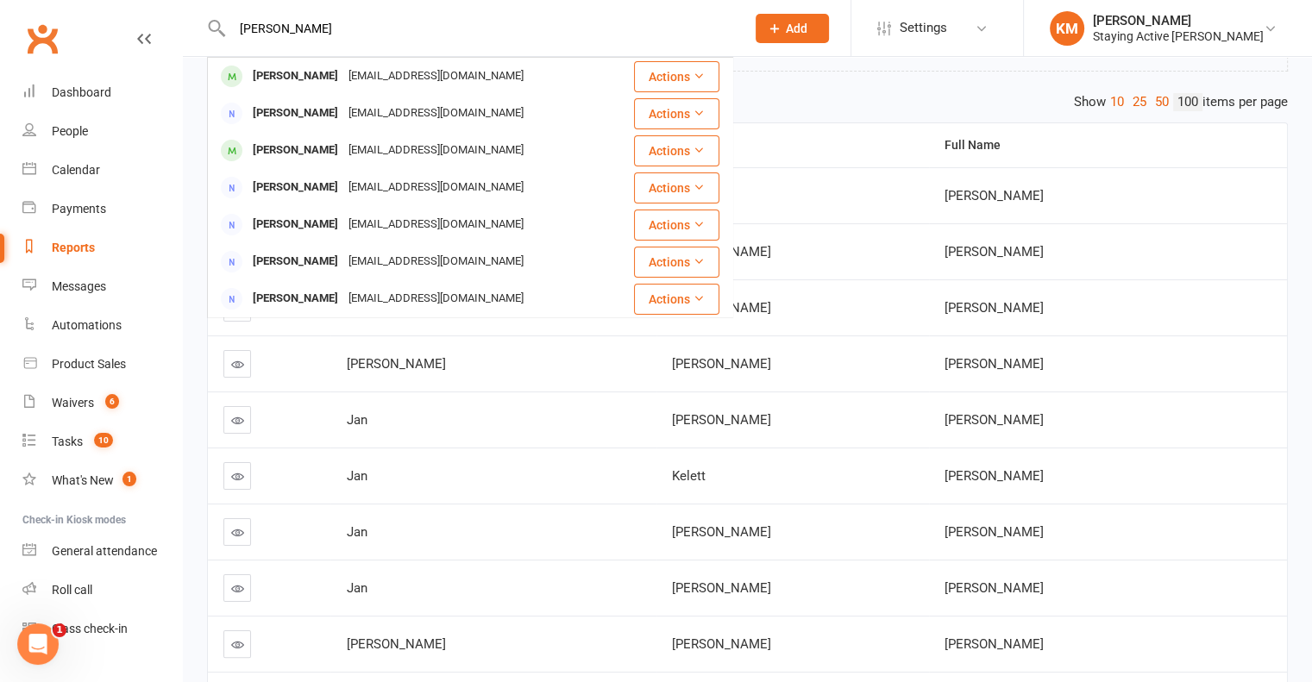
type input "Cliff Hughes"
click at [343, 79] on div "cfhughes143@icloud.com" at bounding box center [435, 76] width 185 height 25
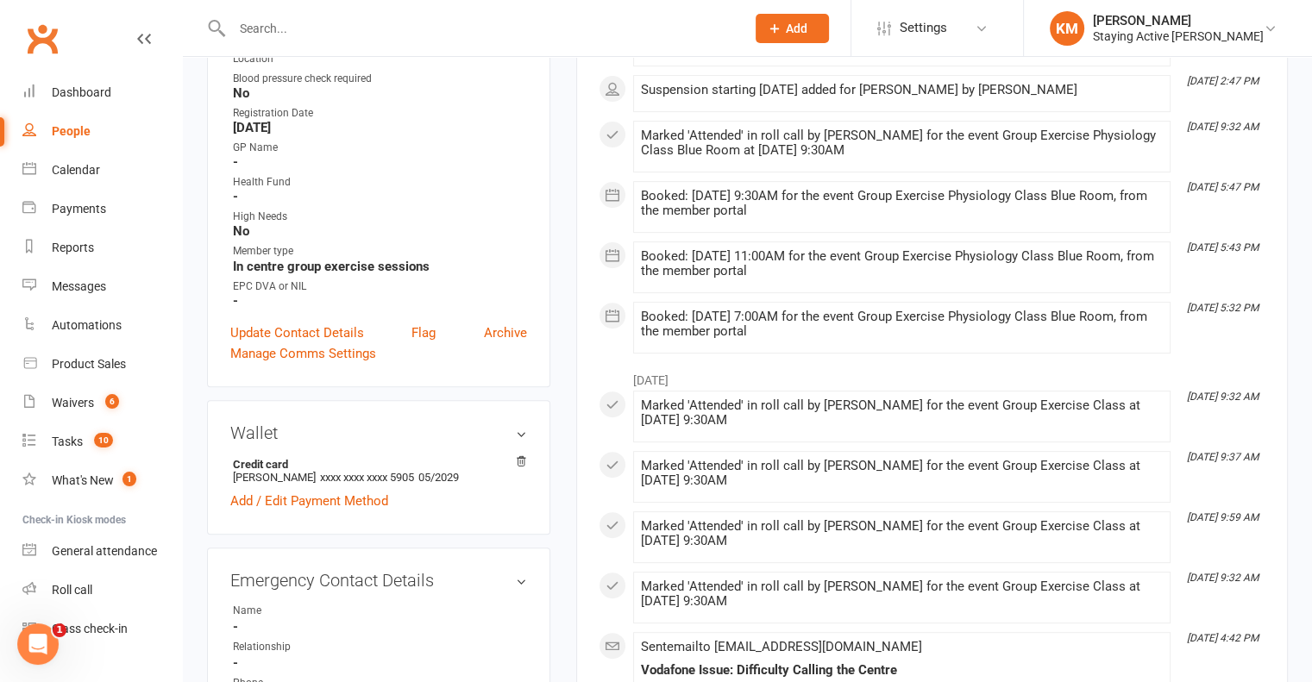
scroll to position [776, 0]
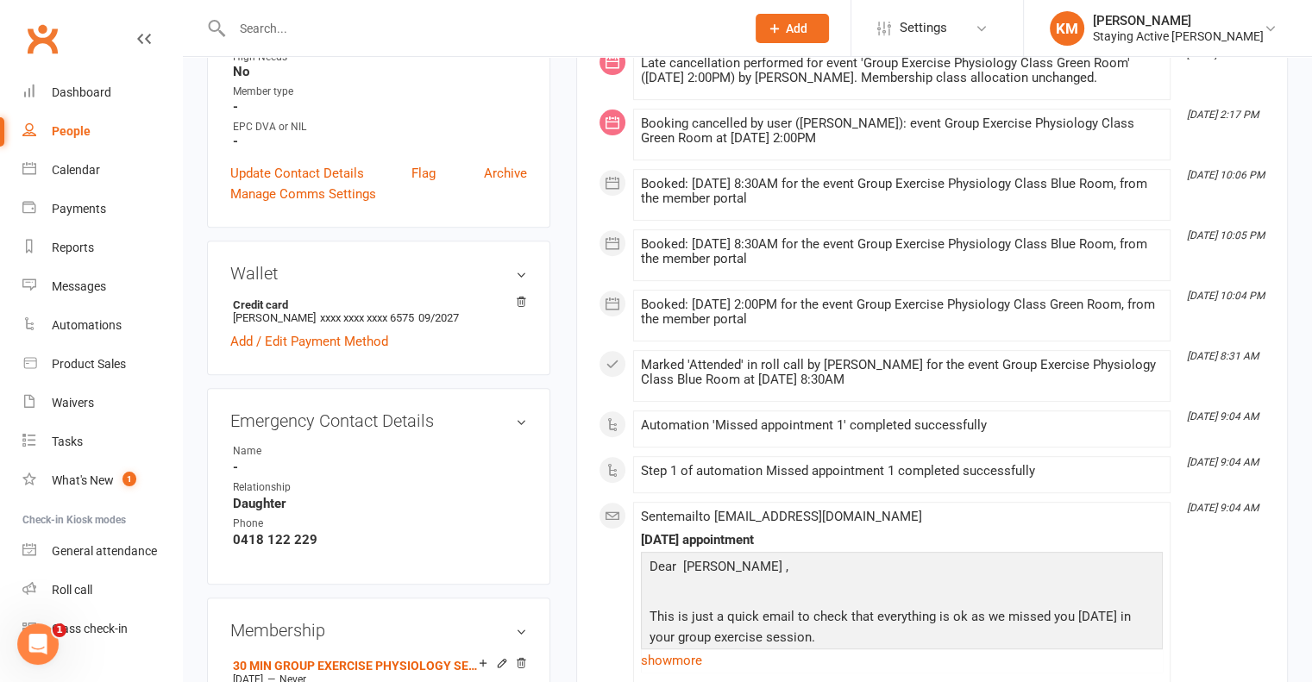
scroll to position [690, 0]
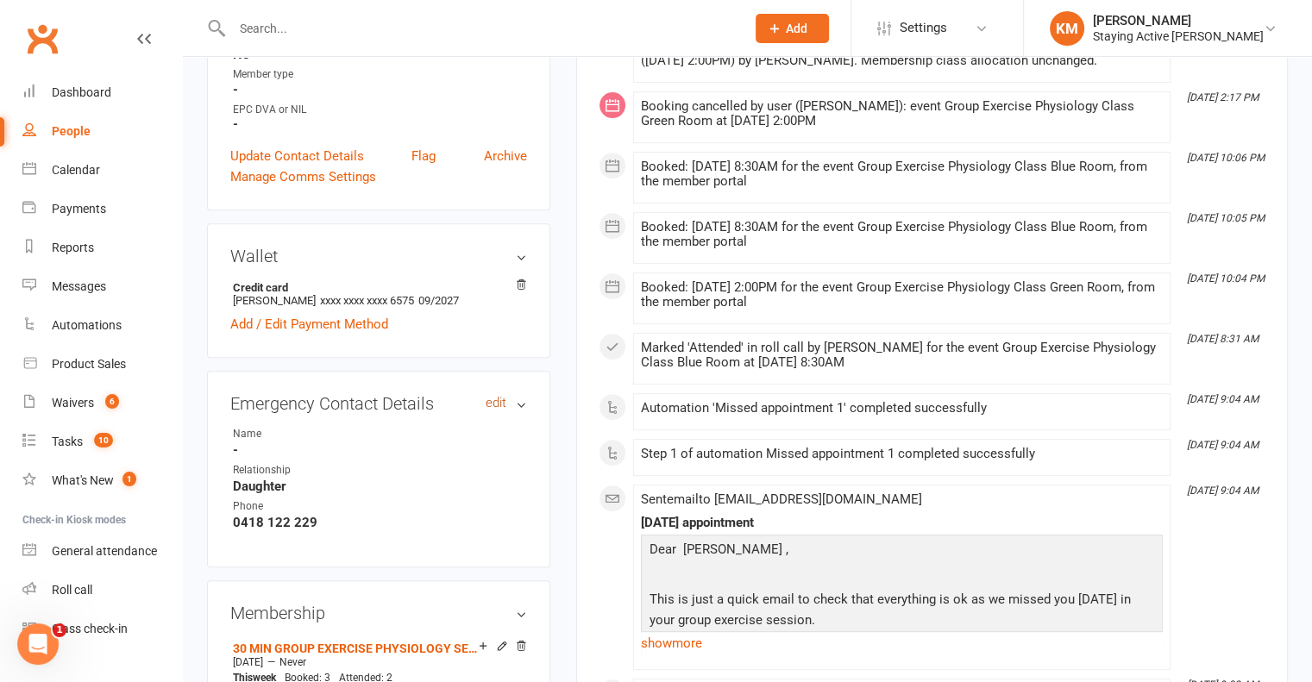
click at [501, 408] on link "edit" at bounding box center [496, 403] width 21 height 15
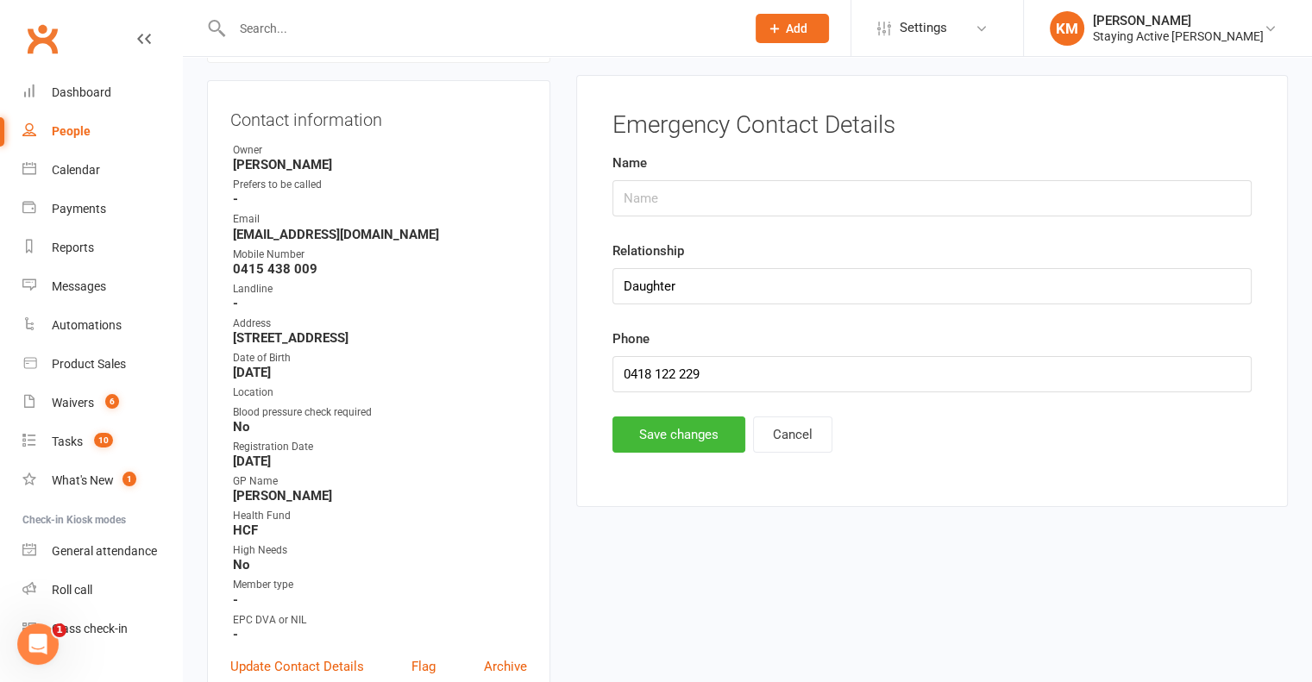
scroll to position [168, 0]
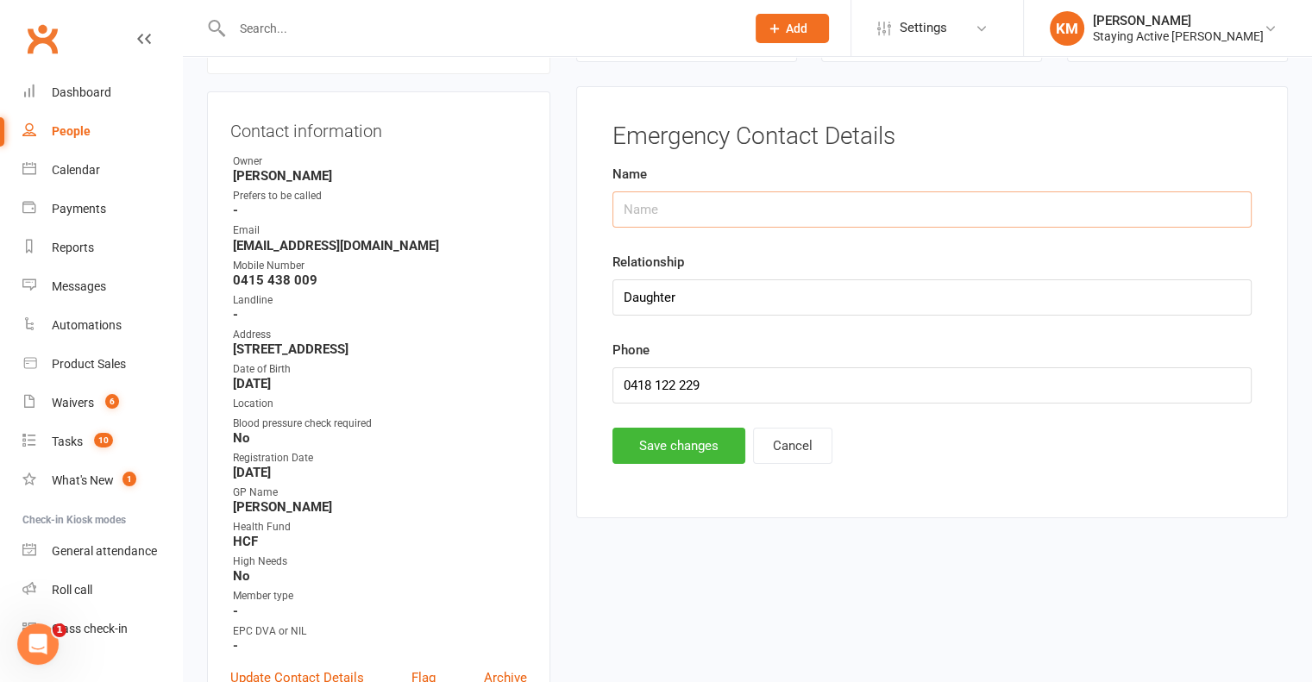
click at [695, 198] on input "text" at bounding box center [932, 210] width 639 height 36
click at [638, 440] on button "Save changes" at bounding box center [679, 446] width 133 height 36
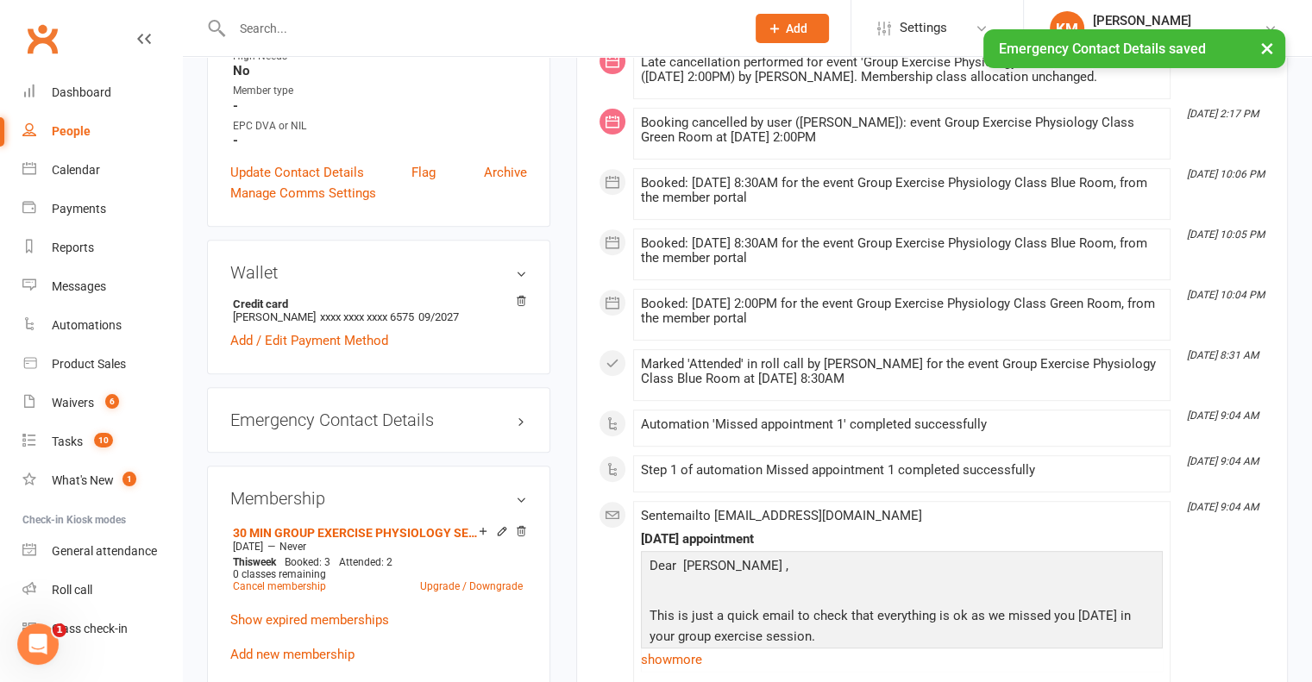
scroll to position [858, 0]
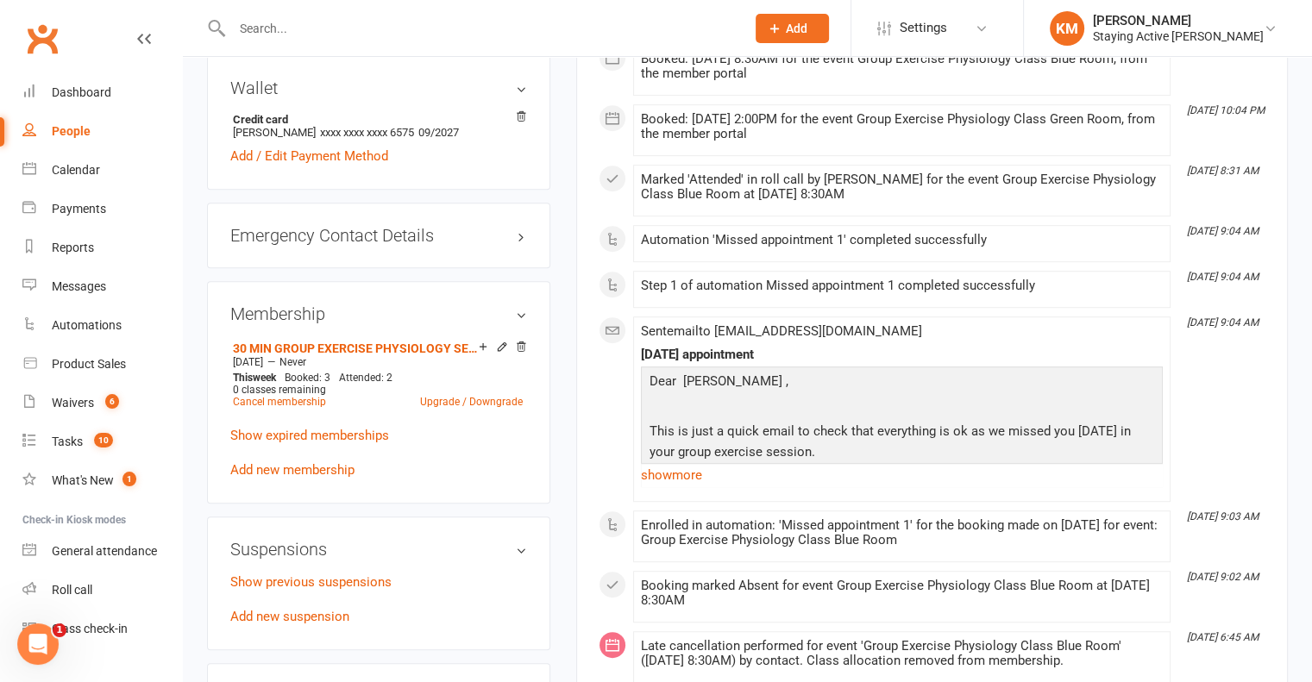
click at [514, 249] on div "Emergency Contact Details edit" at bounding box center [378, 236] width 343 height 66
click at [519, 245] on h3 "Emergency Contact Details edit" at bounding box center [378, 235] width 297 height 19
